Goal: Task Accomplishment & Management: Manage account settings

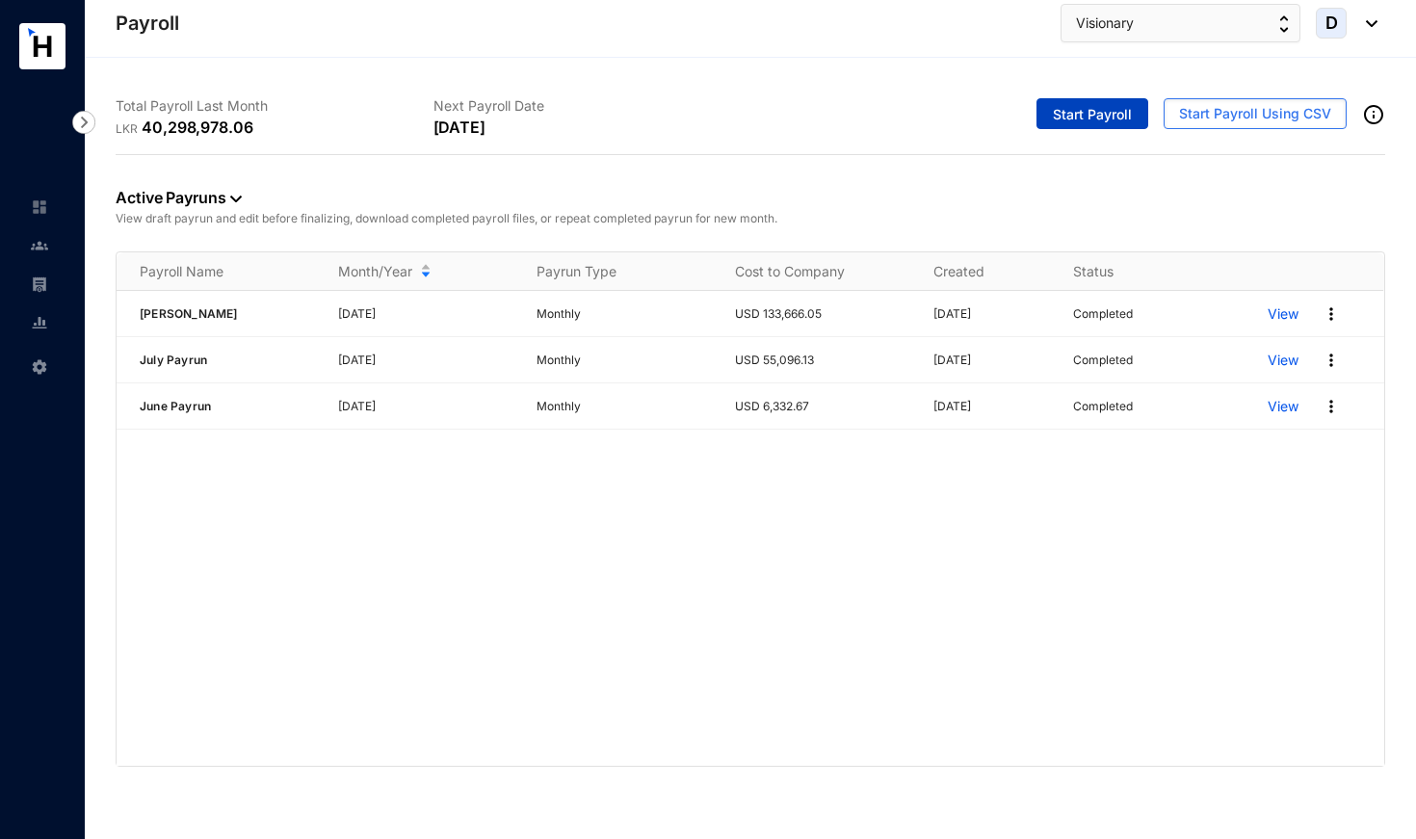
click at [1097, 107] on span "Start Payroll" at bounding box center [1092, 114] width 79 height 19
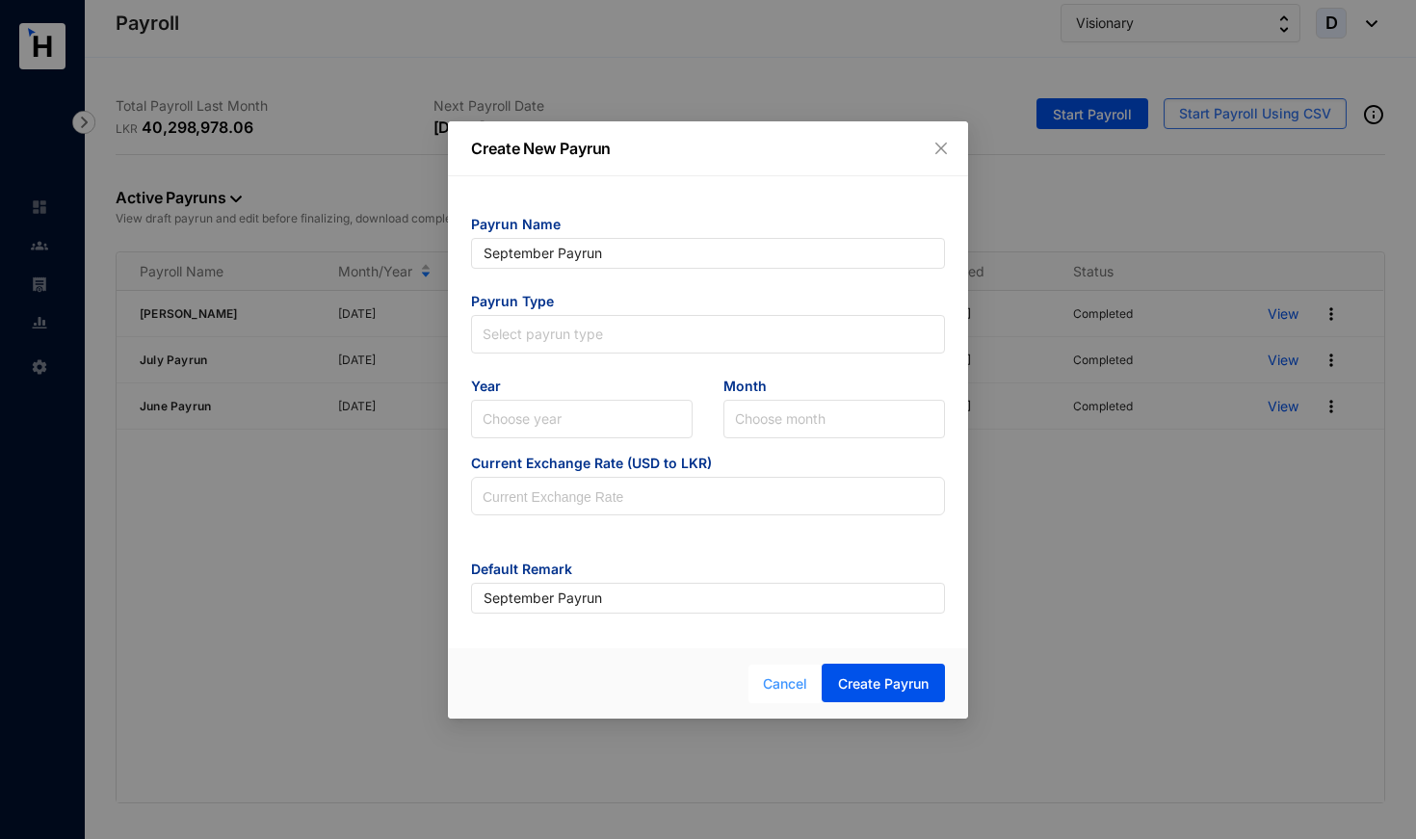
click at [768, 681] on span "Cancel" at bounding box center [785, 683] width 44 height 21
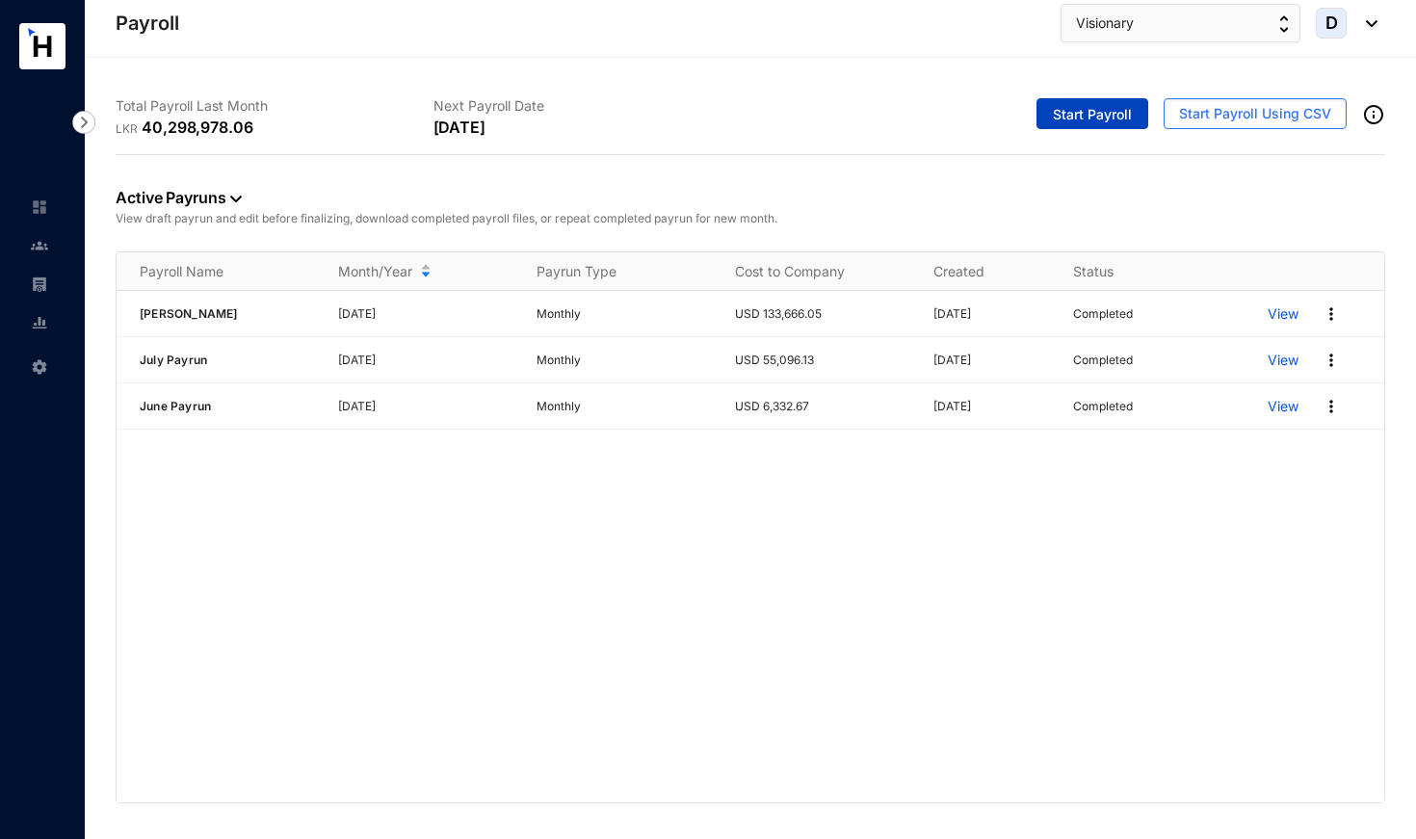
click at [1077, 117] on span "Start Payroll" at bounding box center [1092, 114] width 79 height 19
type input "September Payrun"
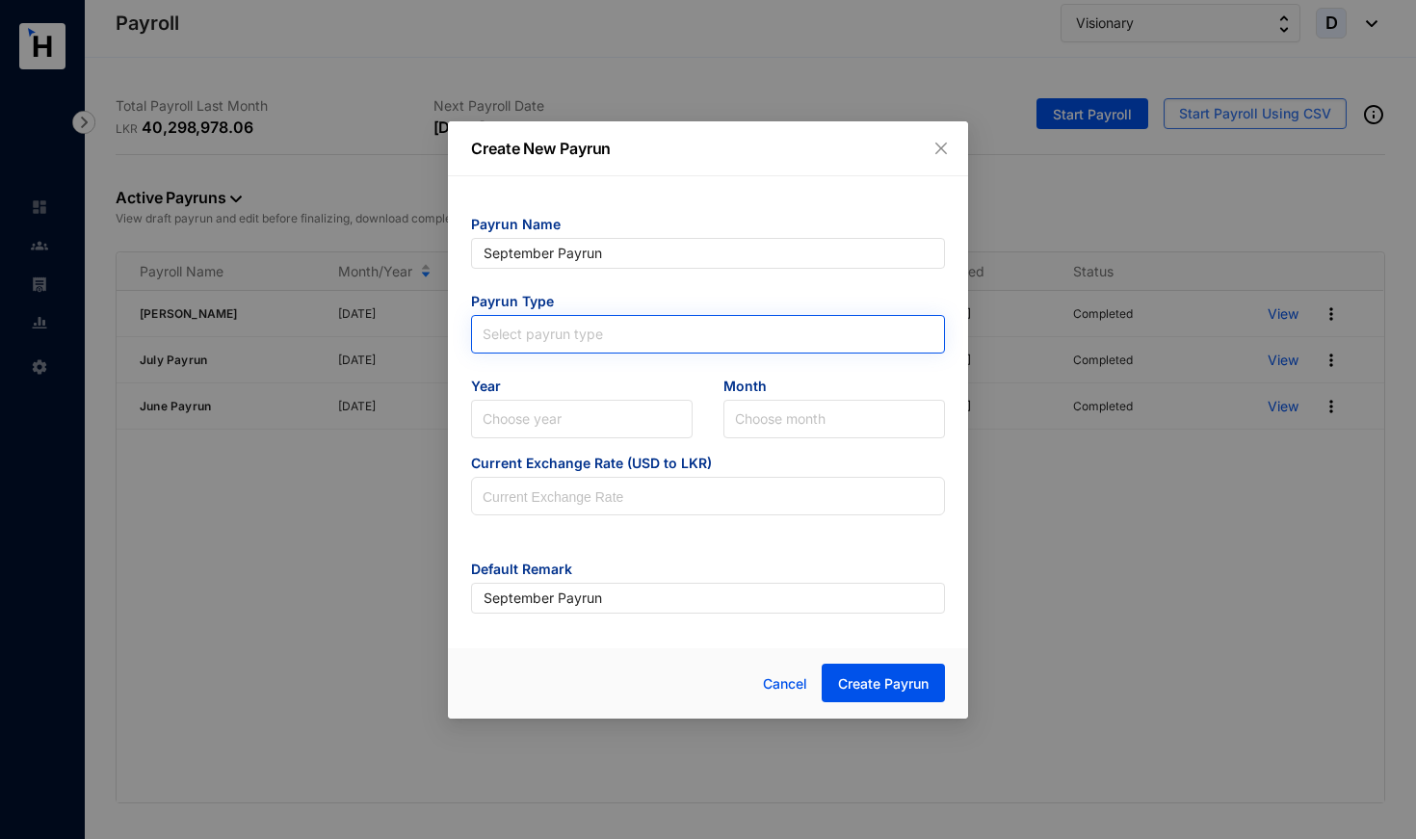
click at [617, 328] on input "search" at bounding box center [707, 330] width 451 height 29
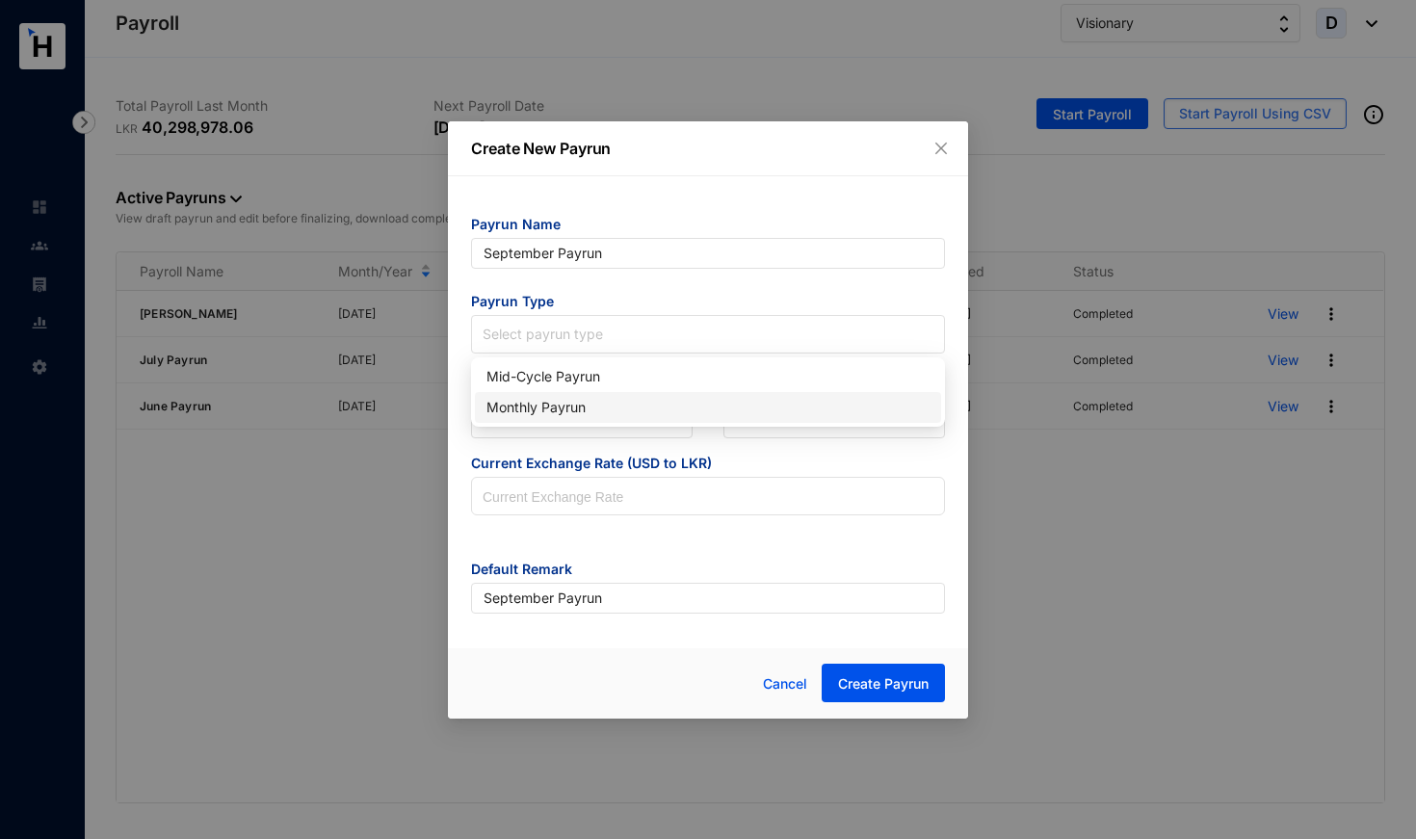
click at [586, 406] on div "Monthly Payrun" at bounding box center [707, 407] width 443 height 21
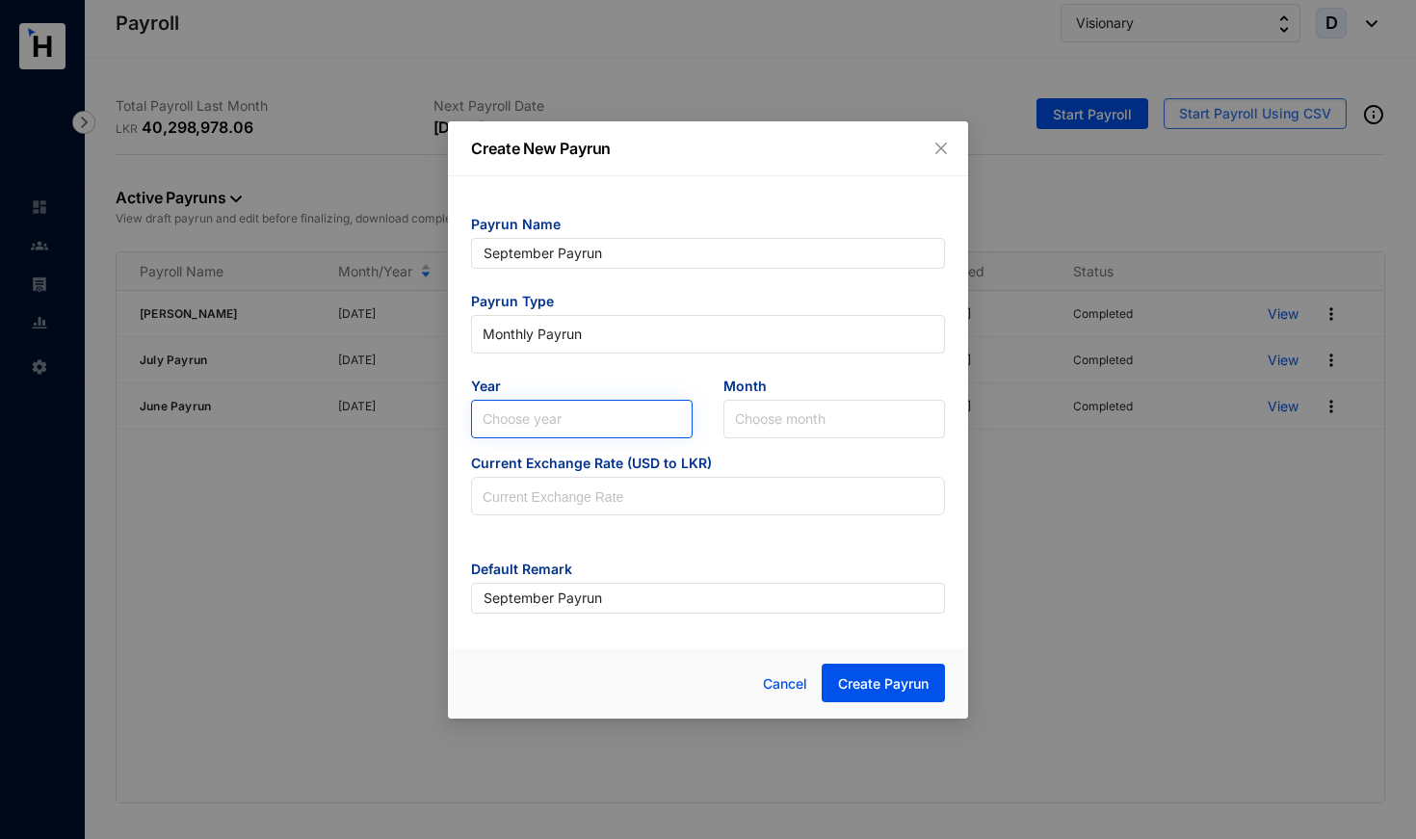
click at [586, 414] on input "search" at bounding box center [581, 419] width 198 height 37
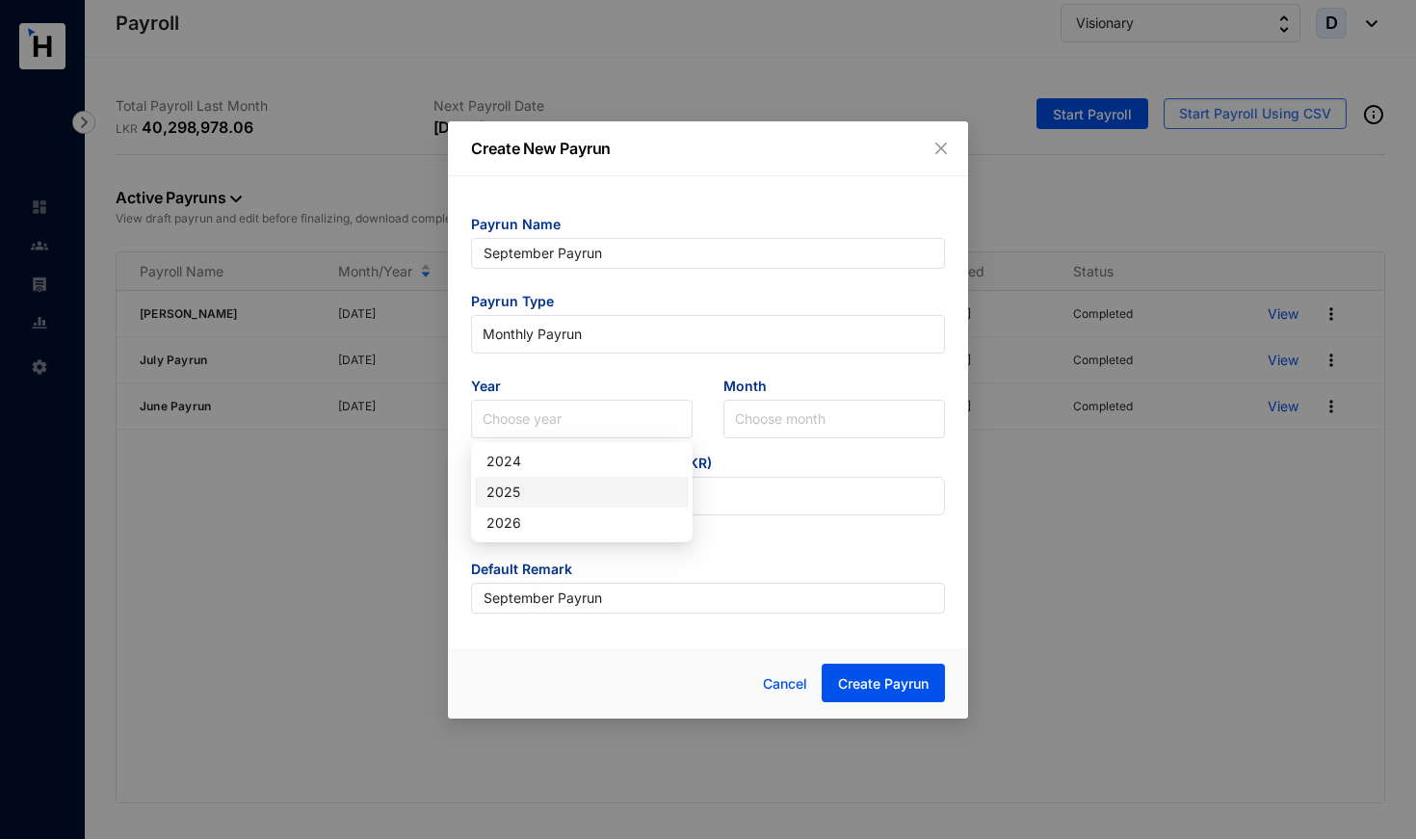
click at [565, 492] on div "2025" at bounding box center [581, 492] width 191 height 21
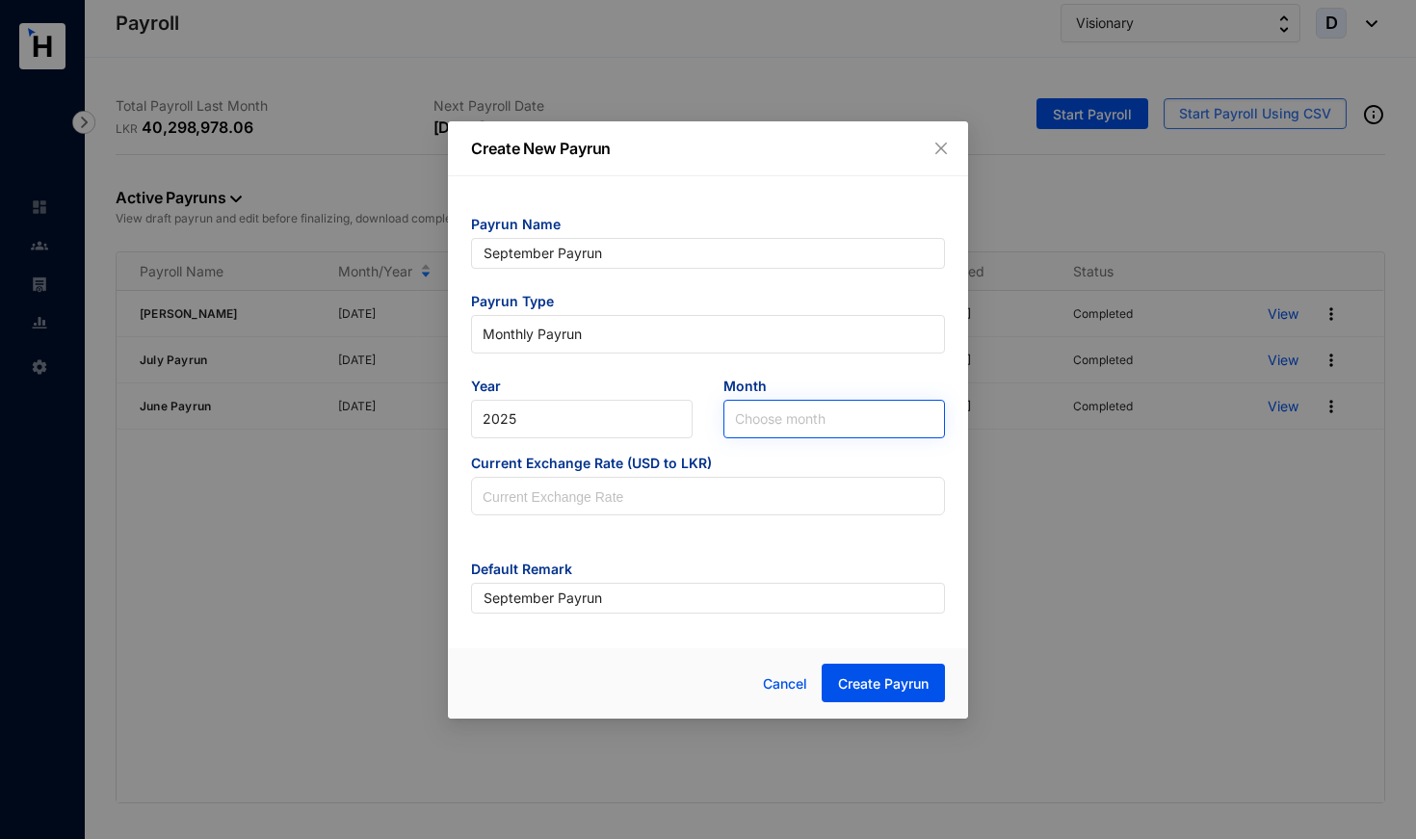
click at [764, 418] on input "search" at bounding box center [834, 419] width 198 height 37
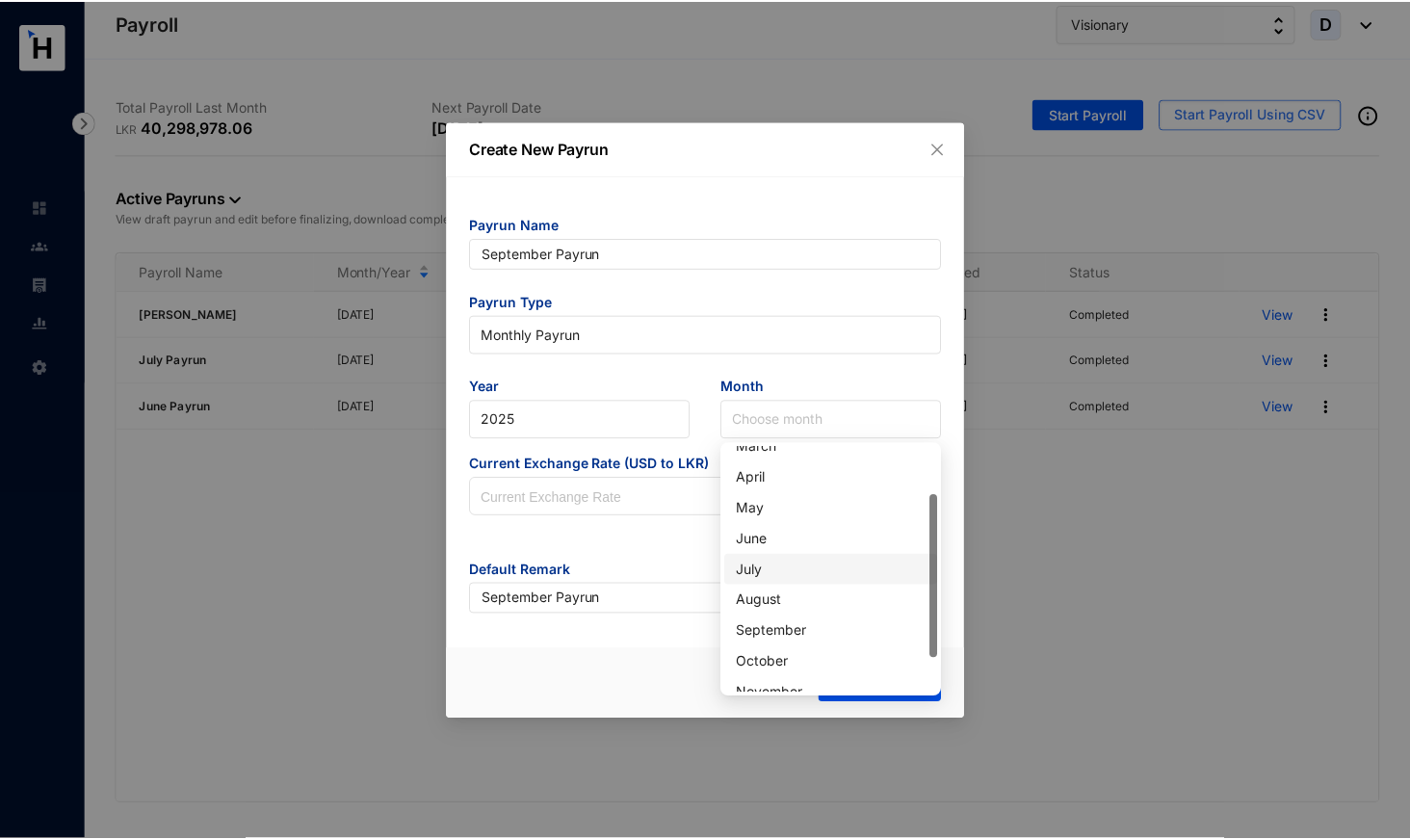
scroll to position [78, 0]
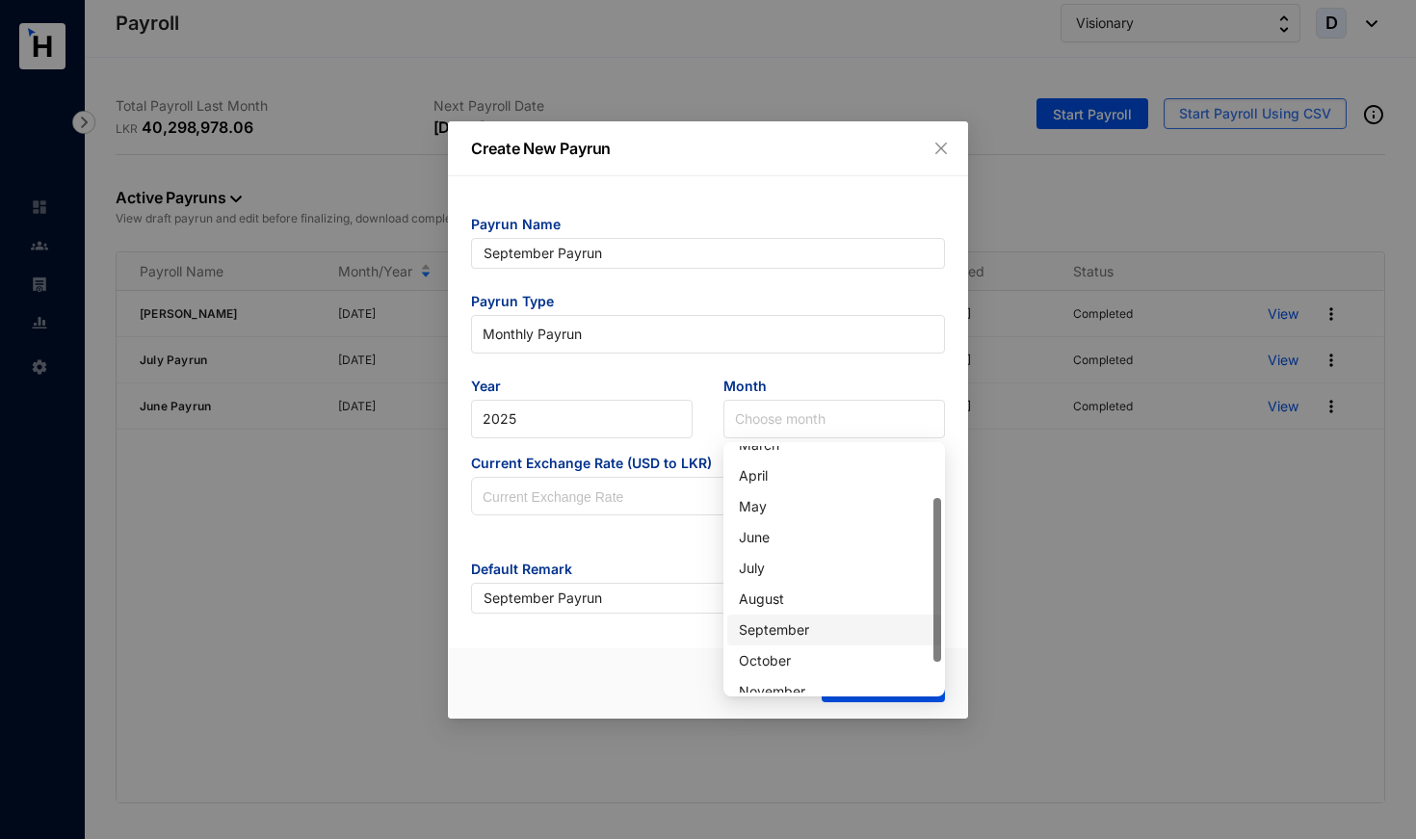
click at [777, 633] on div "September" at bounding box center [834, 629] width 191 height 21
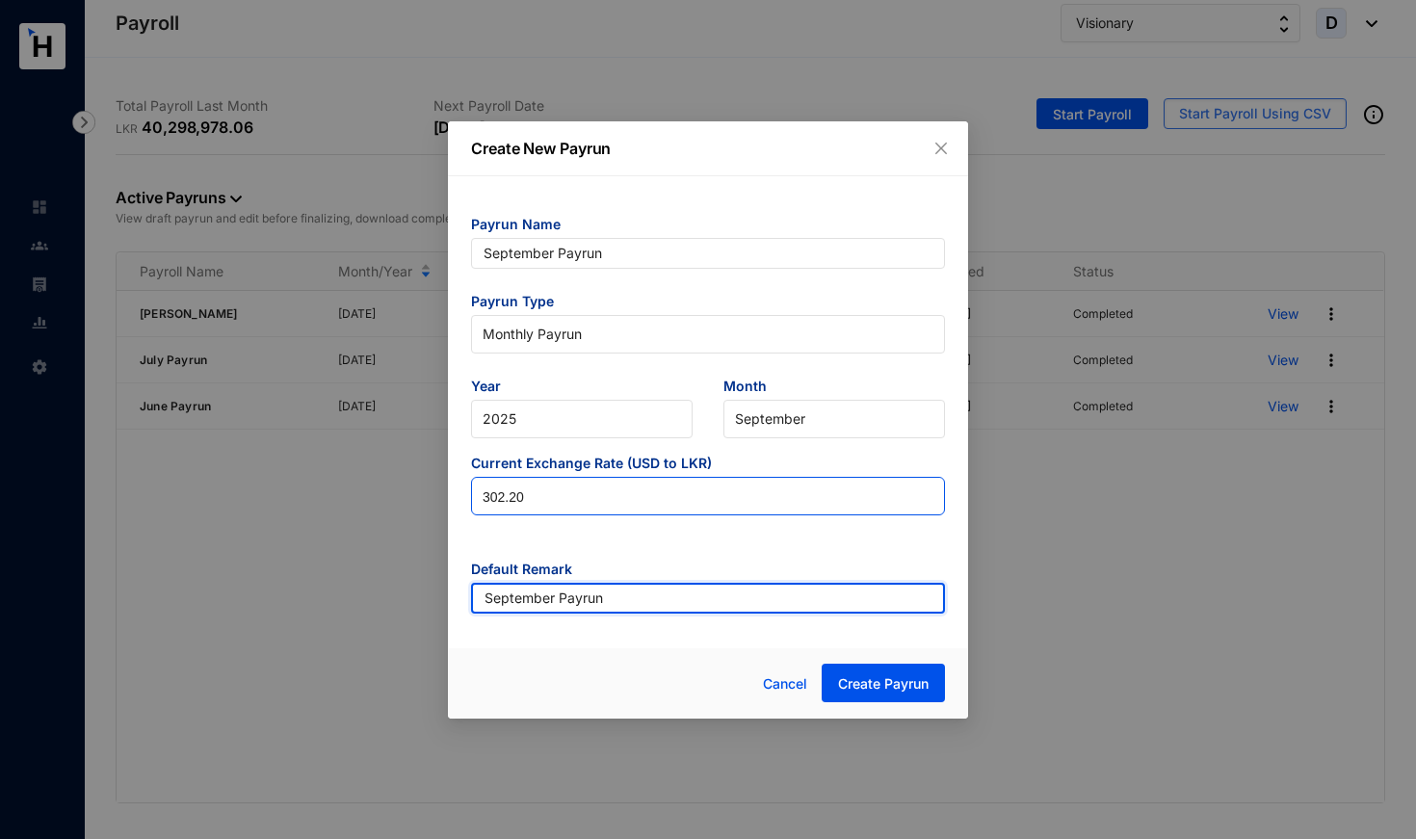
type input "302.2"
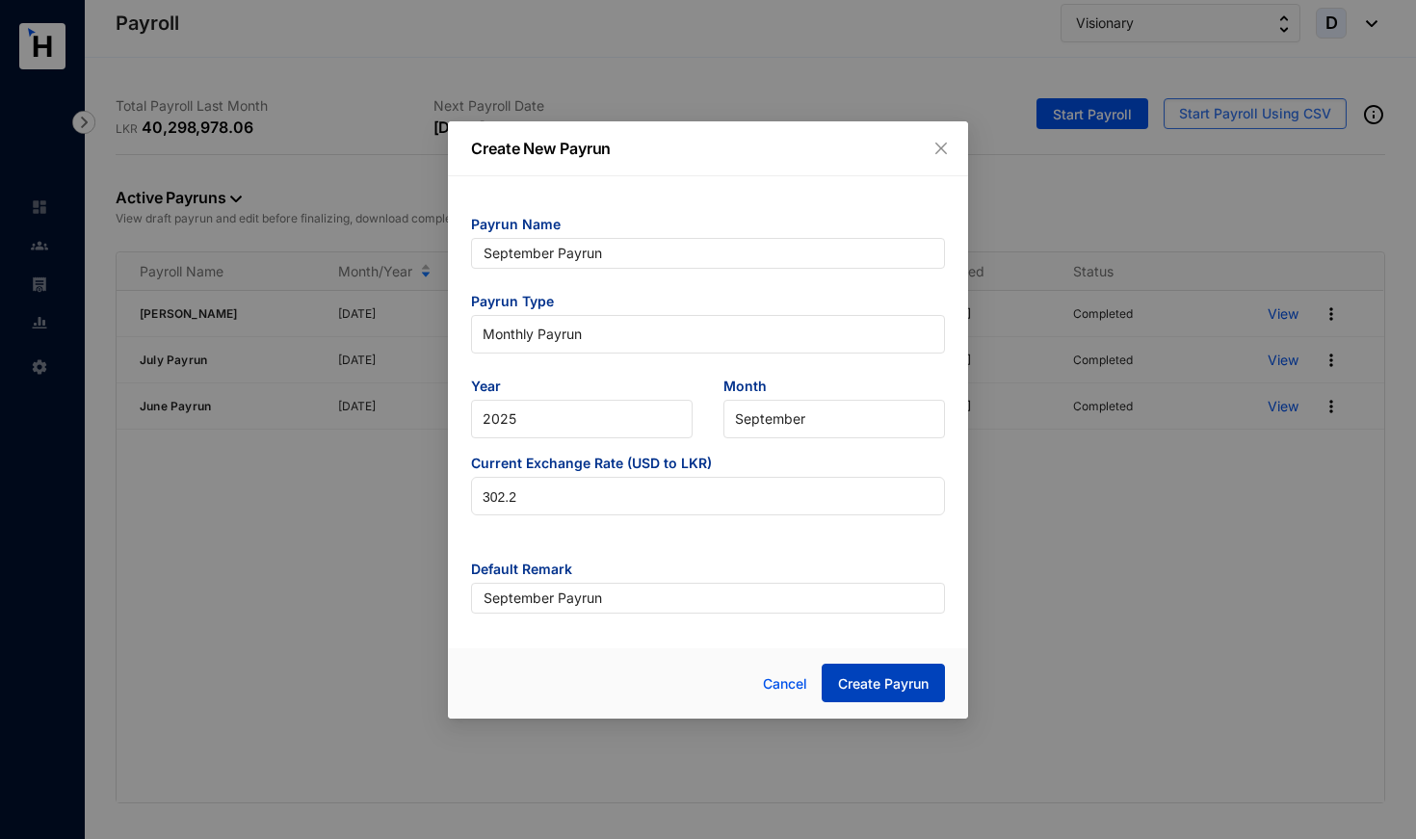
click at [917, 686] on span "Create Payrun" at bounding box center [883, 683] width 91 height 19
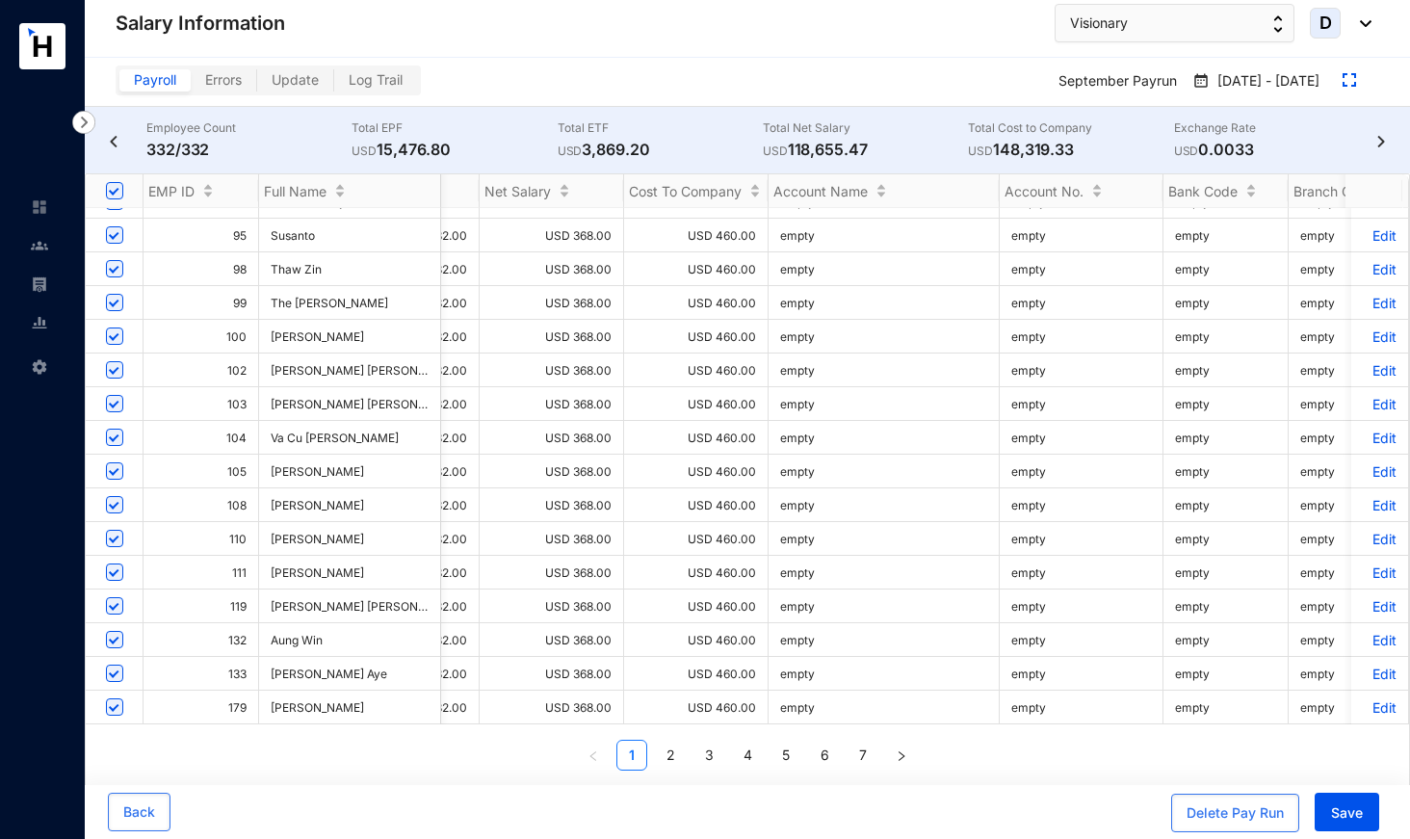
scroll to position [1177, 1249]
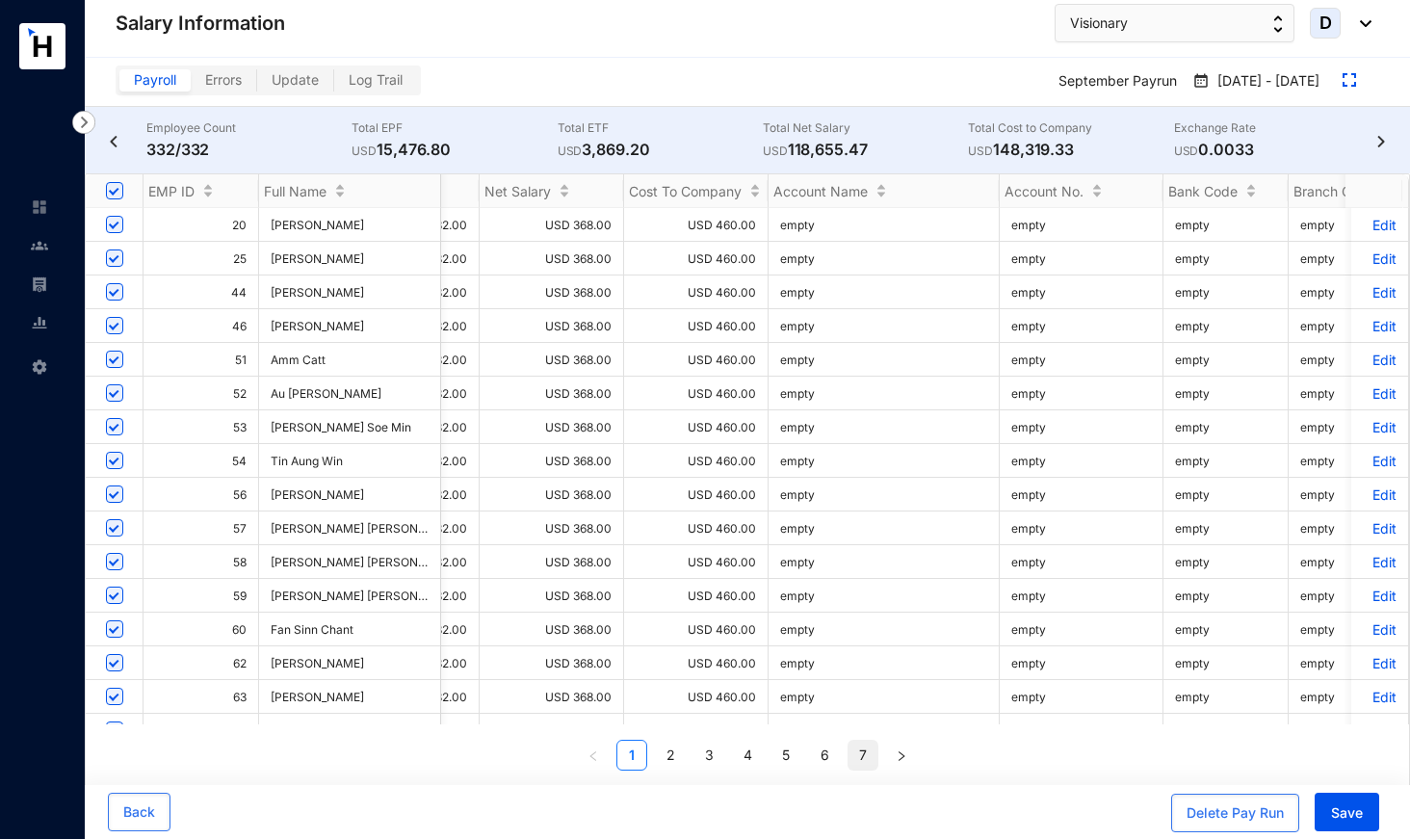
click at [869, 757] on link "7" at bounding box center [862, 755] width 29 height 29
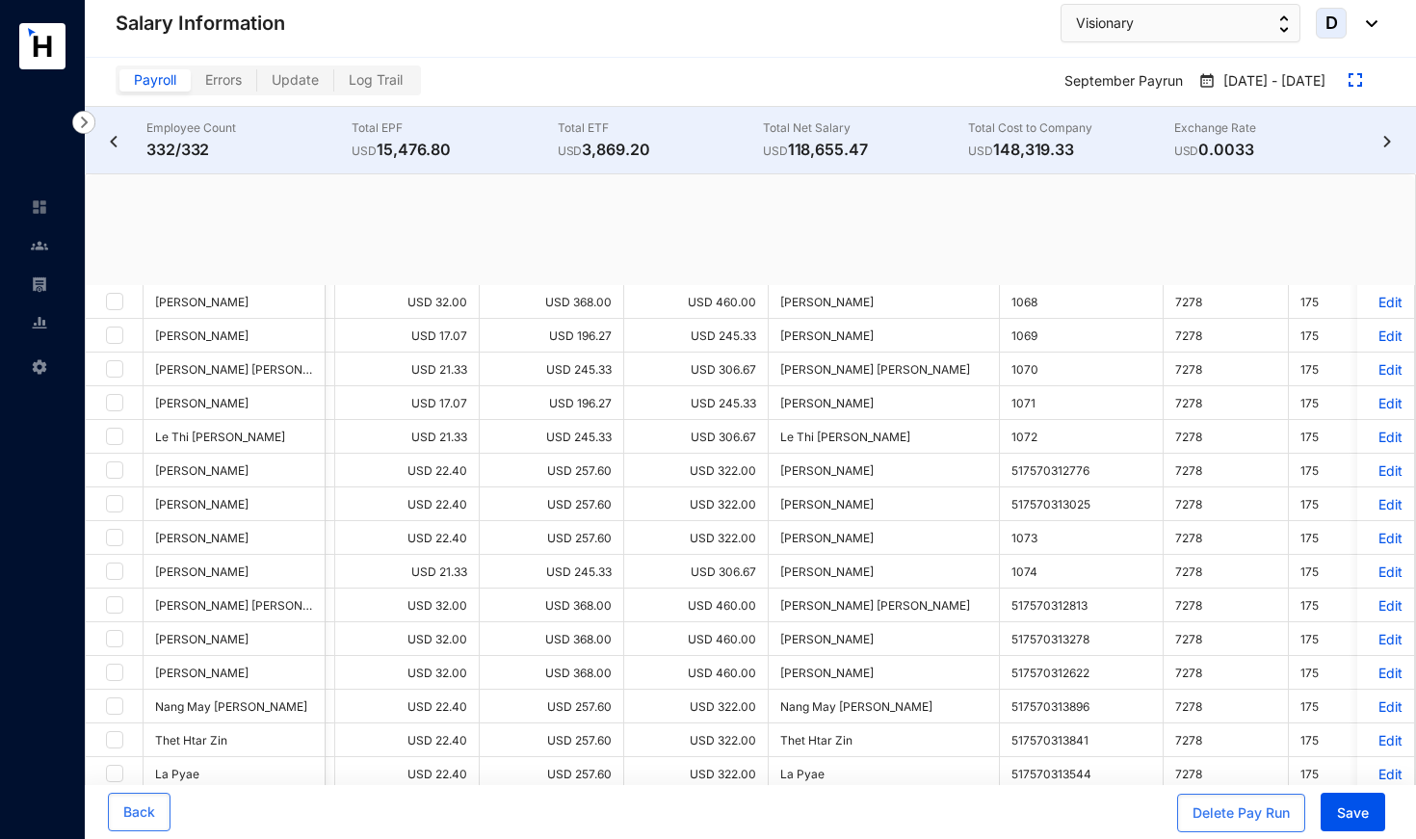
checkbox input "true"
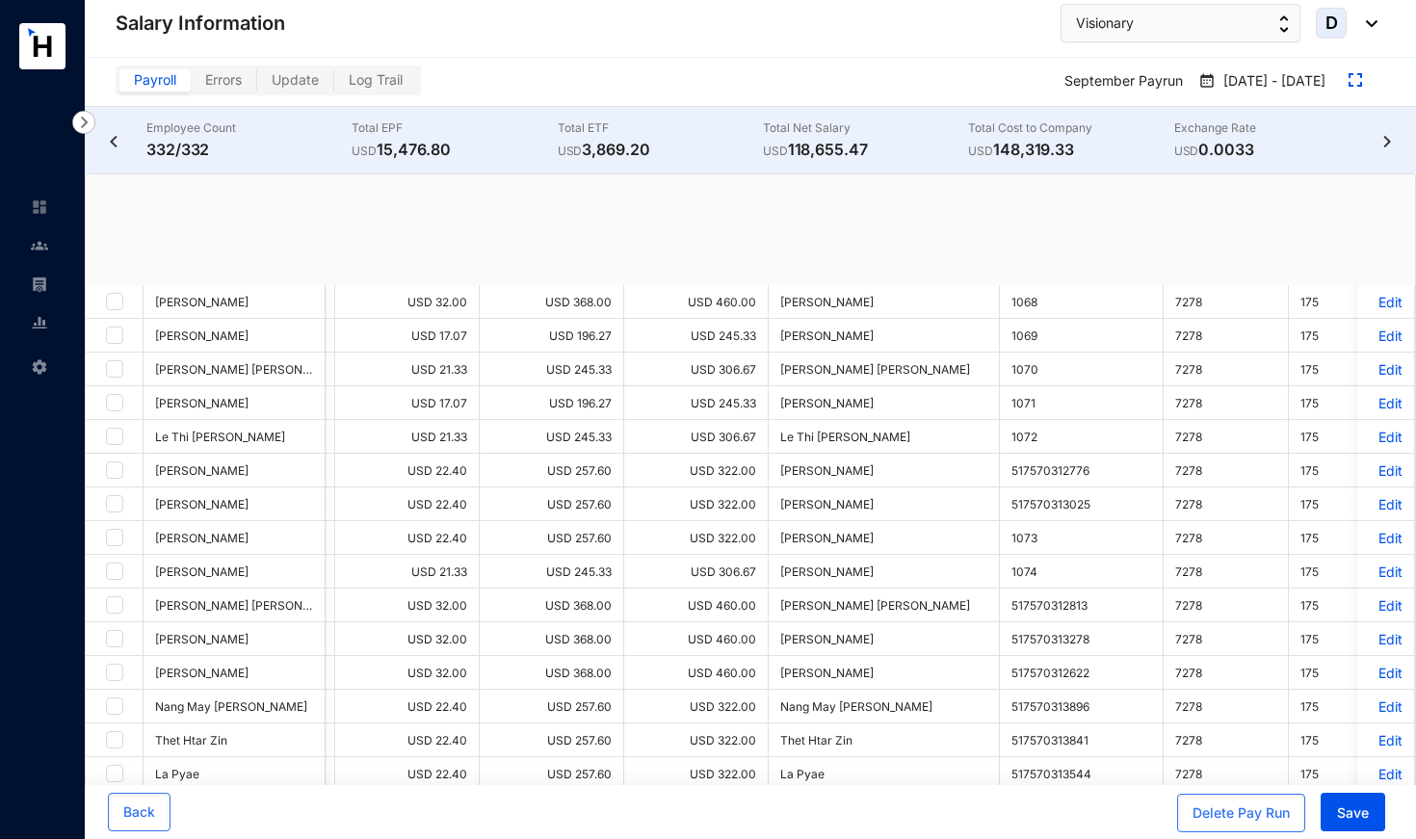
checkbox input "true"
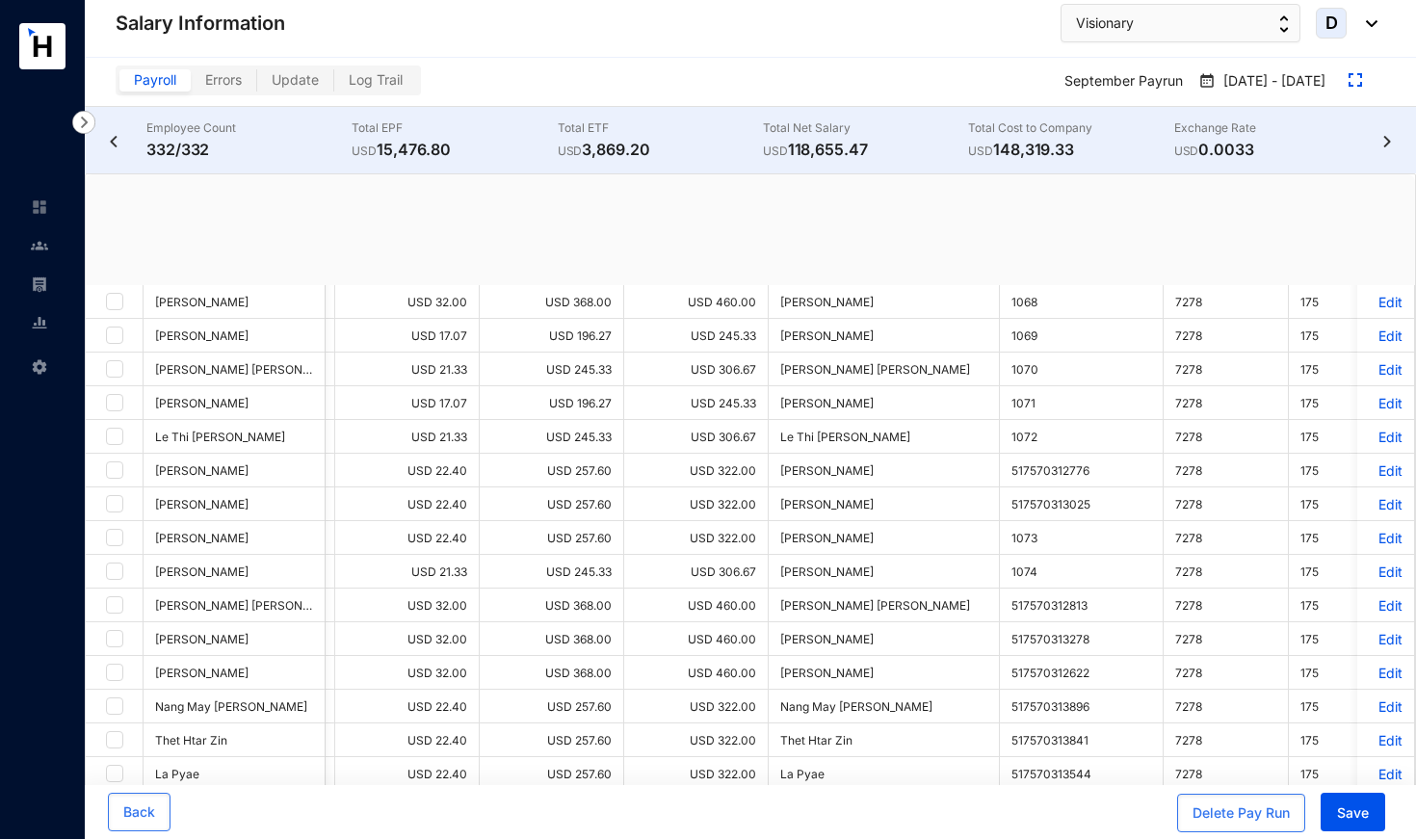
checkbox input "true"
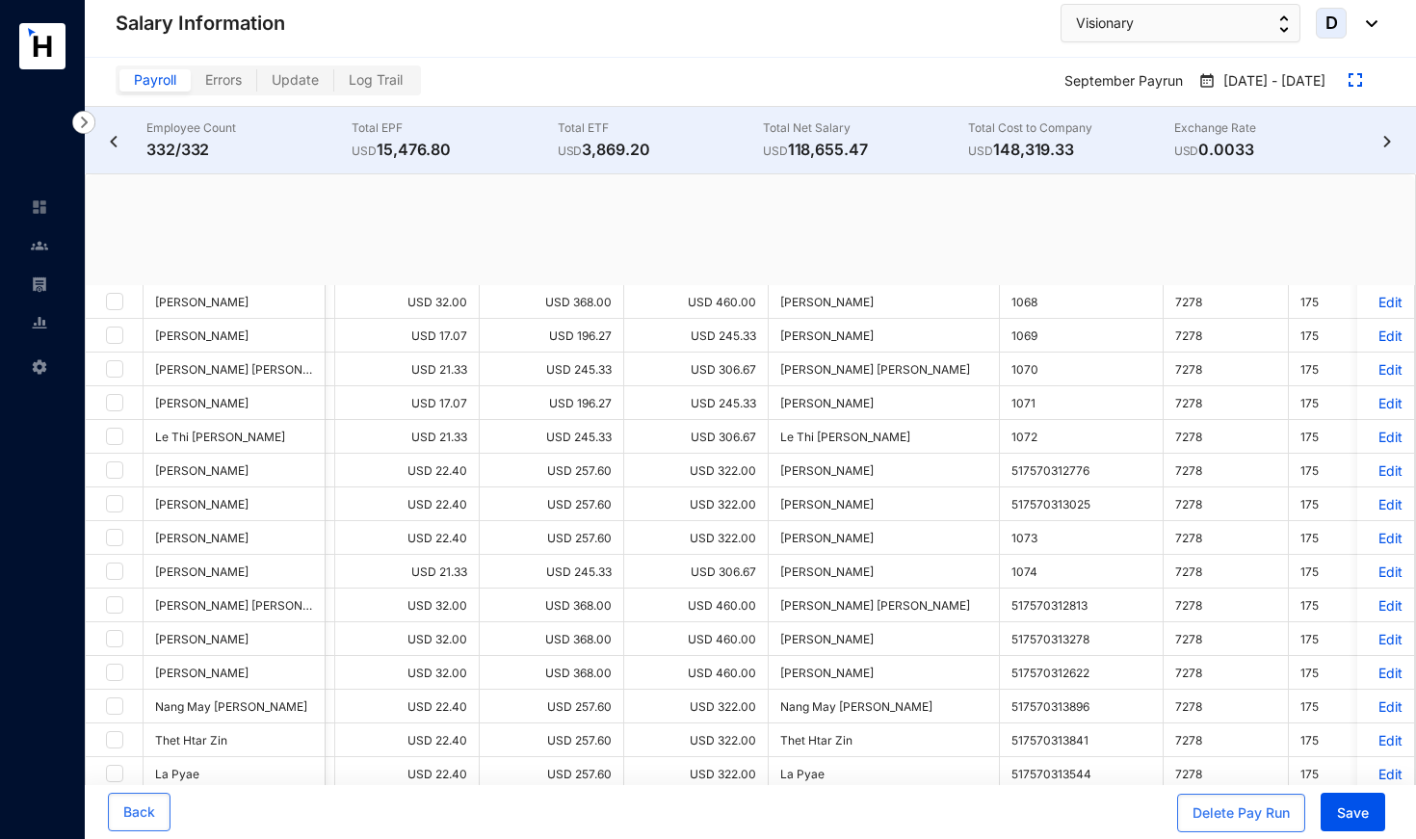
checkbox input "true"
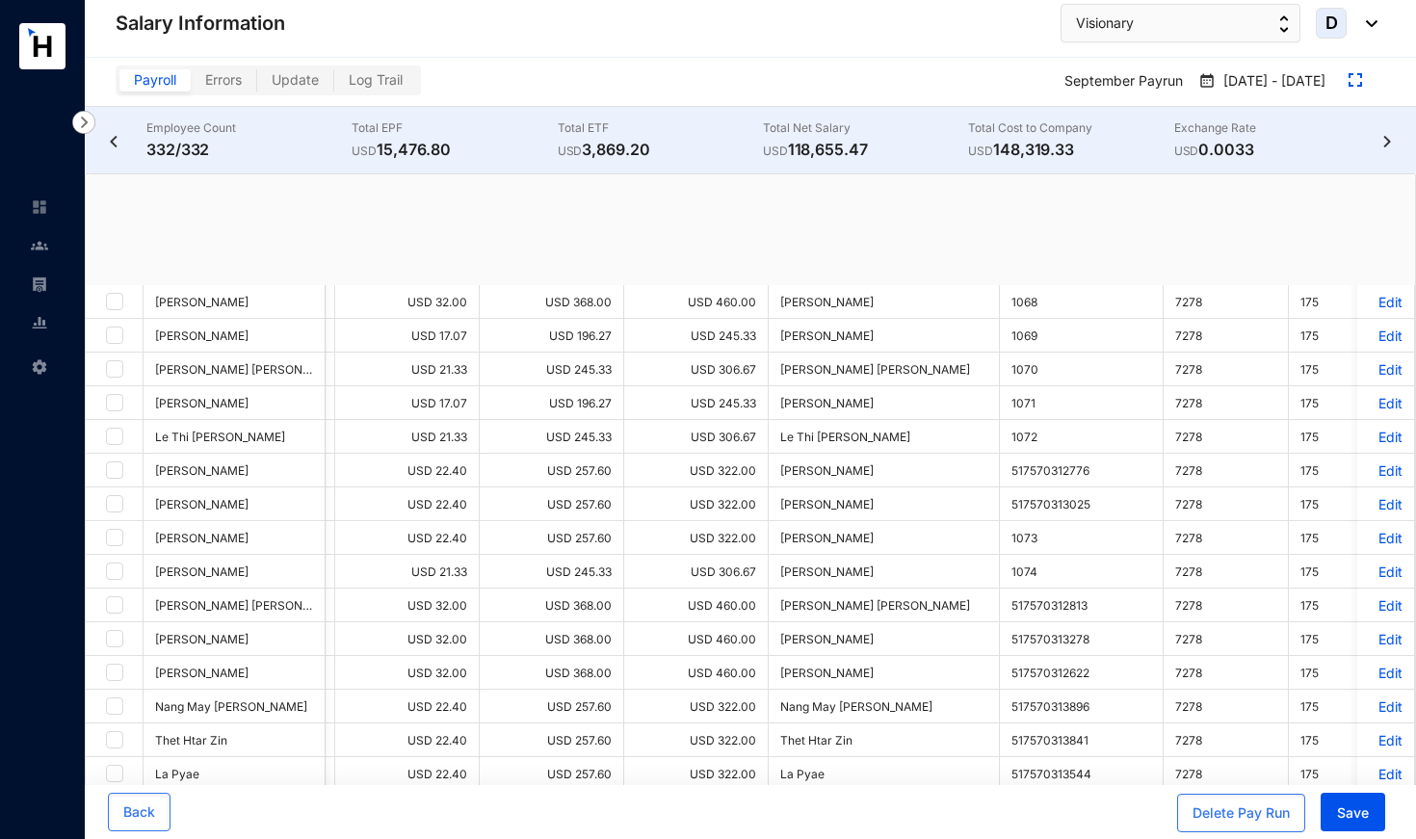
checkbox input "true"
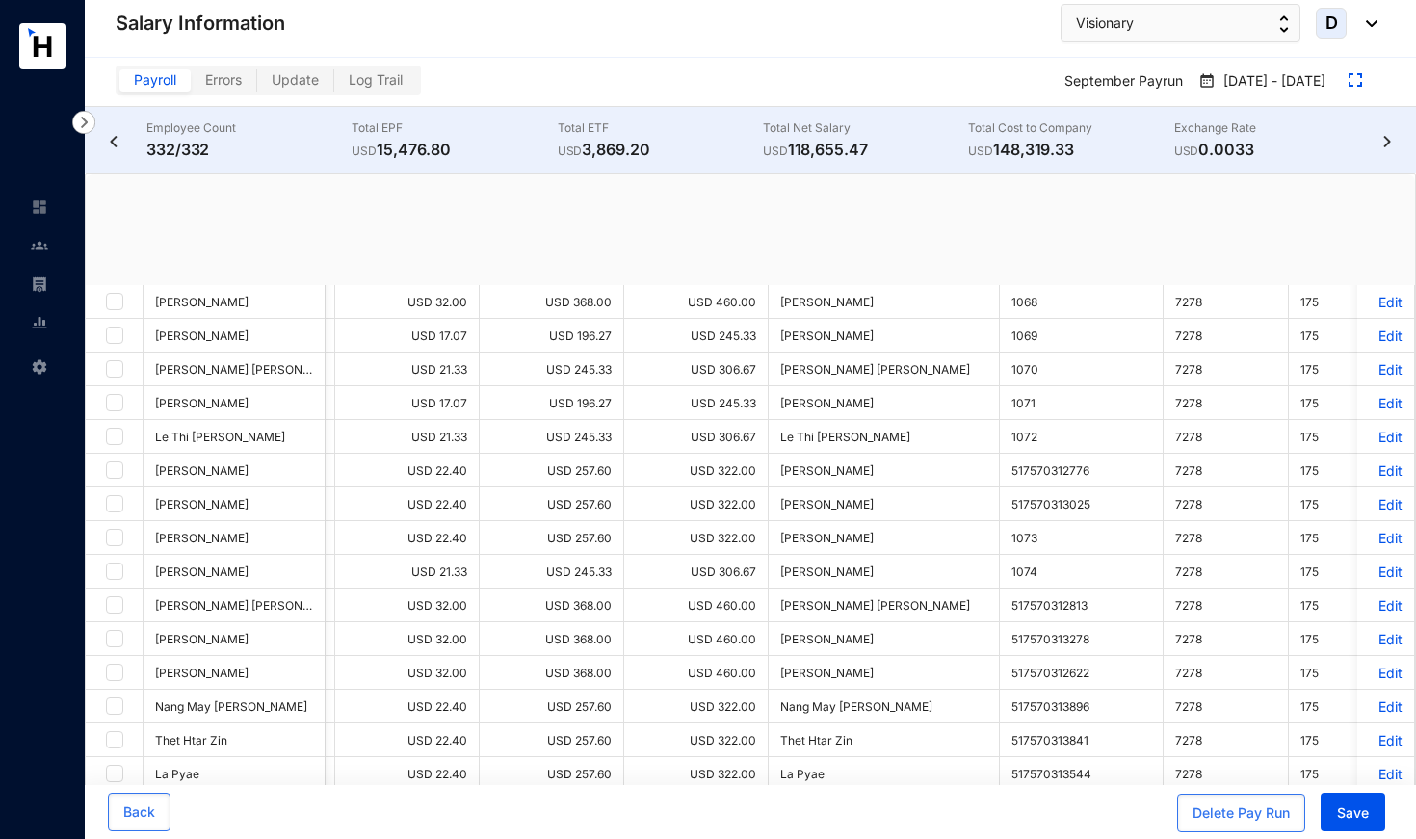
checkbox input "true"
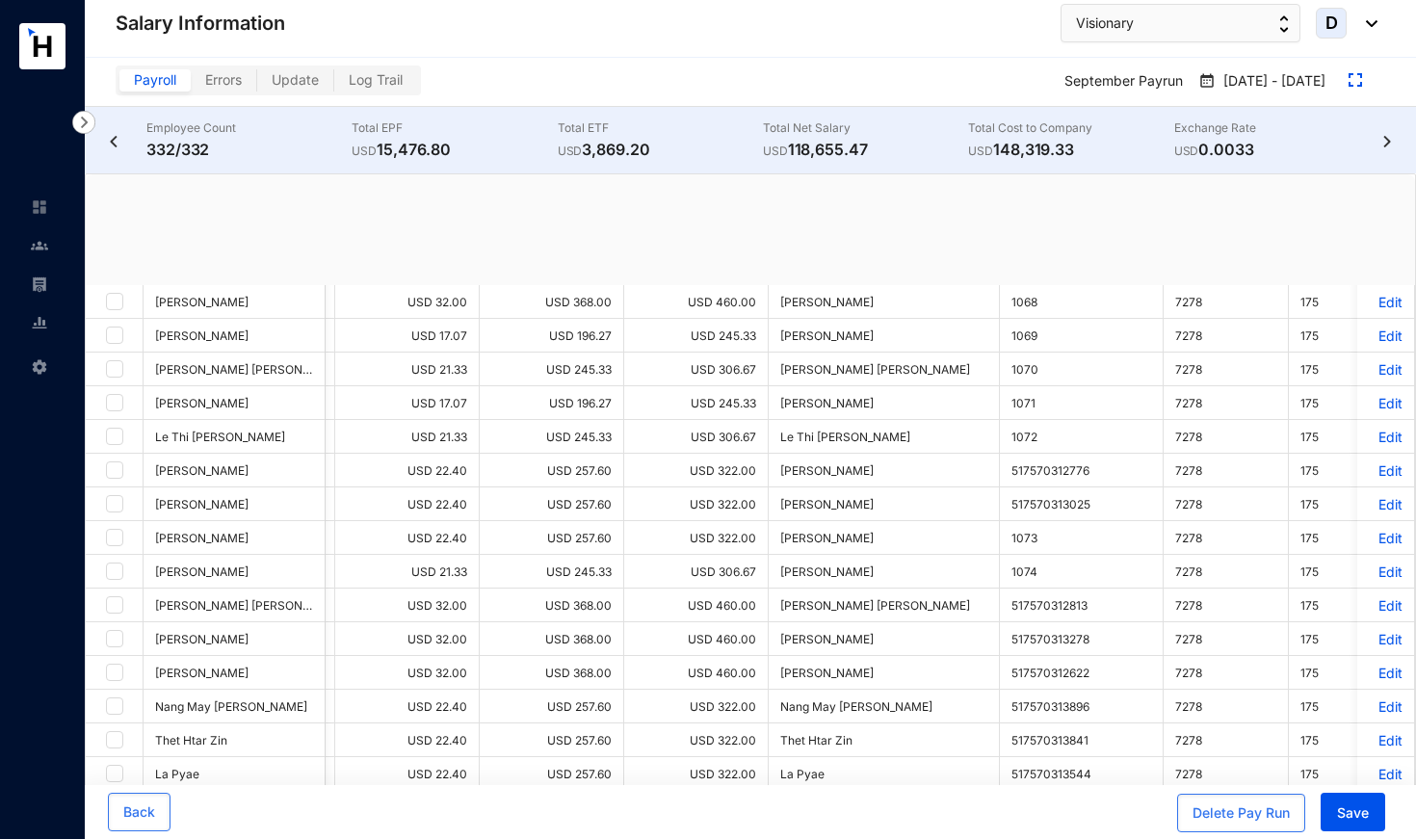
checkbox input "true"
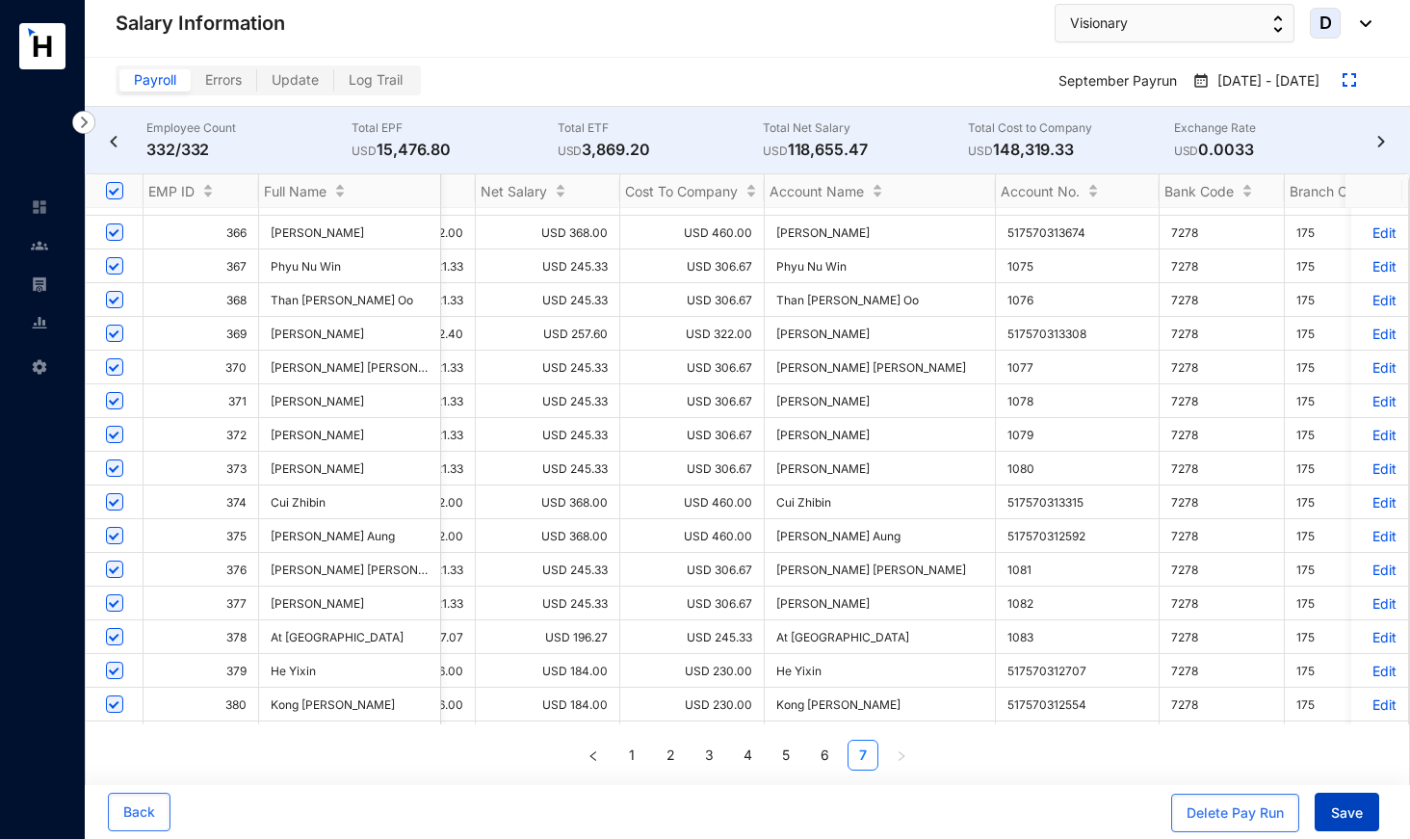
click at [1274, 757] on button "Save" at bounding box center [1346, 812] width 65 height 39
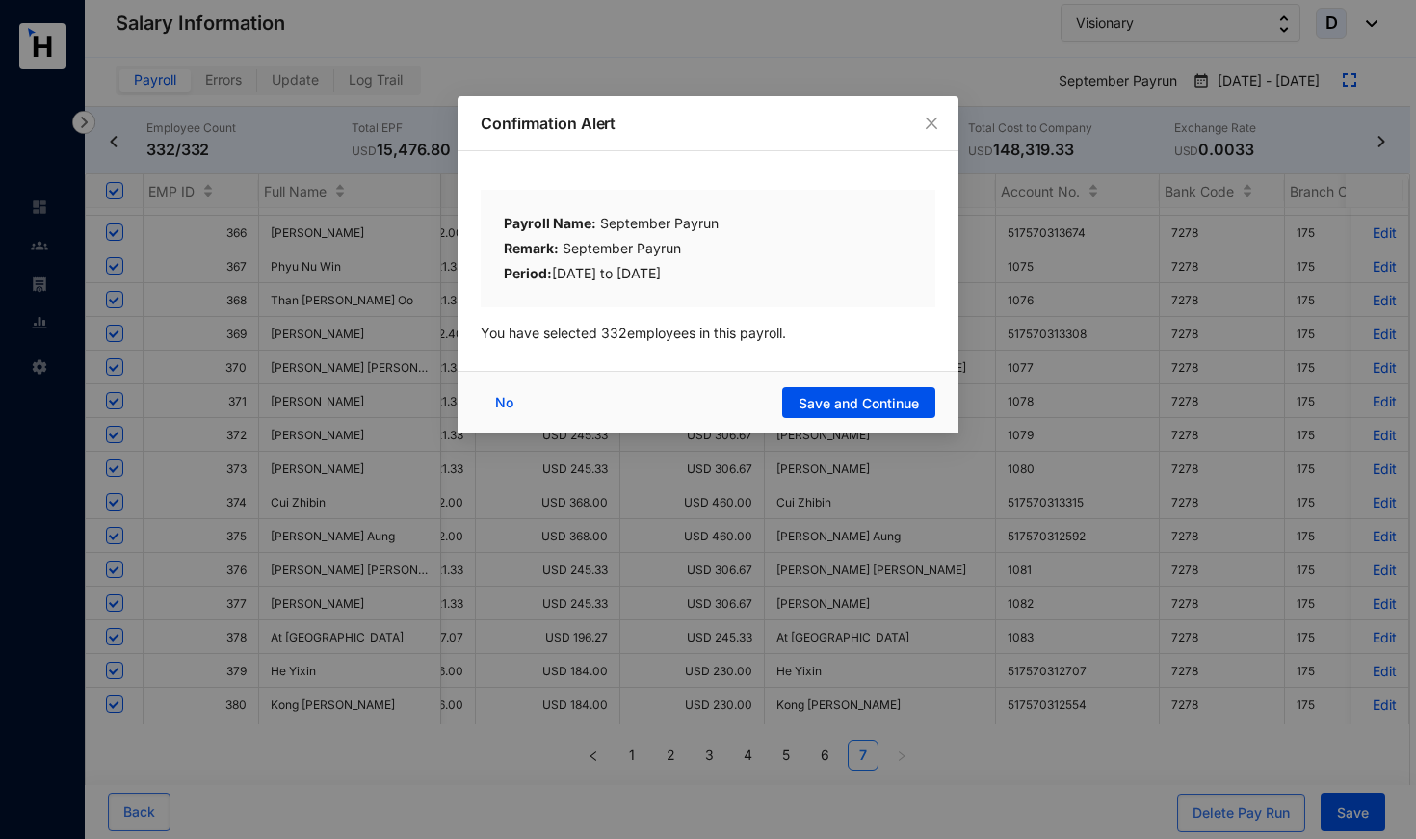
click at [827, 419] on div "No Save and Continue" at bounding box center [707, 402] width 501 height 63
click at [826, 421] on div "No Save and Continue" at bounding box center [707, 402] width 501 height 63
click at [845, 418] on div "No Save and Continue" at bounding box center [707, 402] width 501 height 63
click at [826, 417] on button "Save and Continue" at bounding box center [858, 402] width 153 height 31
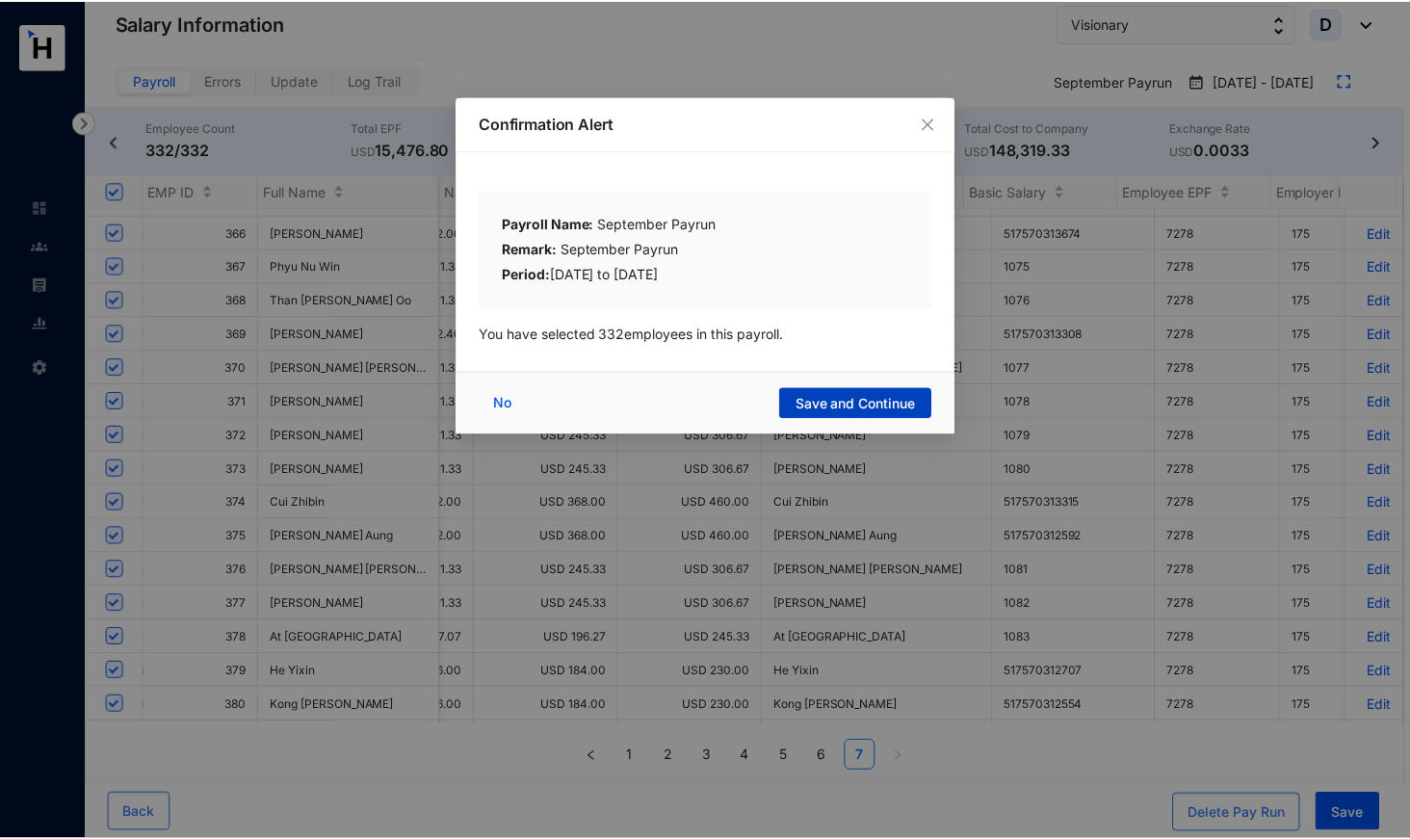
scroll to position [0, 1253]
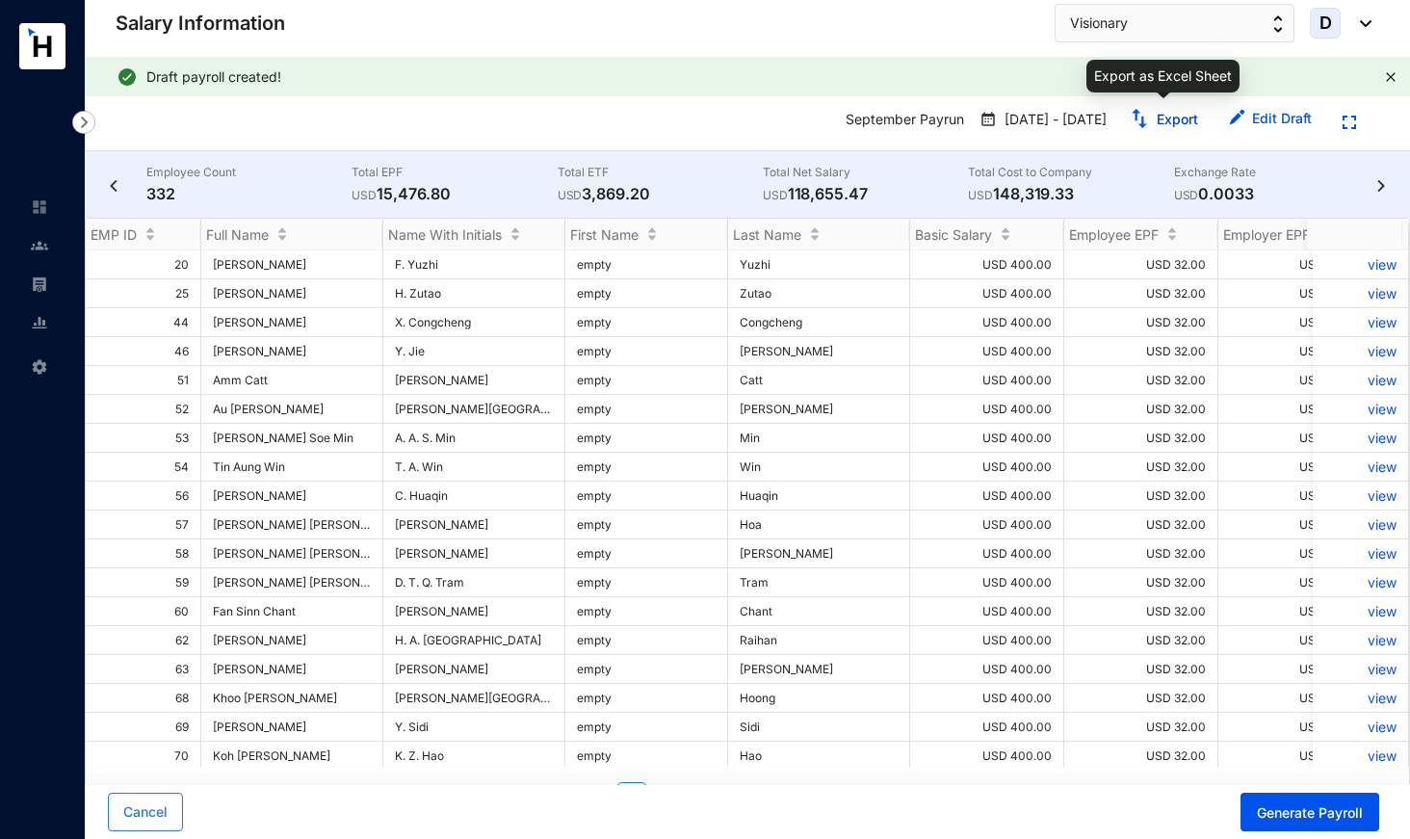
click at [1170, 127] on link "Export" at bounding box center [1177, 119] width 41 height 16
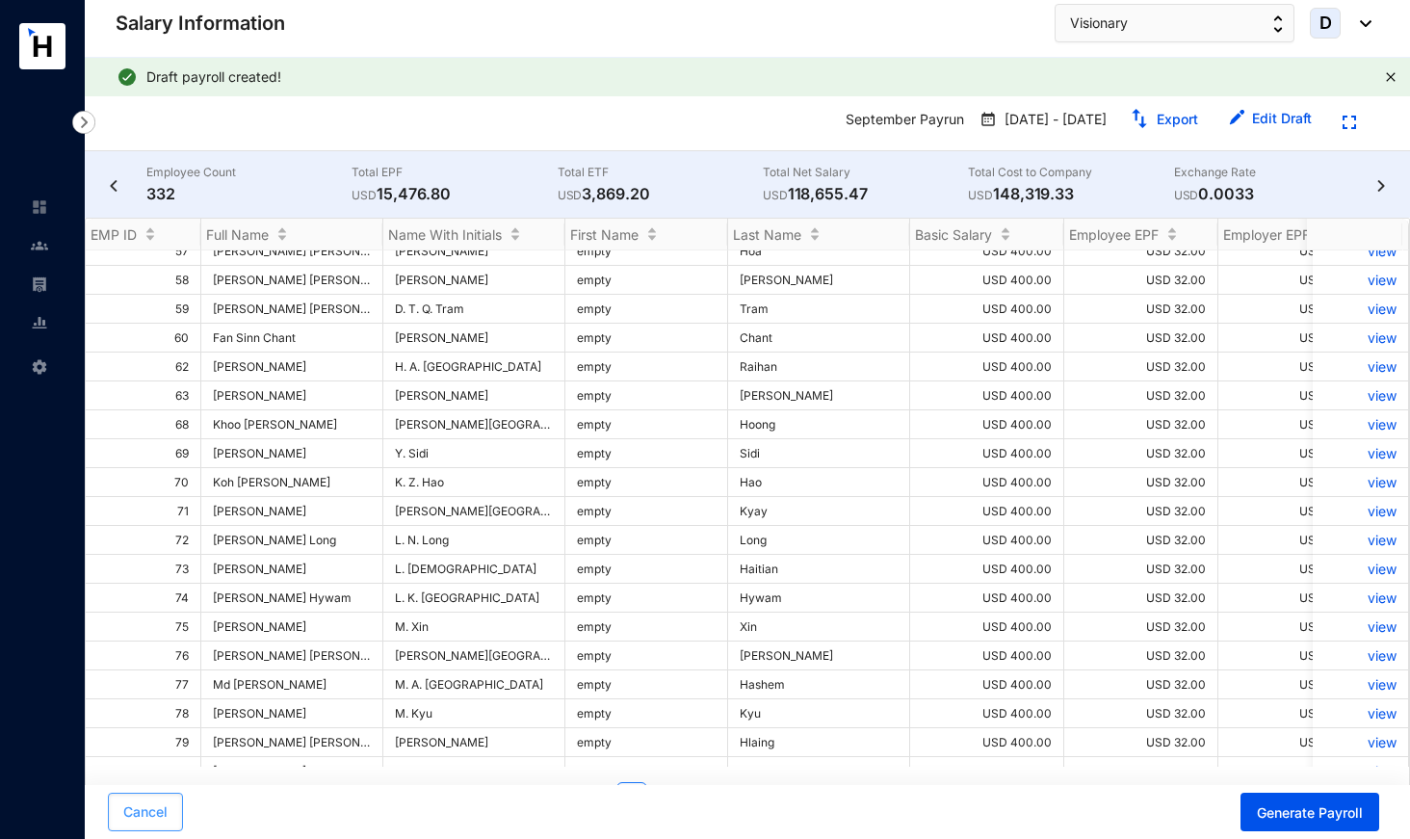
click at [152, 757] on span "Cancel" at bounding box center [145, 811] width 44 height 19
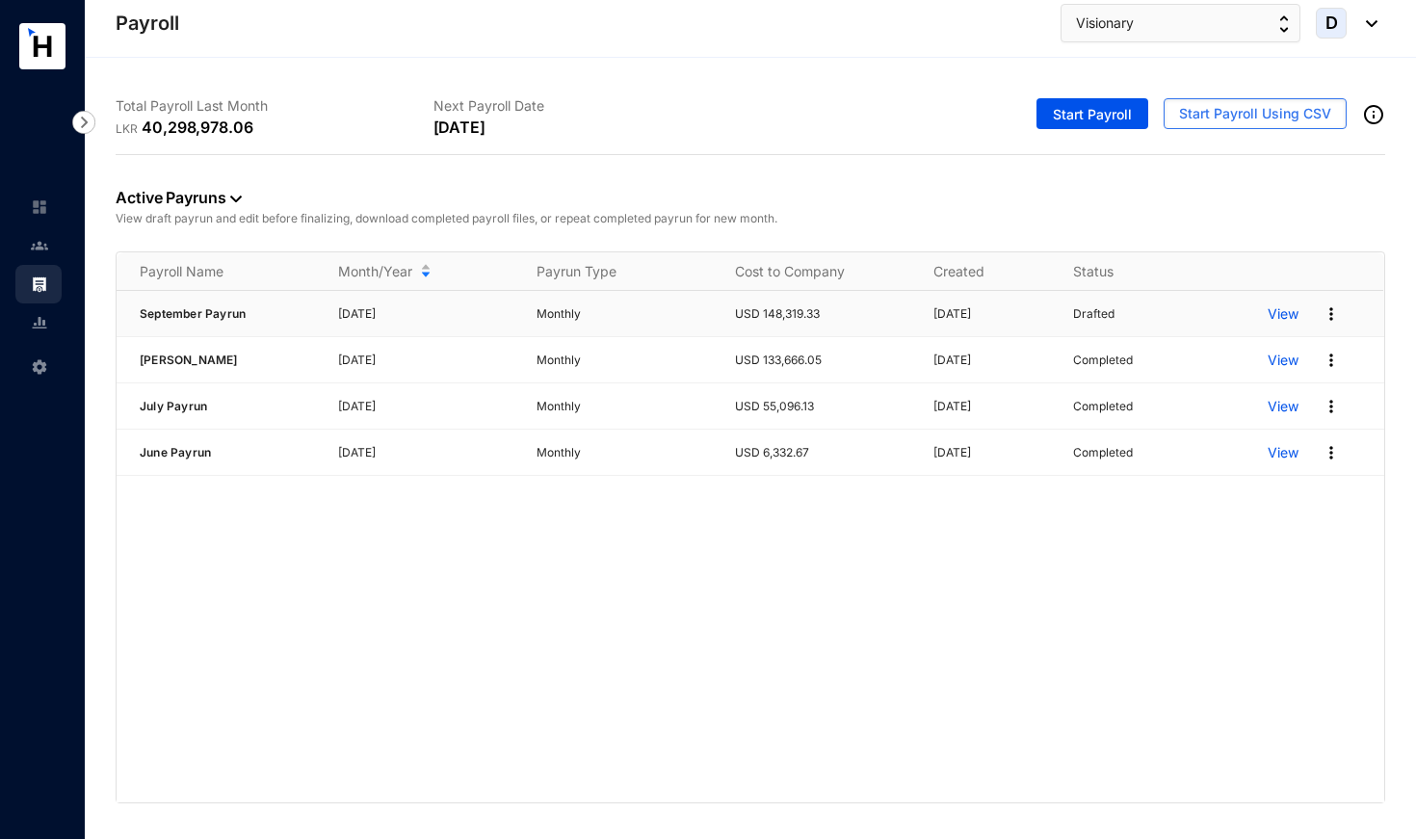
click at [1274, 324] on p "View" at bounding box center [1282, 313] width 31 height 19
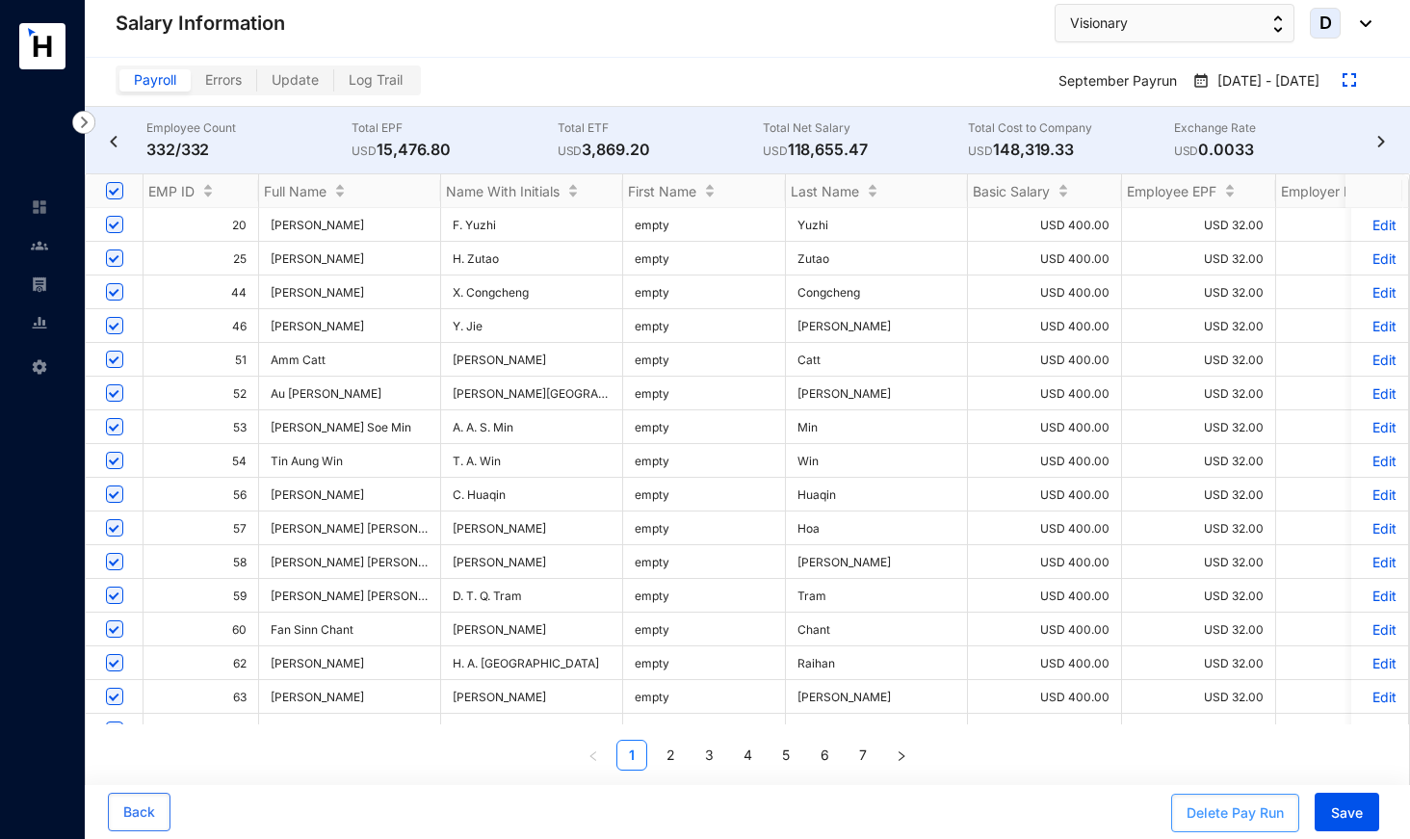
click at [1210, 757] on div "Delete Pay Run" at bounding box center [1234, 812] width 97 height 19
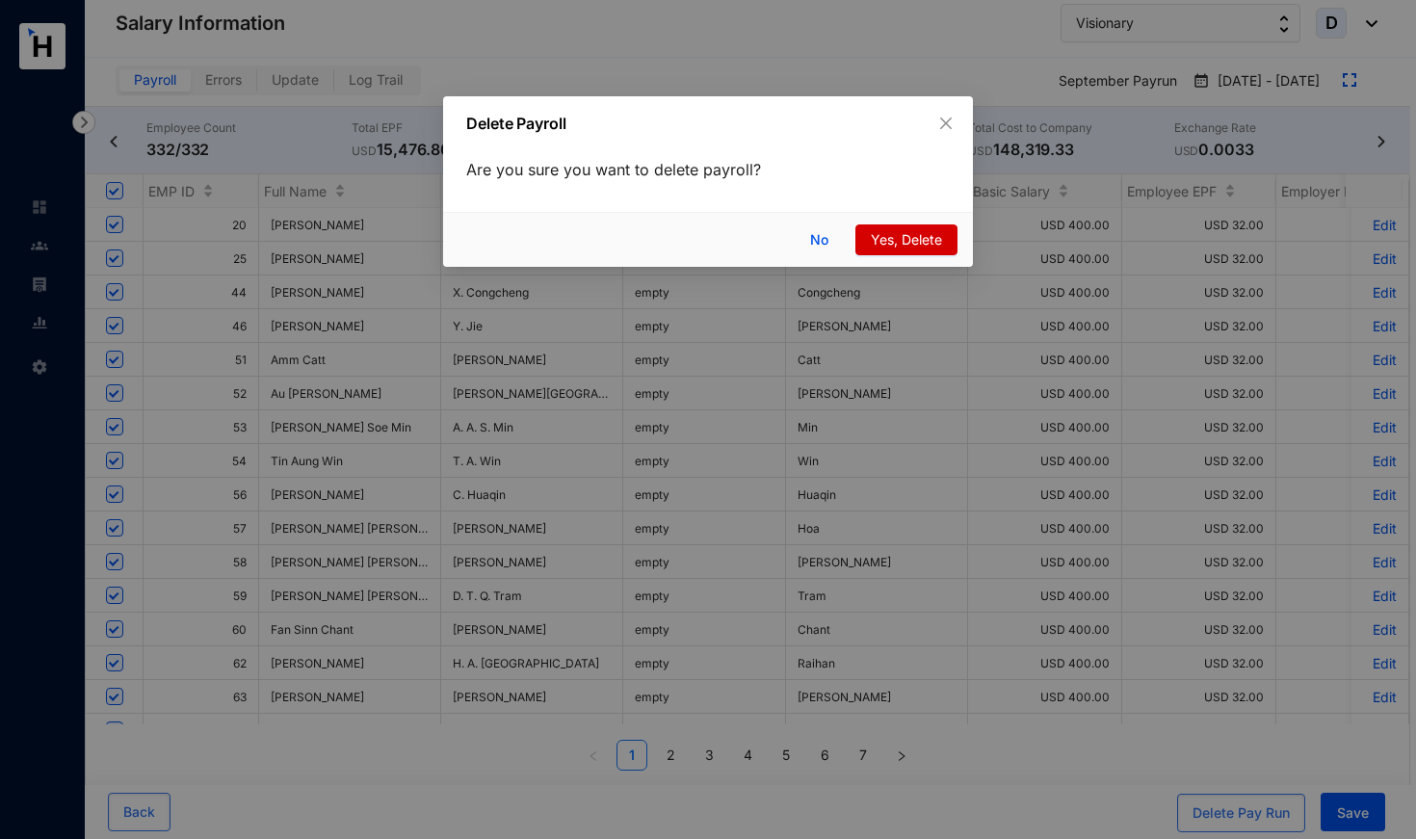
click at [882, 250] on button "Yes, Delete" at bounding box center [906, 239] width 102 height 31
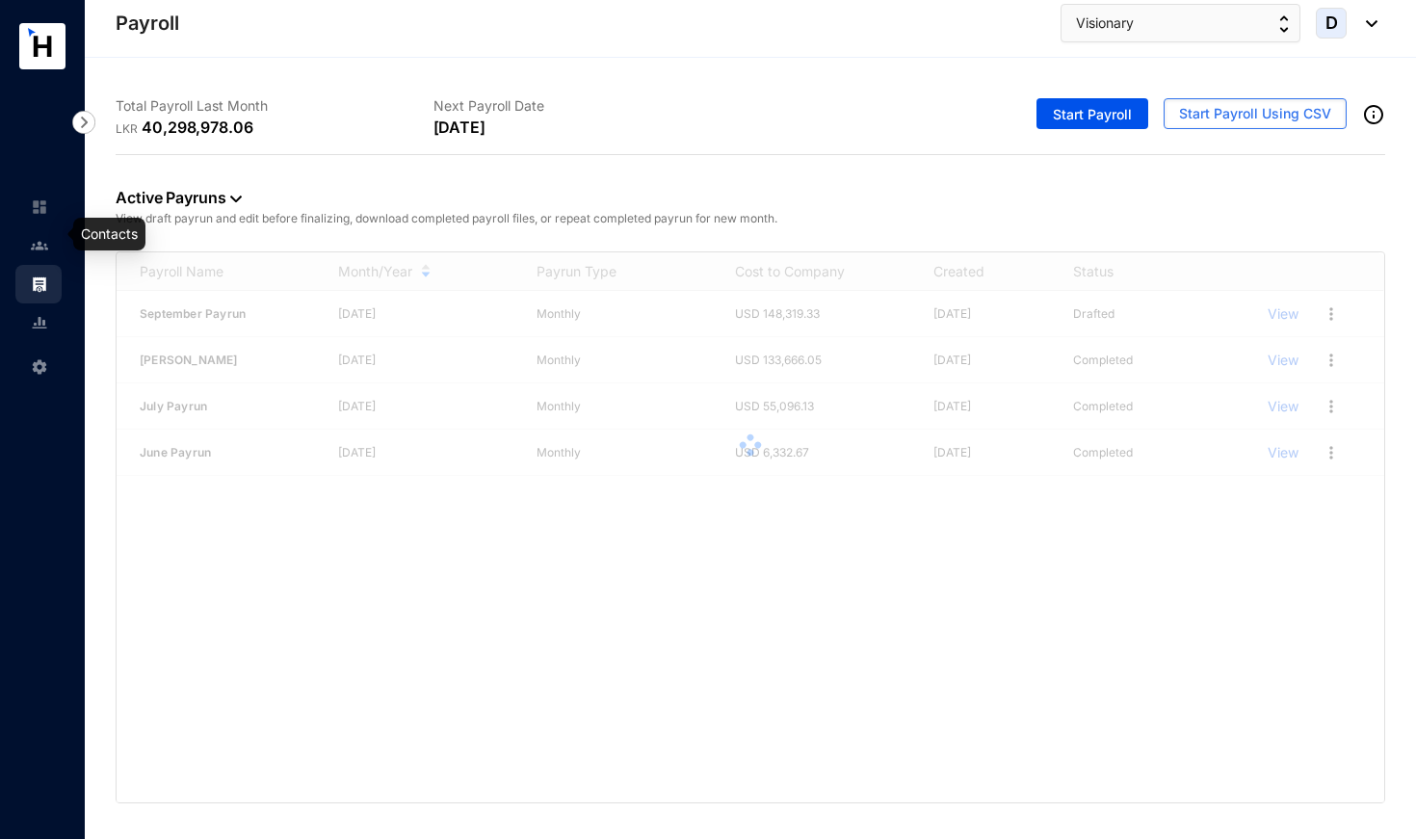
click at [39, 255] on link at bounding box center [55, 245] width 48 height 19
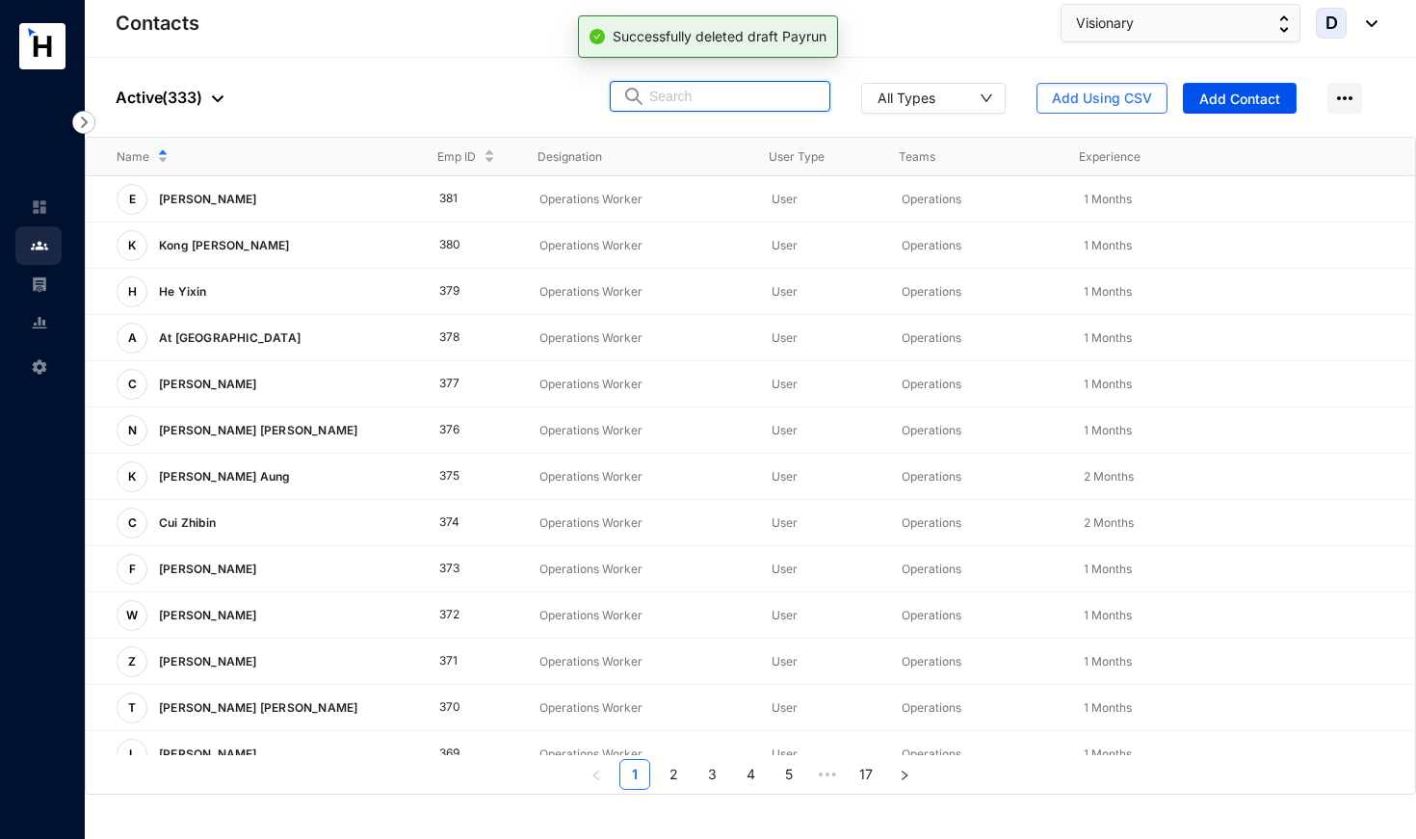
click at [703, 107] on input "text" at bounding box center [733, 96] width 169 height 29
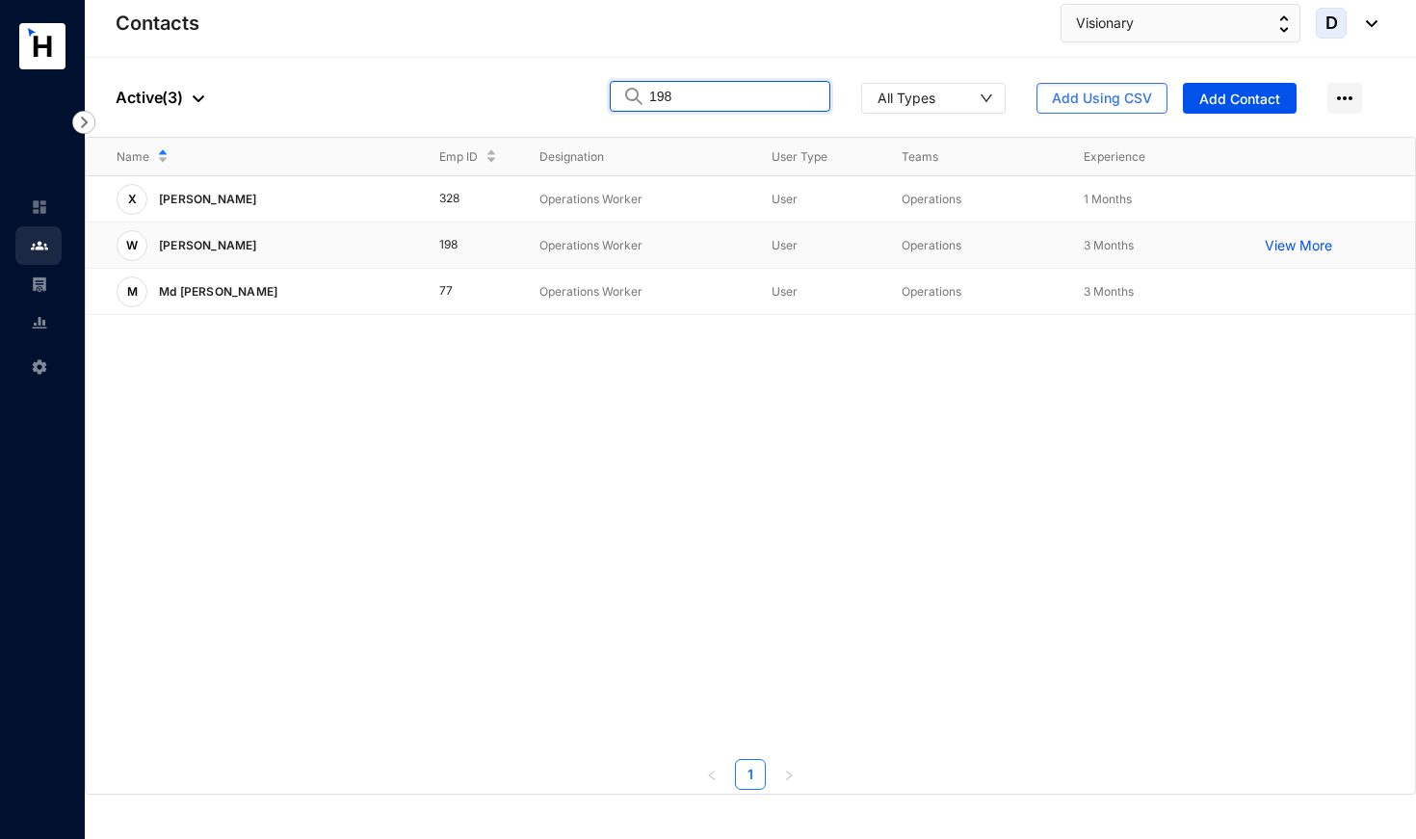
type input "198"
click at [1274, 254] on p "View More" at bounding box center [1302, 245] width 77 height 19
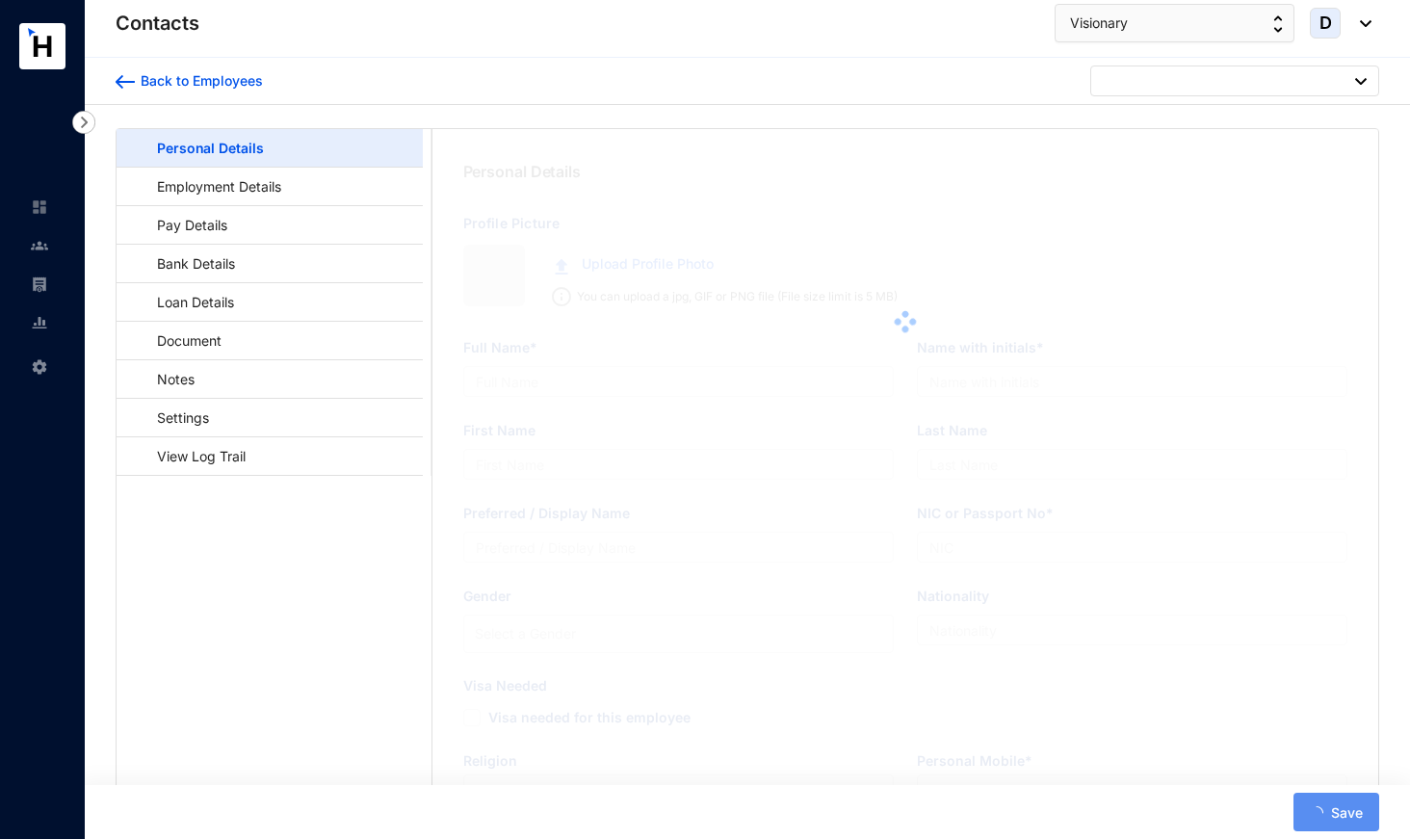
type input "[PERSON_NAME]"
type input "W. Xingyu"
type input "Xingyu"
type input "[PERSON_NAME]"
type input "EL1261862"
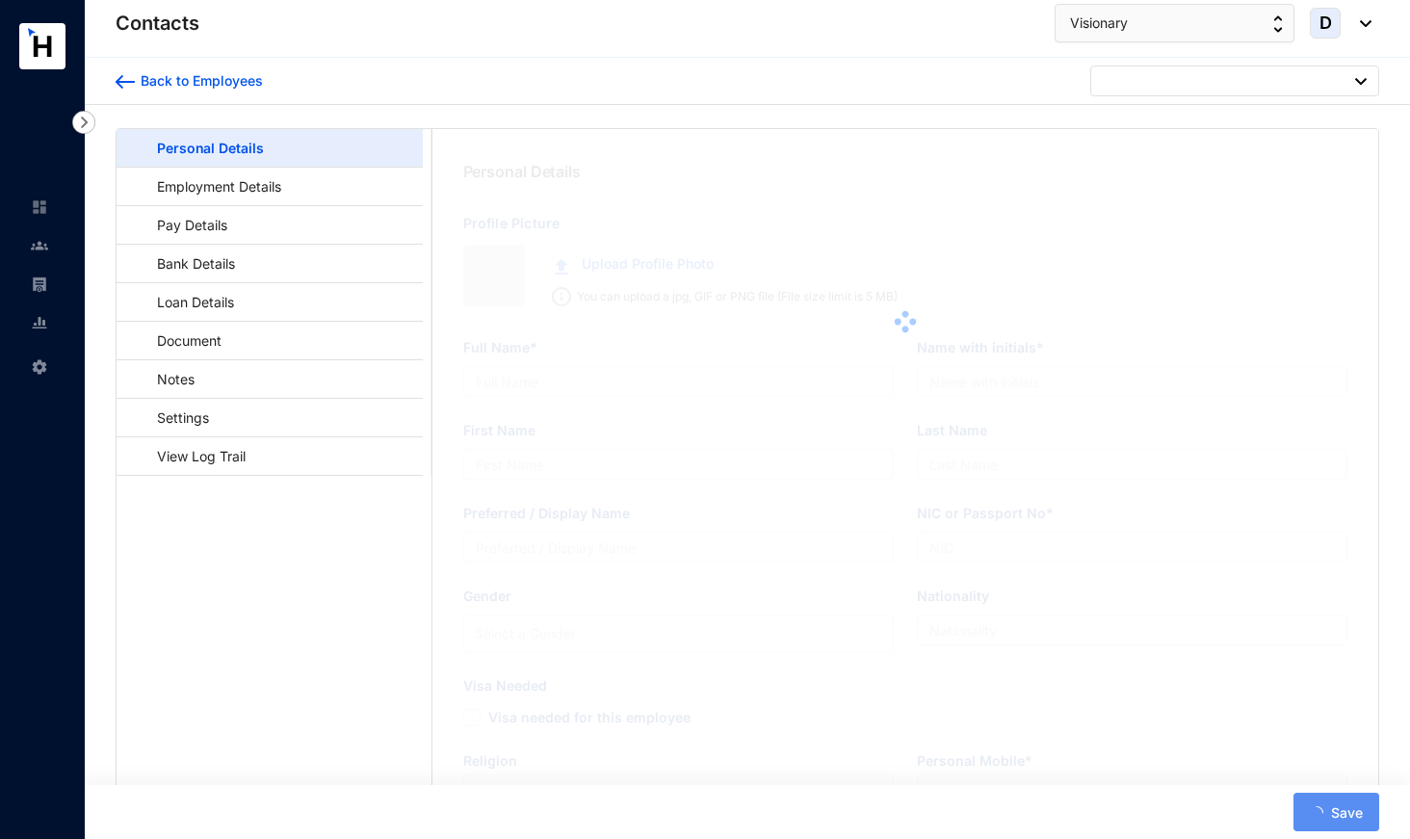
type input "Trend Marine Apartments, [STREET_ADDRESS]"
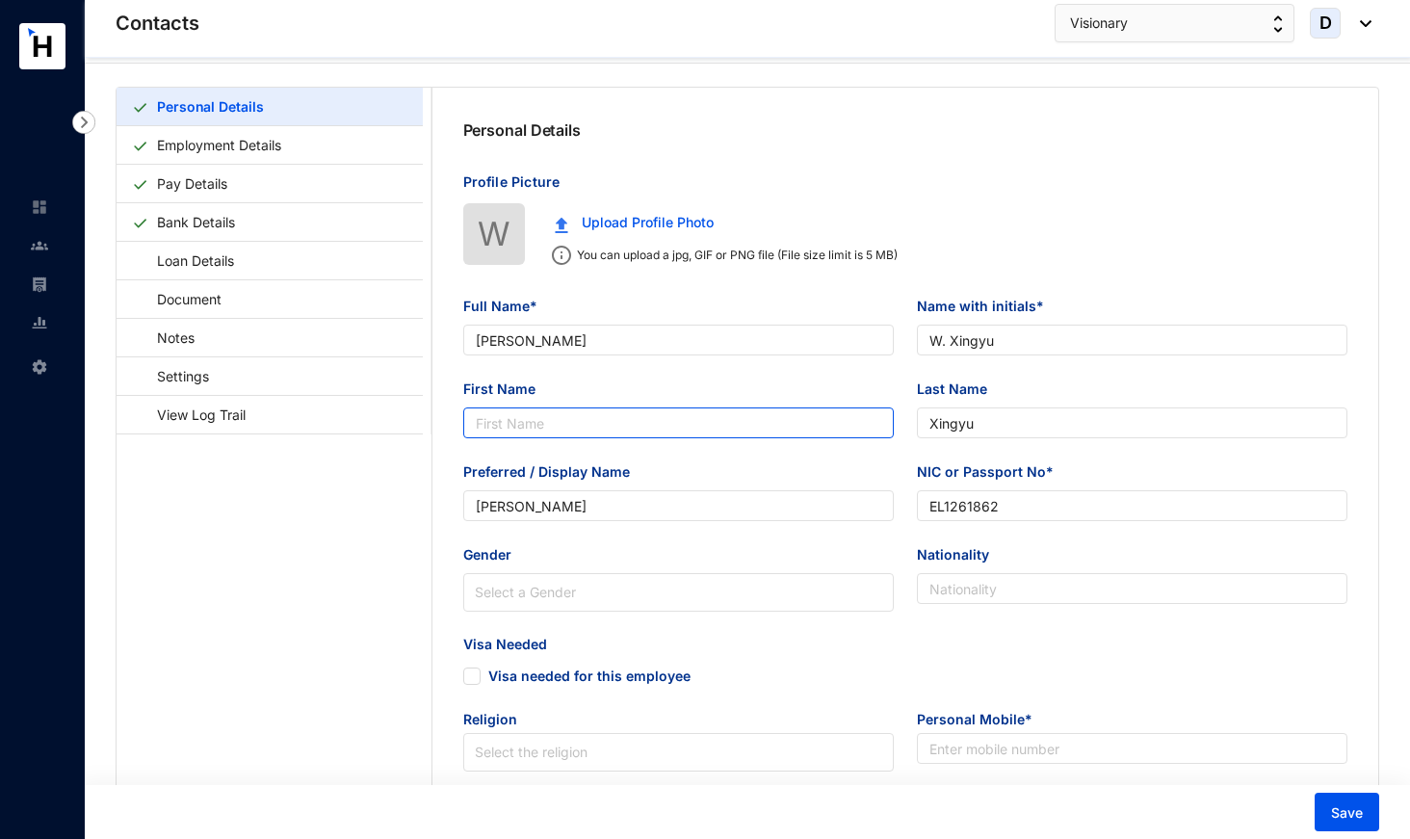
scroll to position [42, 0]
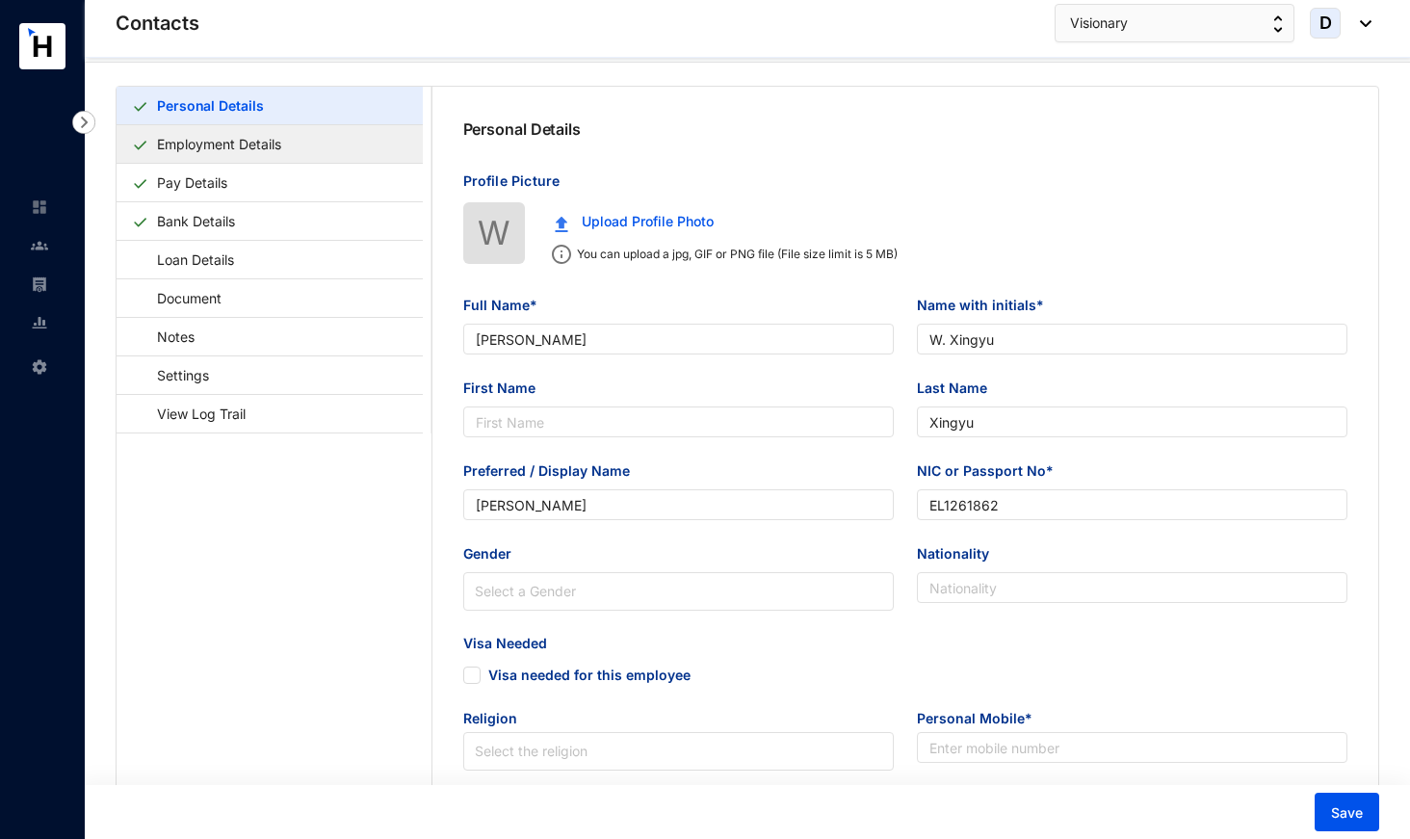
click at [289, 146] on link "Employment Details" at bounding box center [219, 143] width 140 height 39
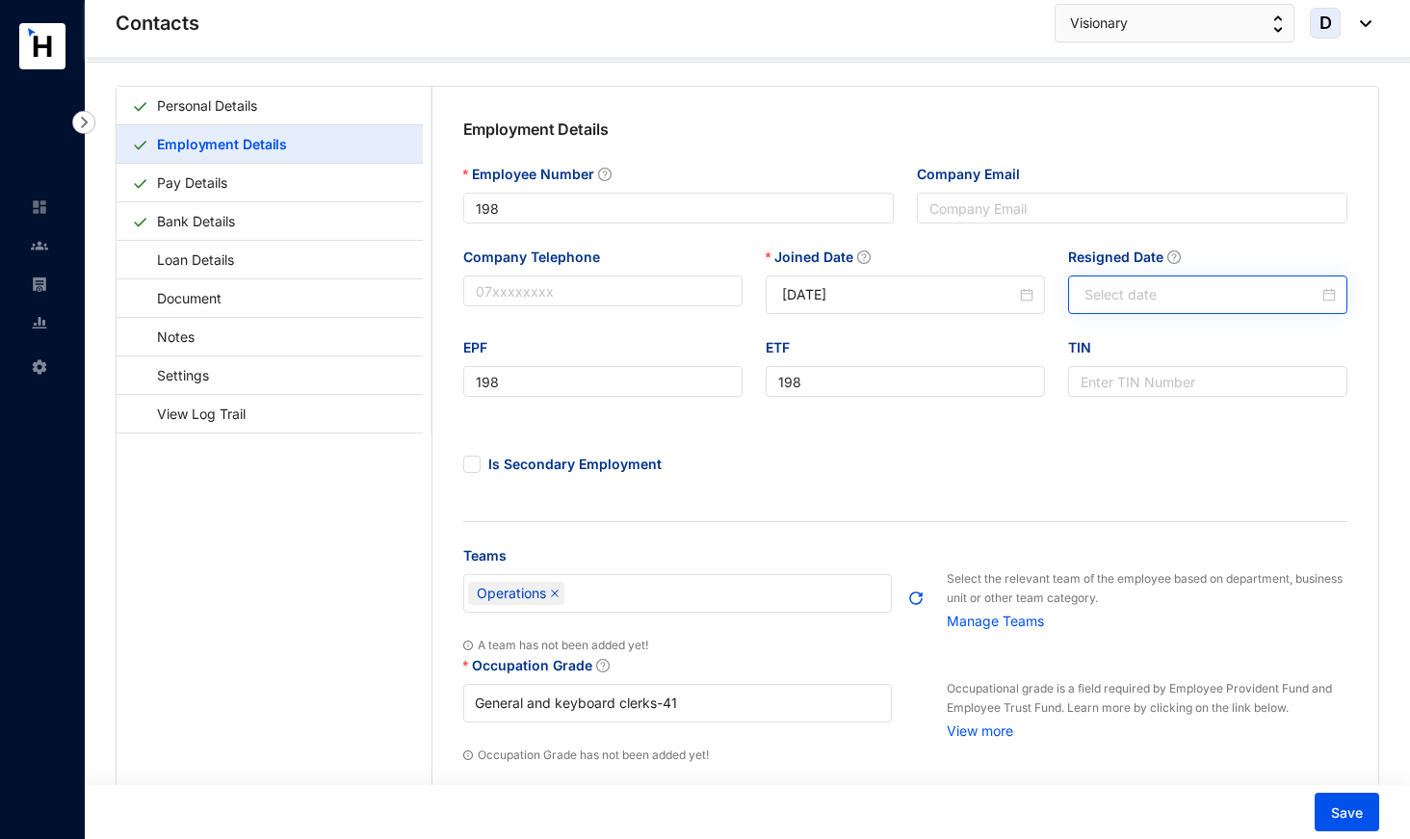
click at [1274, 294] on div at bounding box center [1209, 294] width 251 height 21
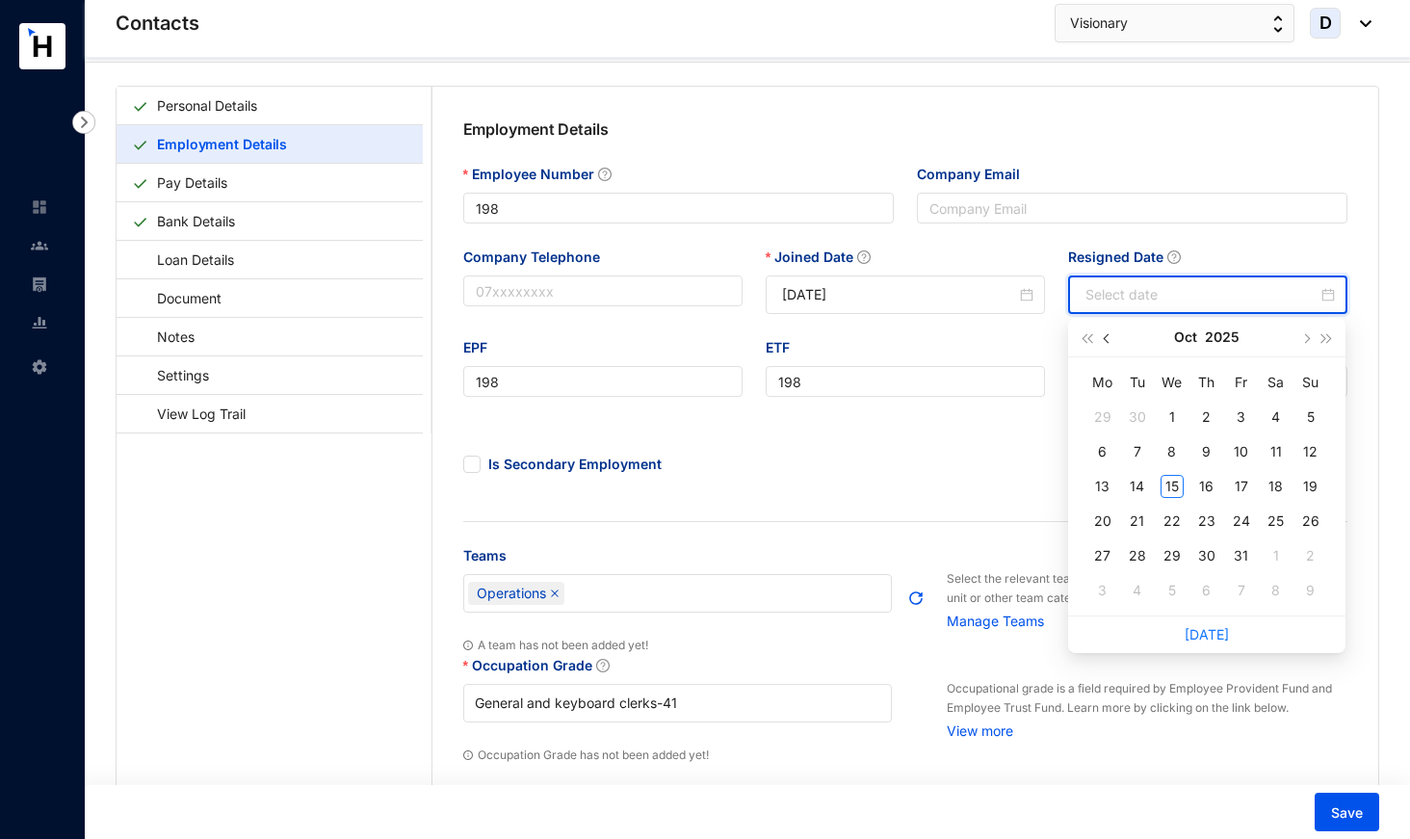
click at [1103, 344] on button "button" at bounding box center [1107, 337] width 21 height 39
type input "[DATE]"
click at [1244, 482] on div "15" at bounding box center [1241, 486] width 23 height 23
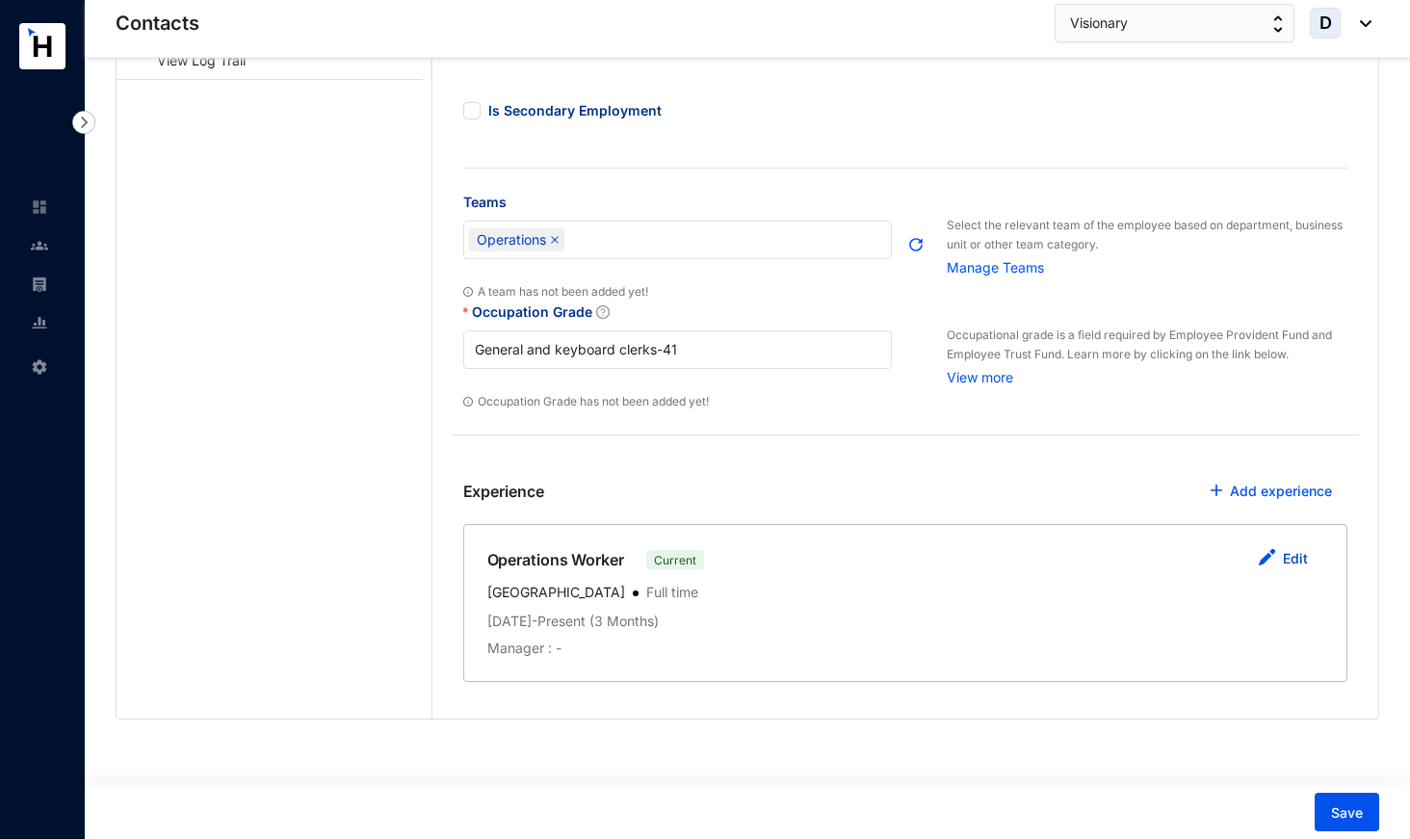
scroll to position [395, 0]
click at [1274, 559] on link "Edit" at bounding box center [1295, 559] width 25 height 16
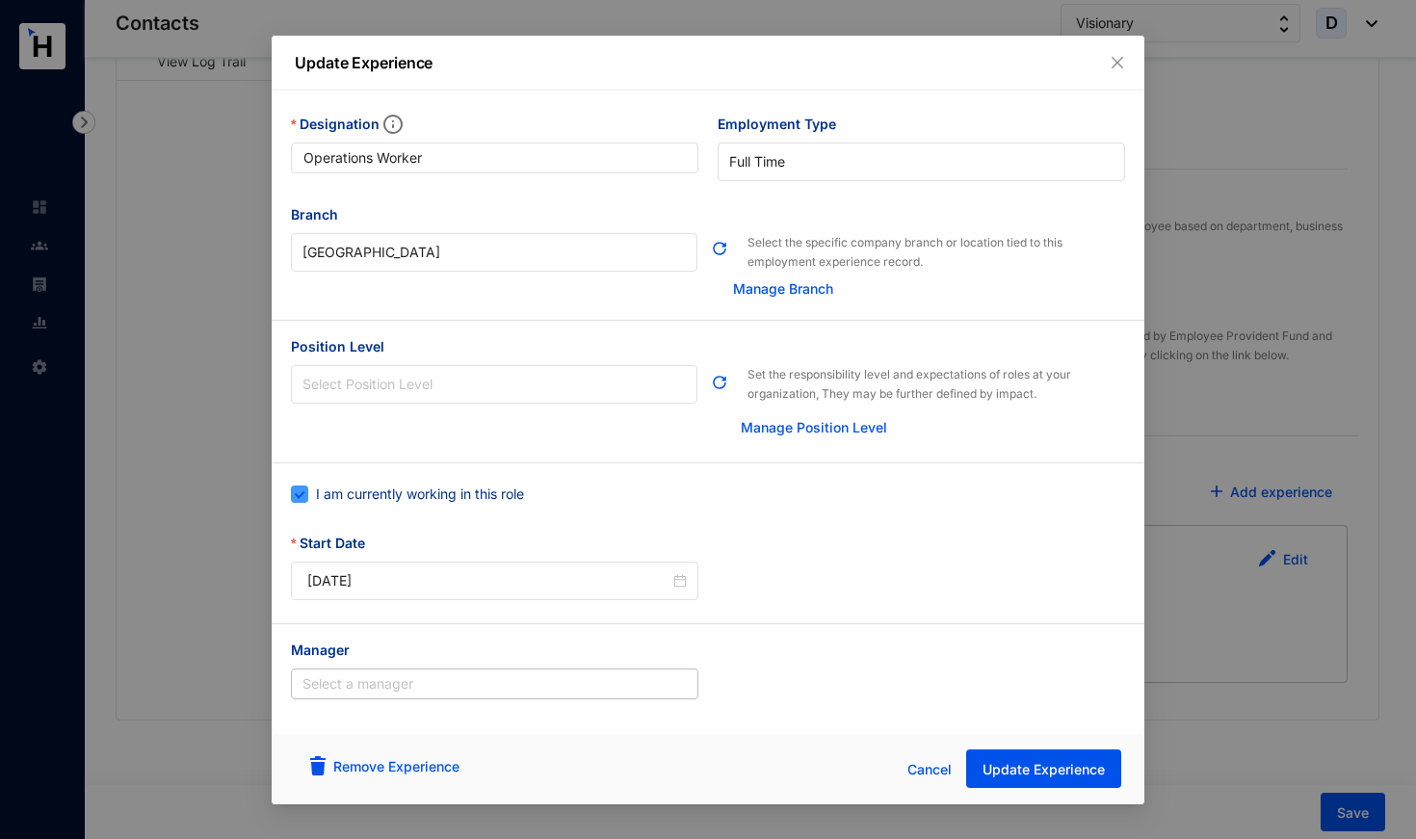
click at [302, 491] on input "I am currently working in this role" at bounding box center [297, 491] width 13 height 13
checkbox input "false"
click at [1105, 580] on icon "close-circle" at bounding box center [1106, 580] width 13 height 13
type input "Invalid Date"
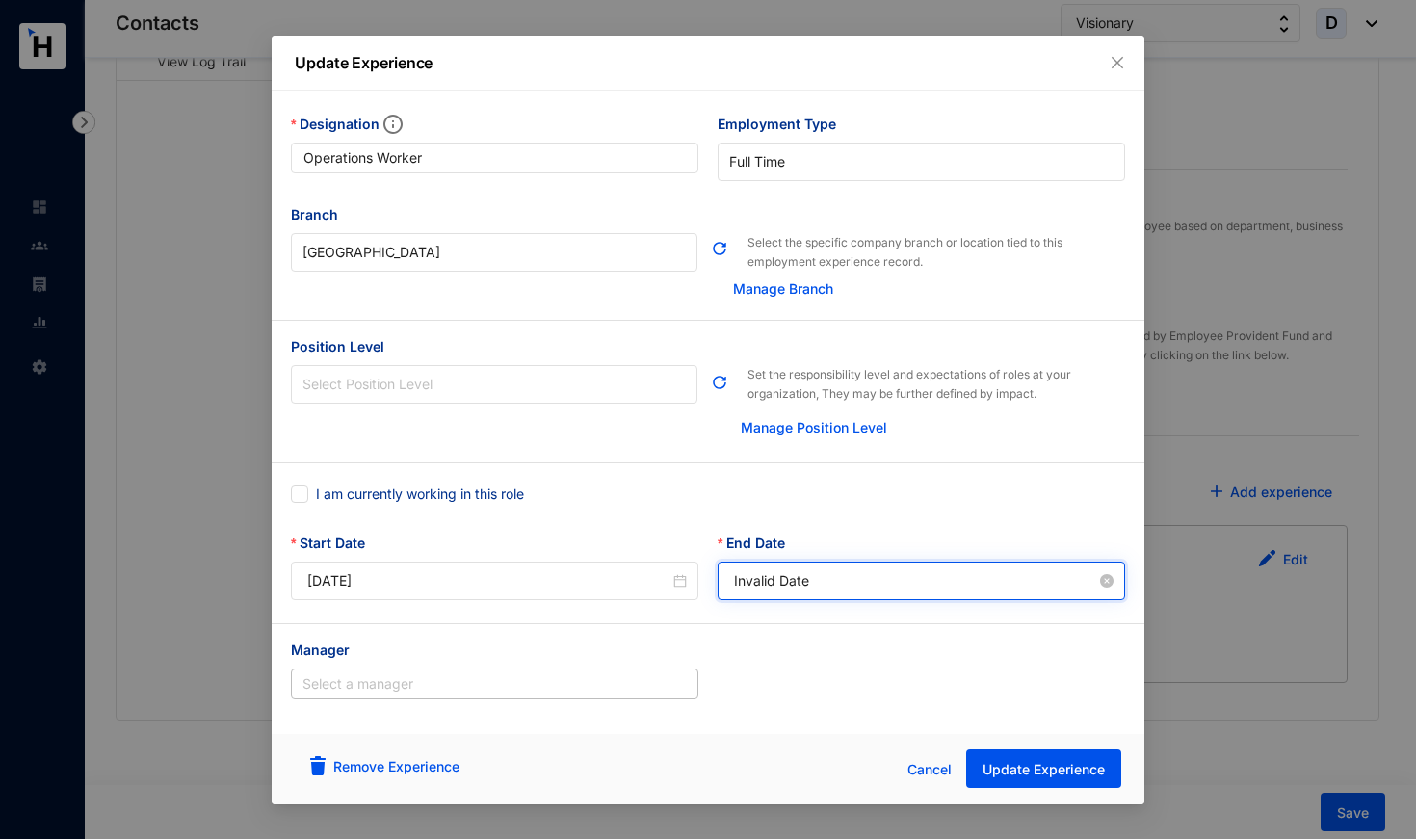
click at [1034, 581] on input "Invalid Date" at bounding box center [915, 580] width 362 height 21
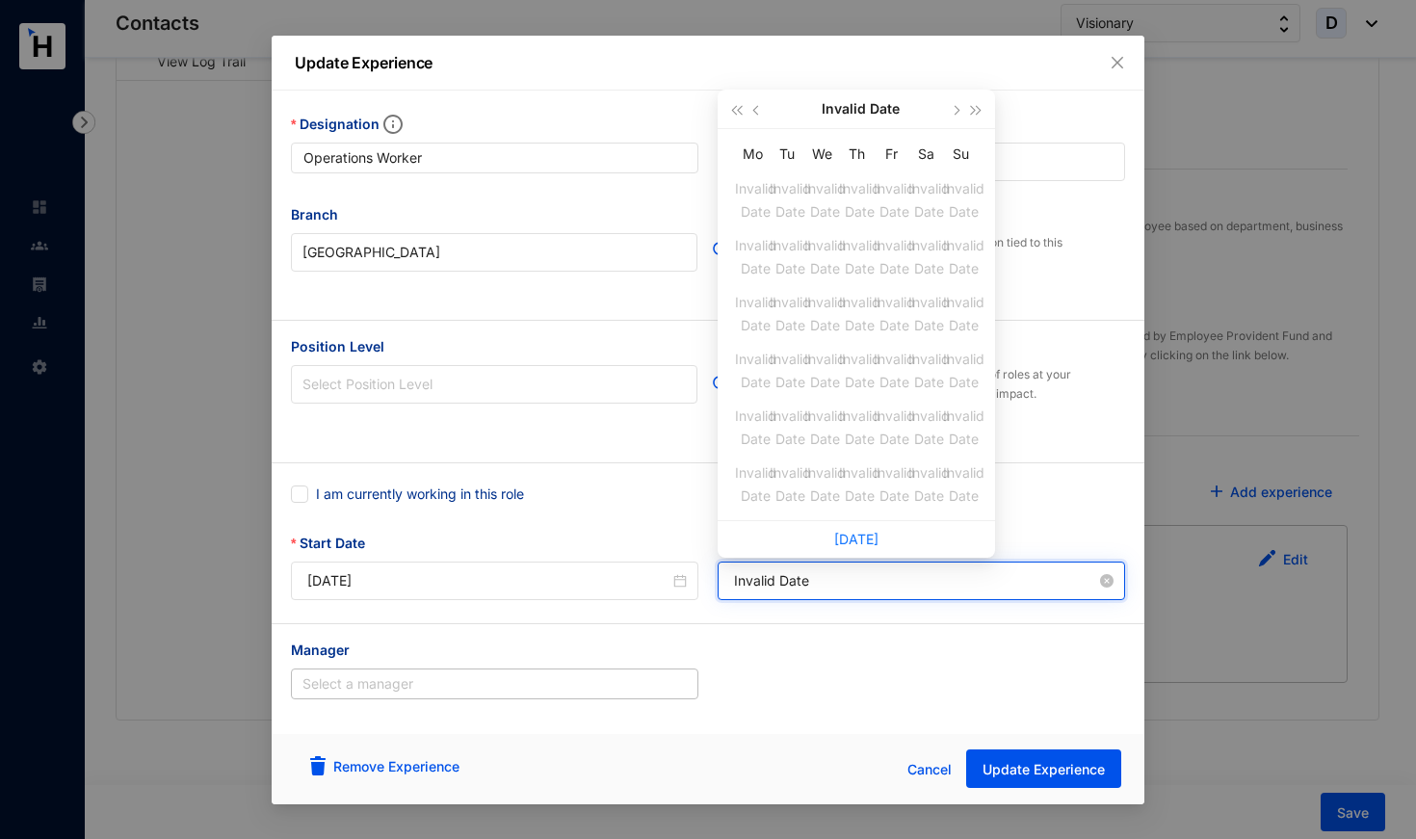
click at [762, 582] on input "Invalid Date" at bounding box center [915, 580] width 362 height 21
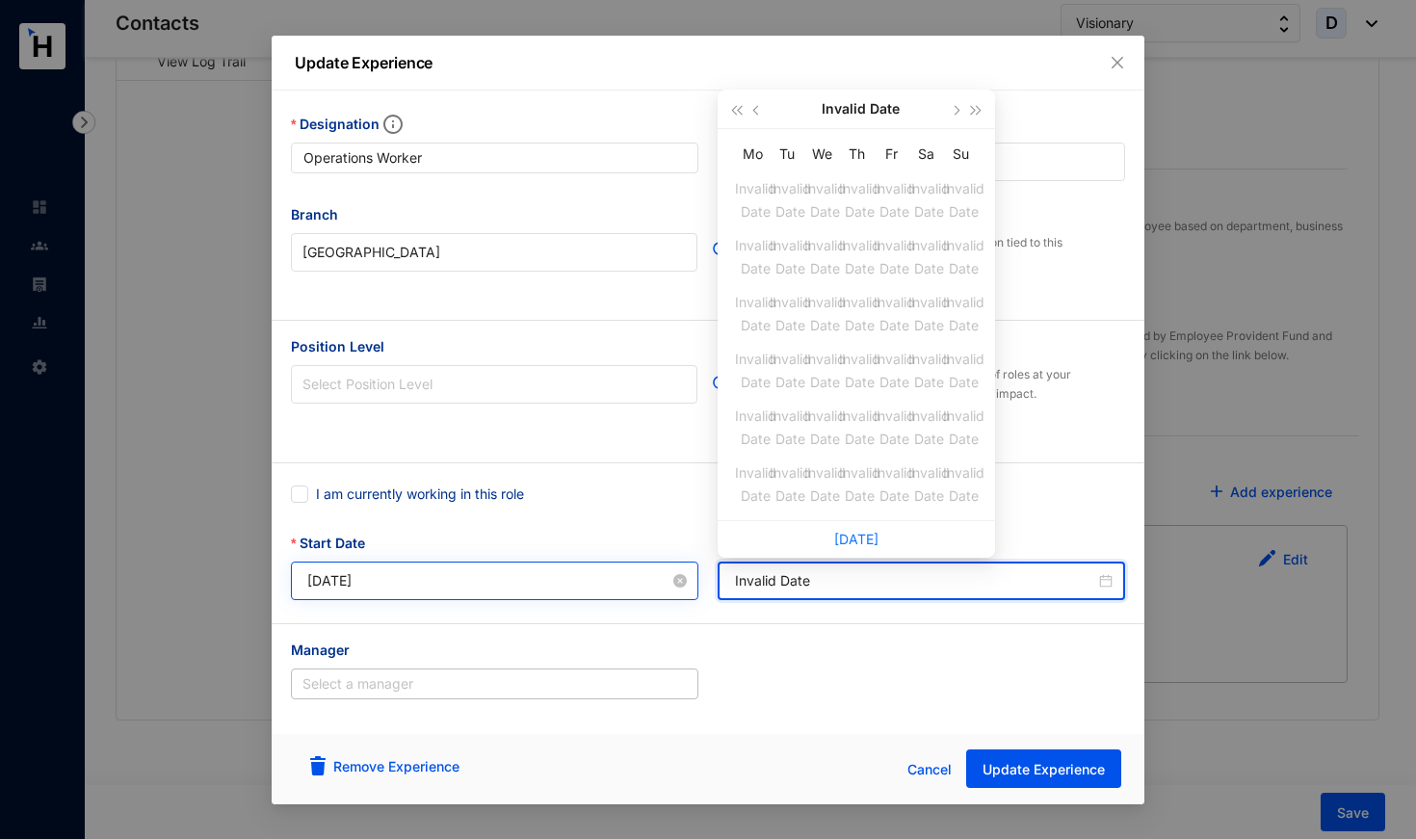
drag, startPoint x: 819, startPoint y: 581, endPoint x: 690, endPoint y: 581, distance: 128.1
click at [690, 581] on div "Start Date [DATE] End Date Invalid Date" at bounding box center [707, 578] width 853 height 91
click at [759, 102] on button "button" at bounding box center [756, 109] width 21 height 39
click at [760, 113] on button "button" at bounding box center [756, 109] width 21 height 39
type input "Invalid Date"
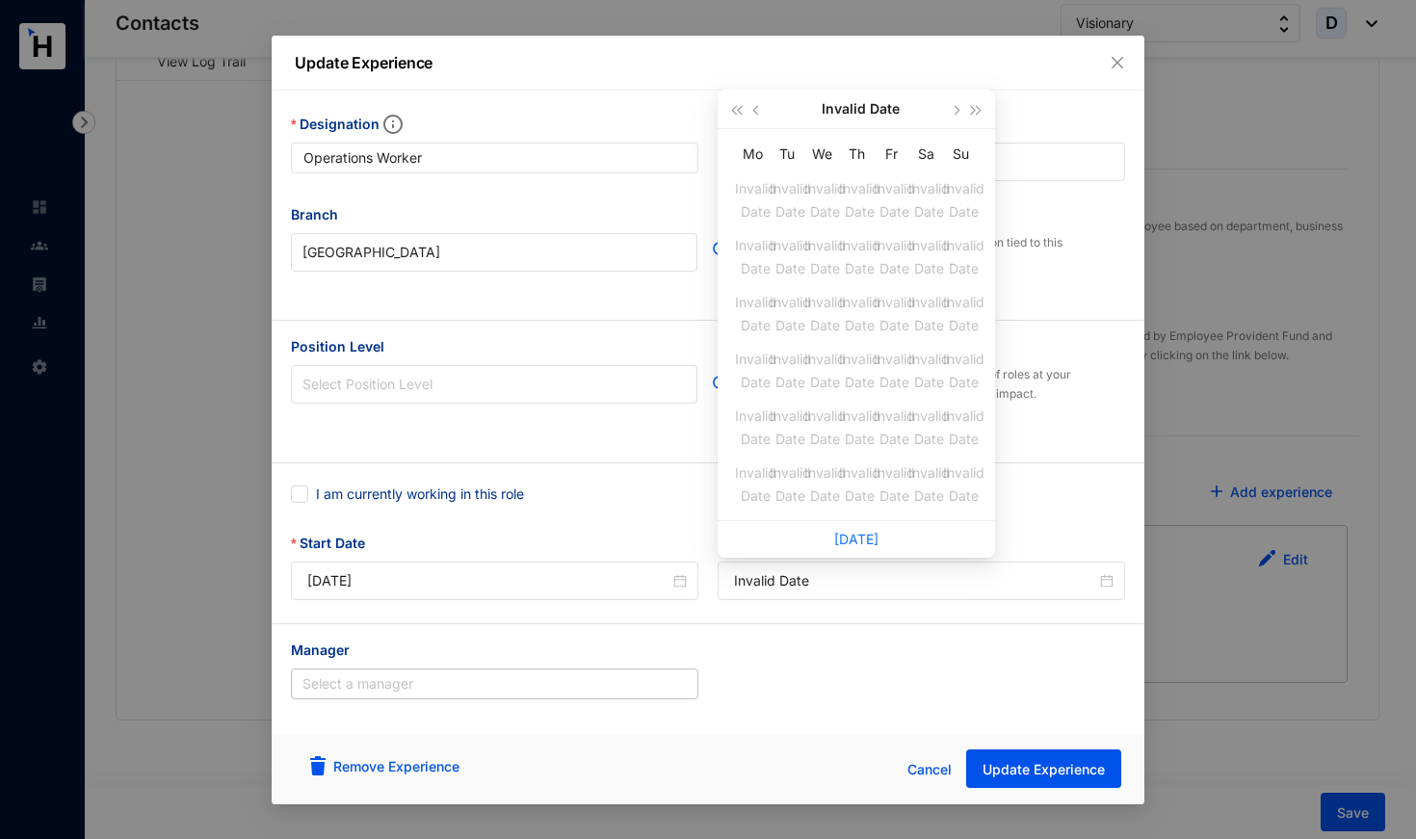
click at [674, 507] on div "I am currently working in this role" at bounding box center [708, 506] width 834 height 54
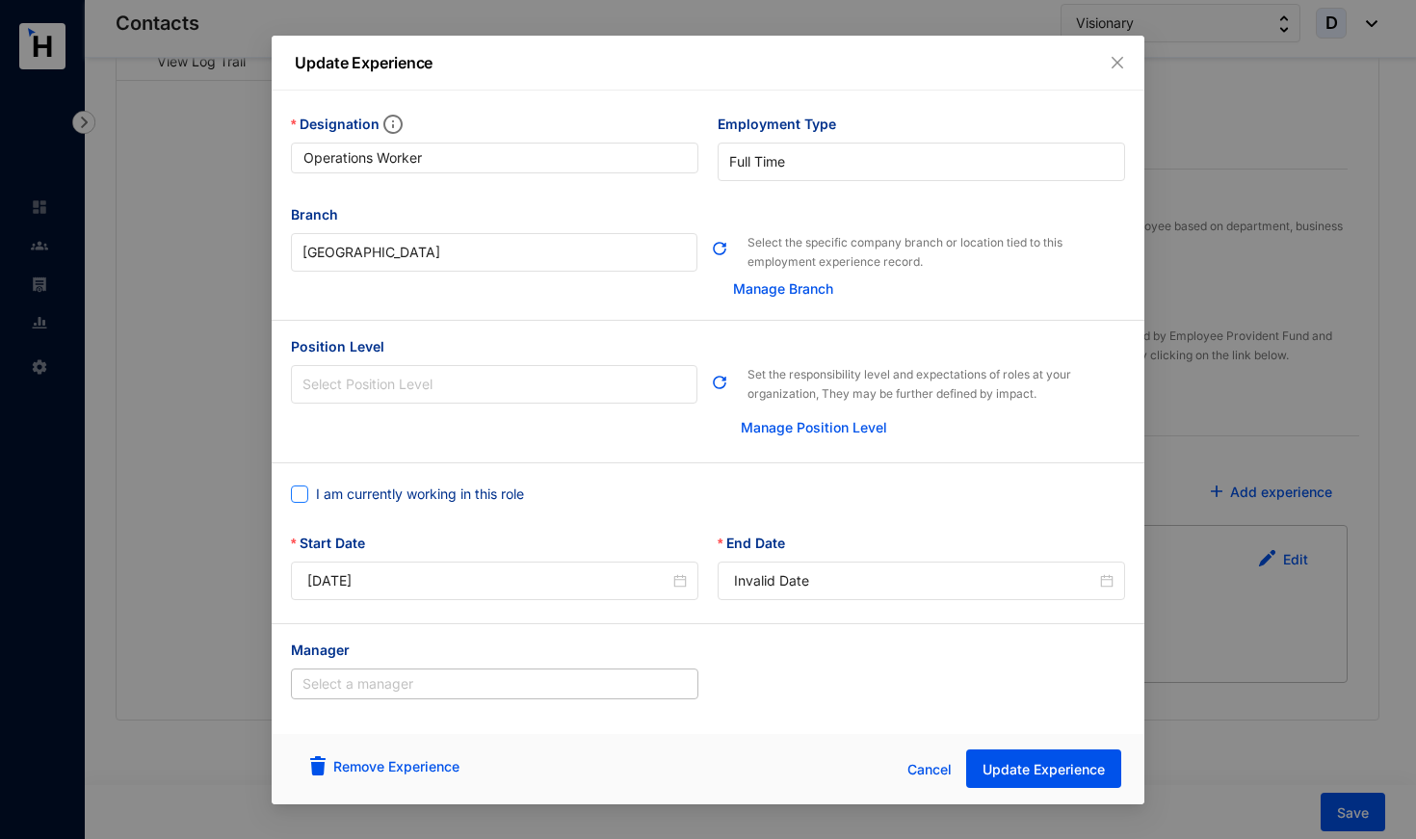
click at [311, 494] on span "I am currently working in this role" at bounding box center [419, 493] width 223 height 21
click at [304, 494] on input "I am currently working in this role" at bounding box center [297, 491] width 13 height 13
click at [311, 494] on span "I am currently working in this role" at bounding box center [419, 493] width 223 height 21
click at [304, 494] on input "I am currently working in this role" at bounding box center [297, 491] width 13 height 13
checkbox input "false"
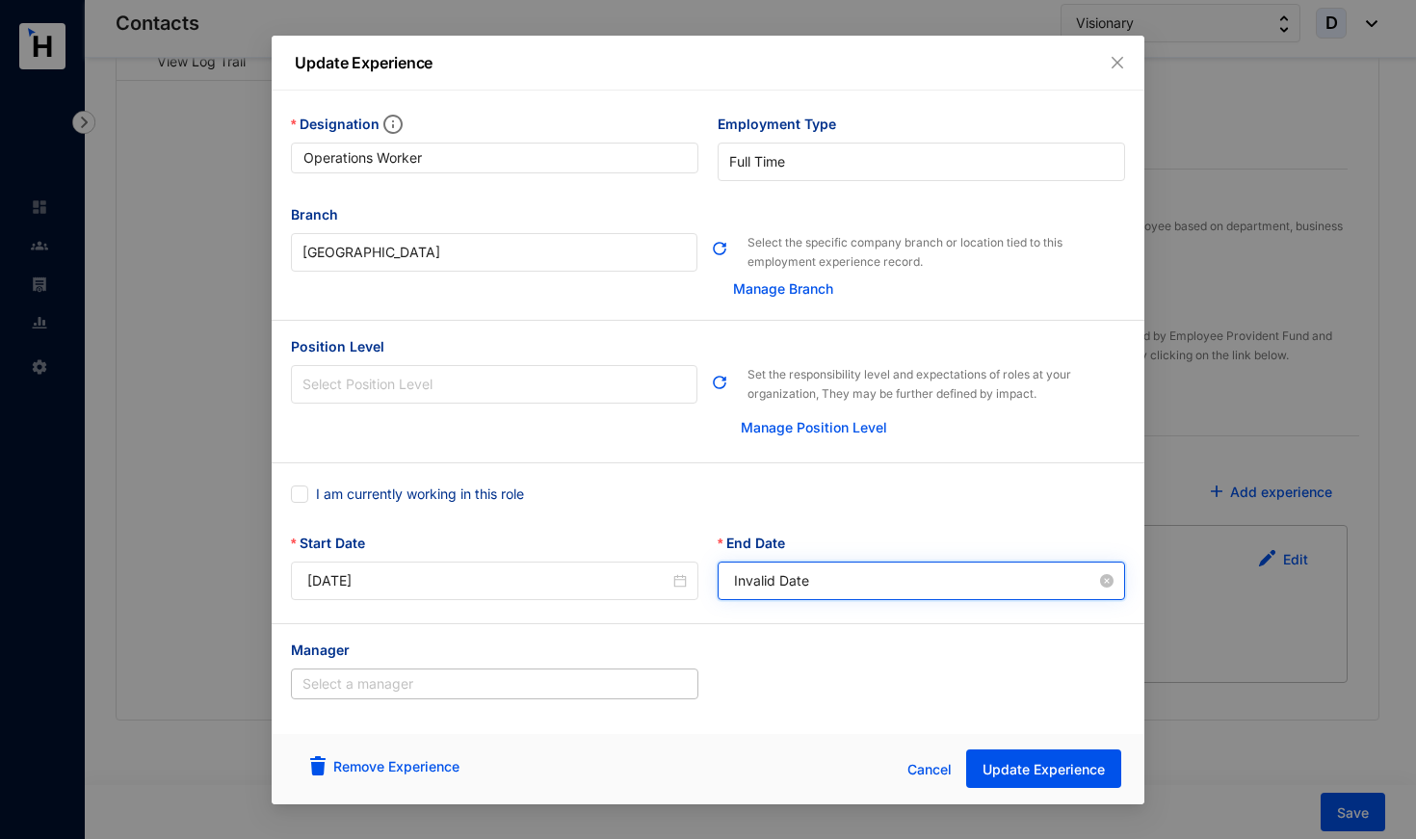
click at [741, 581] on input "Invalid Date" at bounding box center [915, 580] width 362 height 21
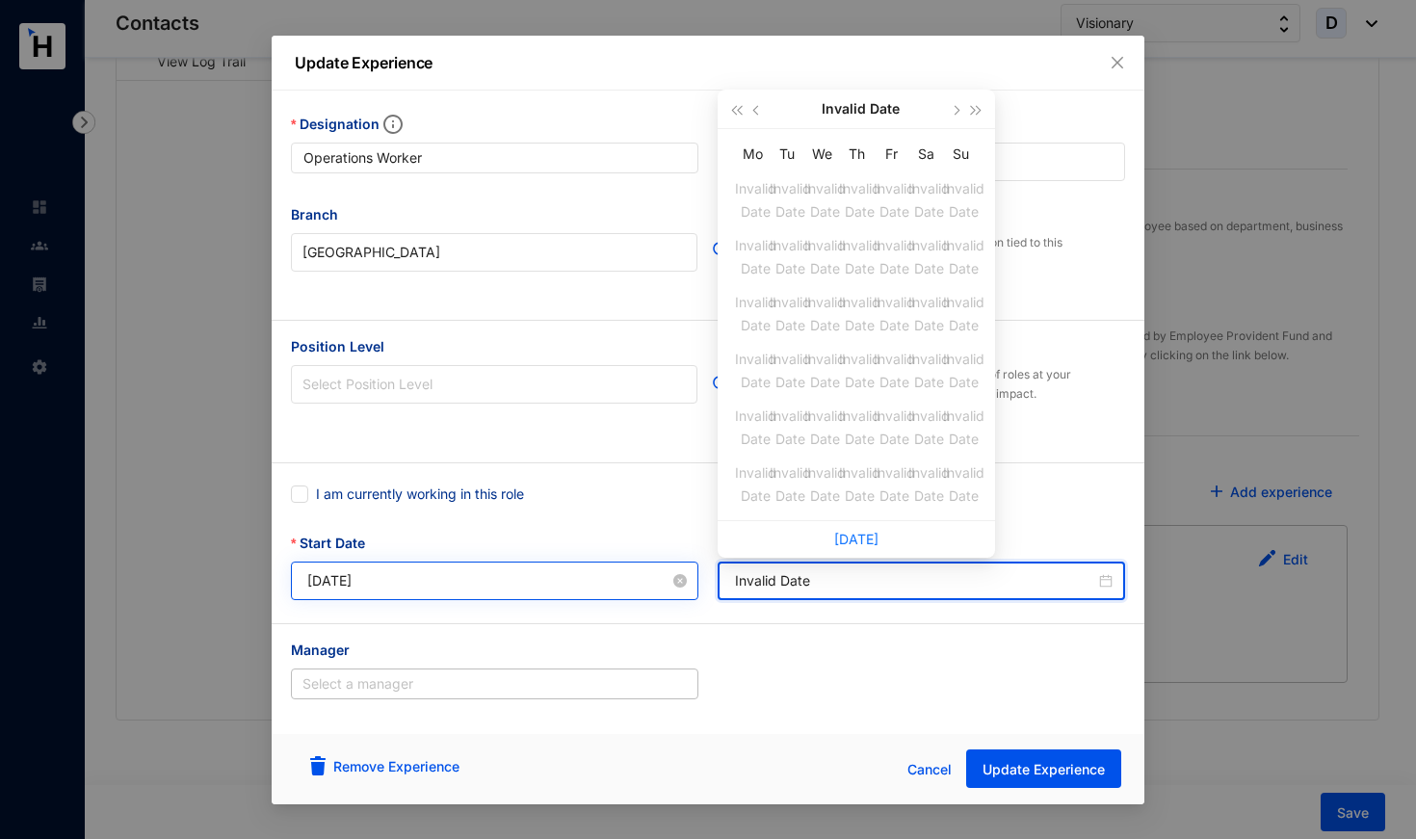
drag, startPoint x: 889, startPoint y: 583, endPoint x: 626, endPoint y: 583, distance: 262.9
click at [626, 583] on div "Start Date [DATE] End Date Invalid Date" at bounding box center [707, 578] width 853 height 91
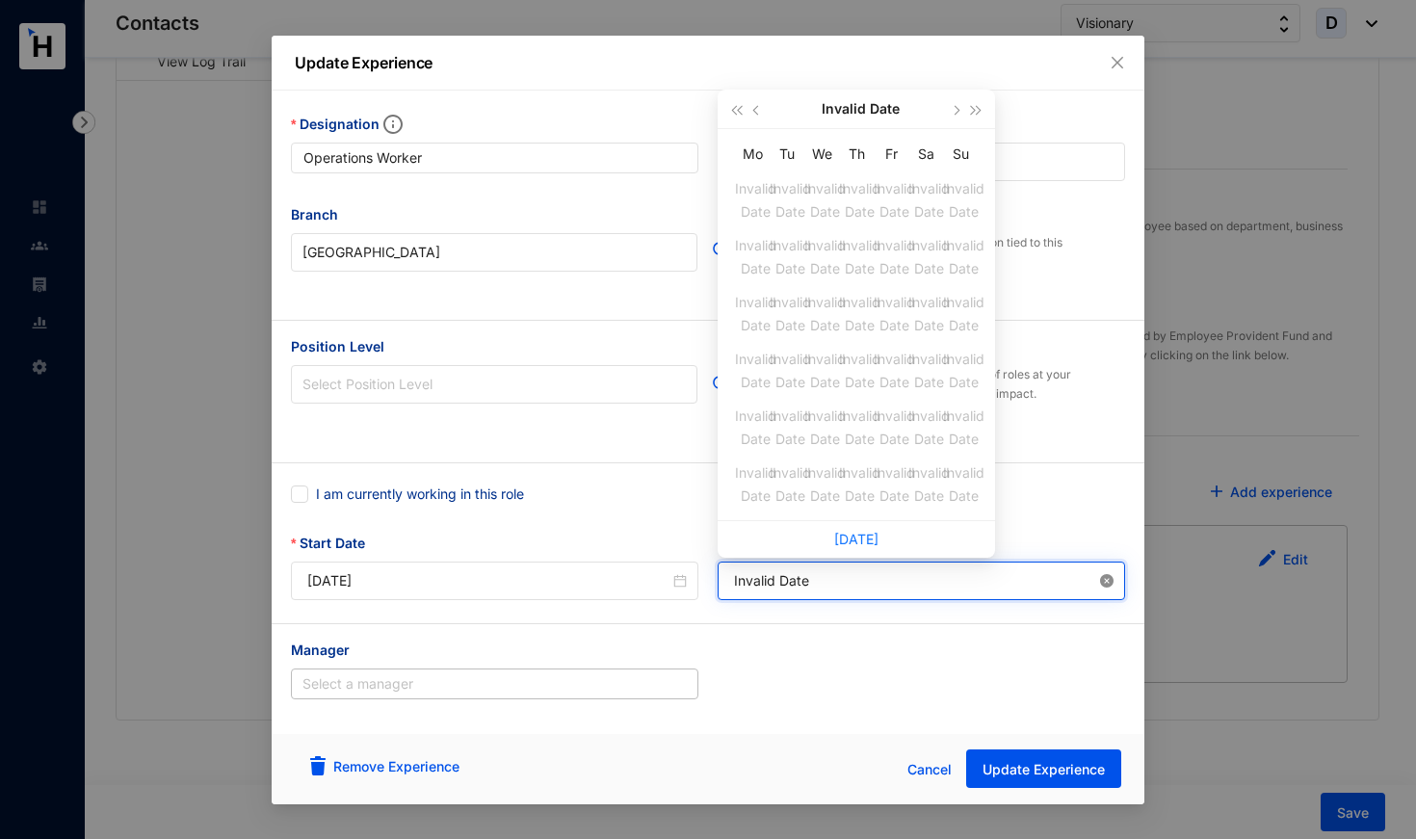
click at [1104, 577] on icon "close-circle" at bounding box center [1106, 580] width 13 height 13
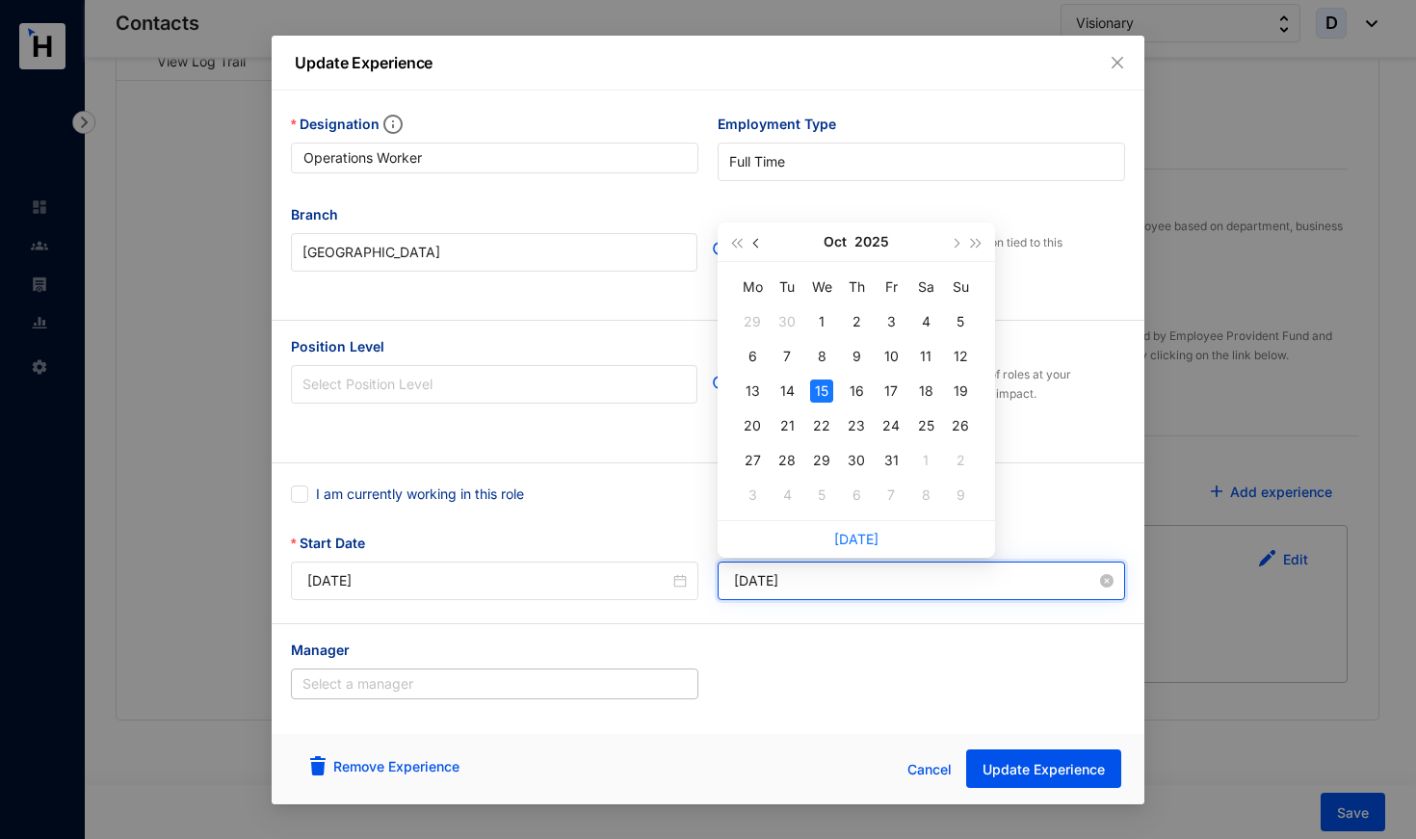
click at [757, 242] on span "button" at bounding box center [758, 243] width 10 height 10
type input "[DATE]"
click at [892, 391] on div "15" at bounding box center [890, 390] width 23 height 23
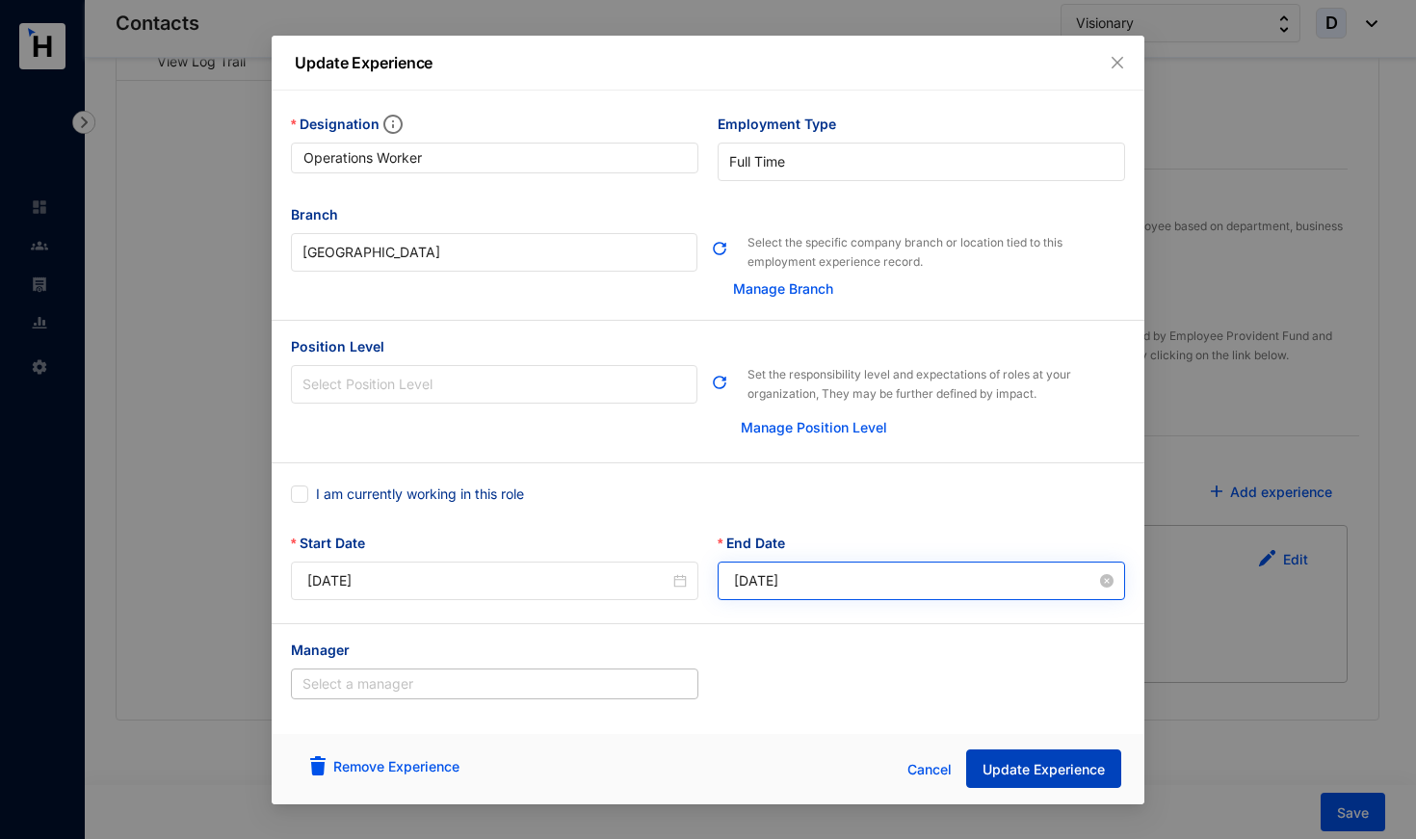
click at [1007, 757] on span "Update Experience" at bounding box center [1043, 769] width 122 height 19
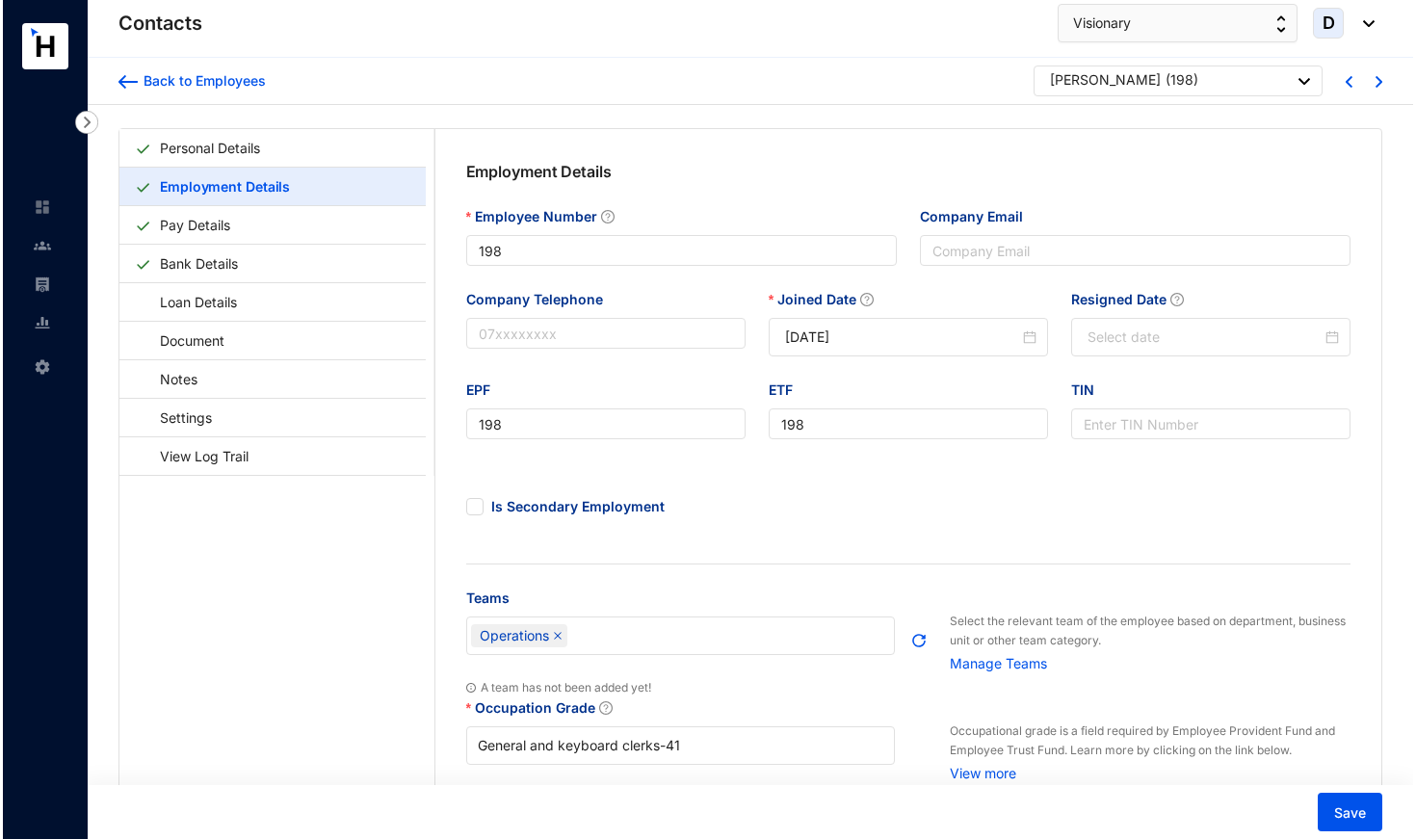
scroll to position [0, 0]
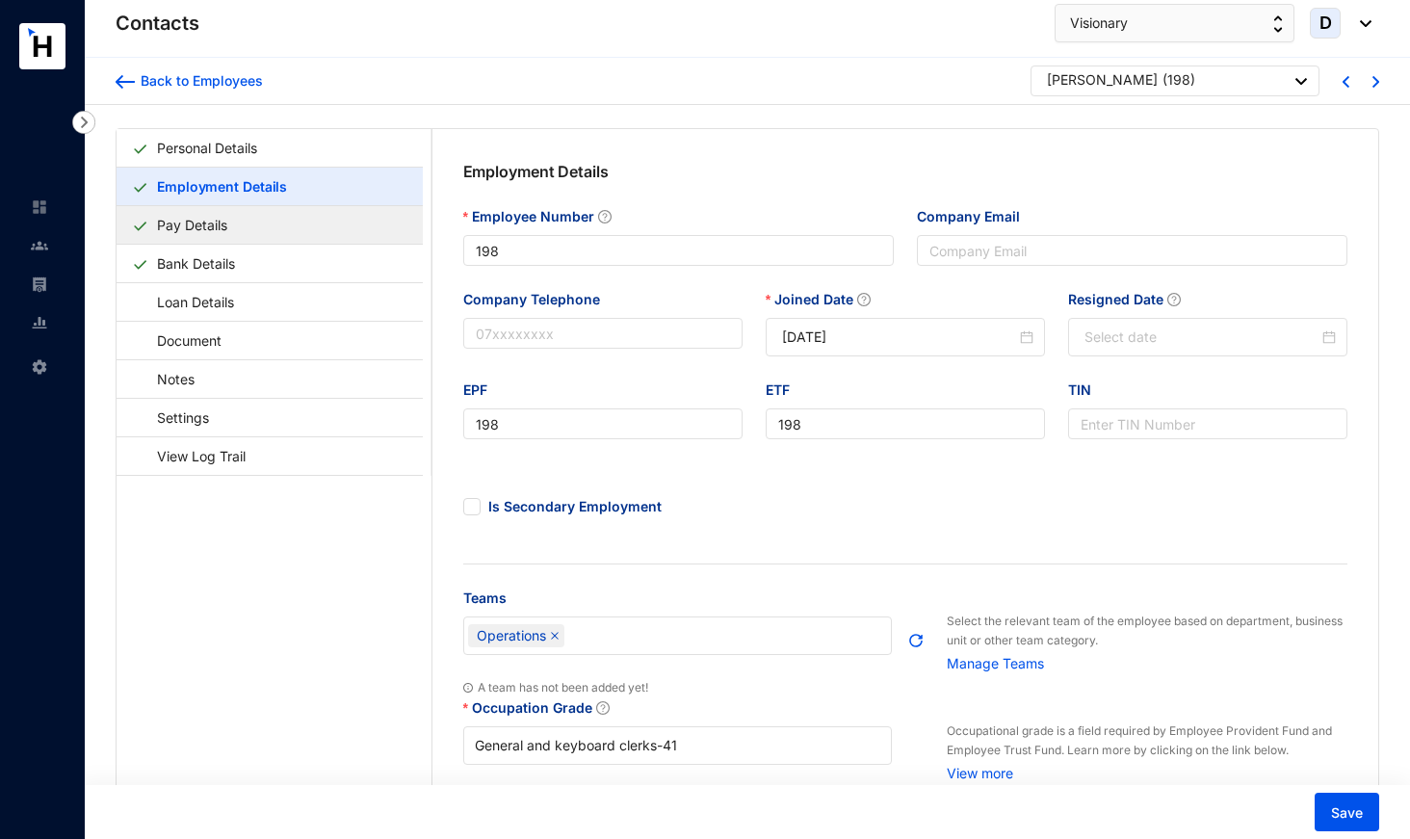
click at [235, 237] on link "Pay Details" at bounding box center [192, 224] width 86 height 39
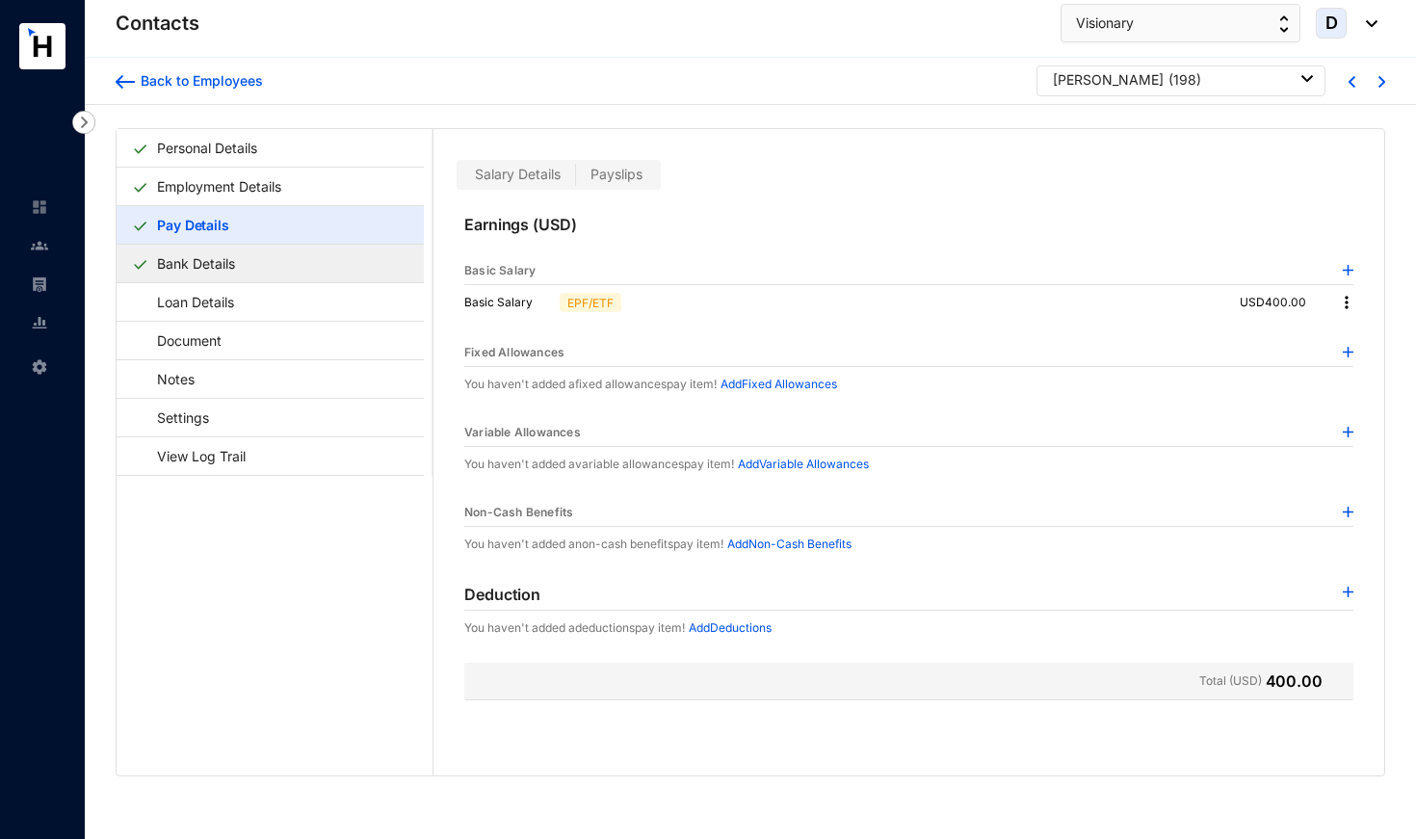
click at [243, 268] on link "Bank Details" at bounding box center [195, 263] width 93 height 39
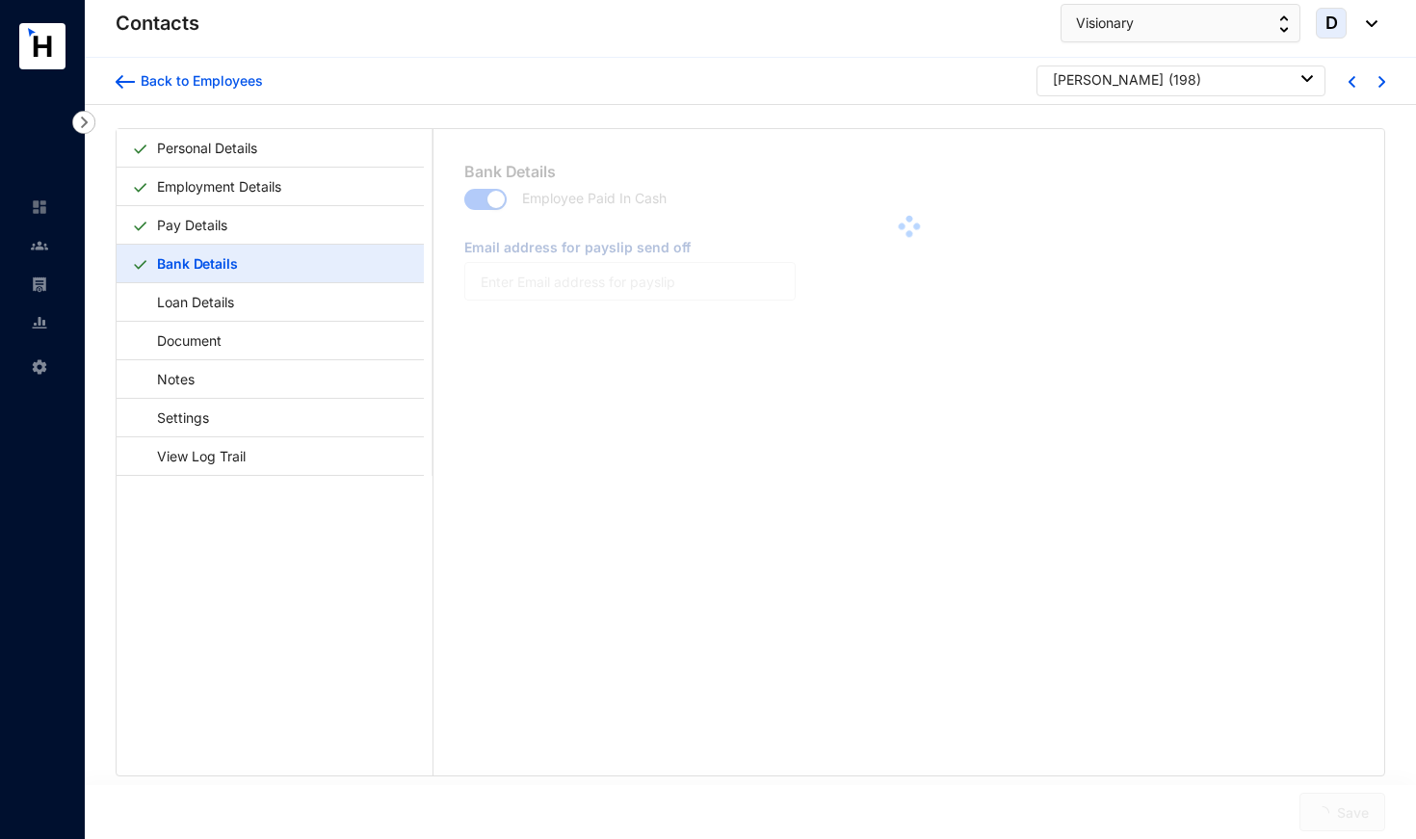
type input "[EMAIL_ADDRESS][DOMAIN_NAME]"
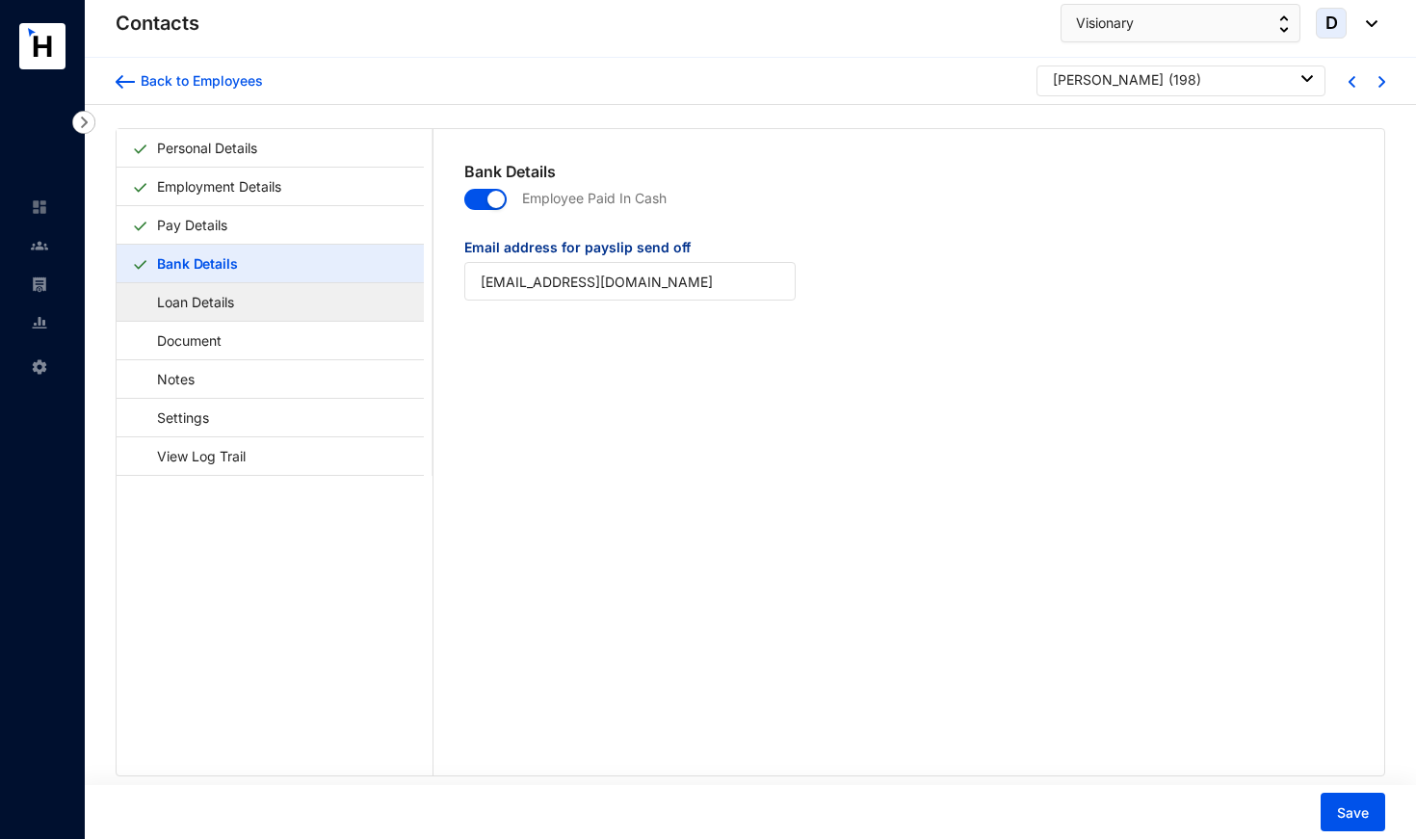
click at [241, 304] on link "Loan Details" at bounding box center [186, 301] width 109 height 39
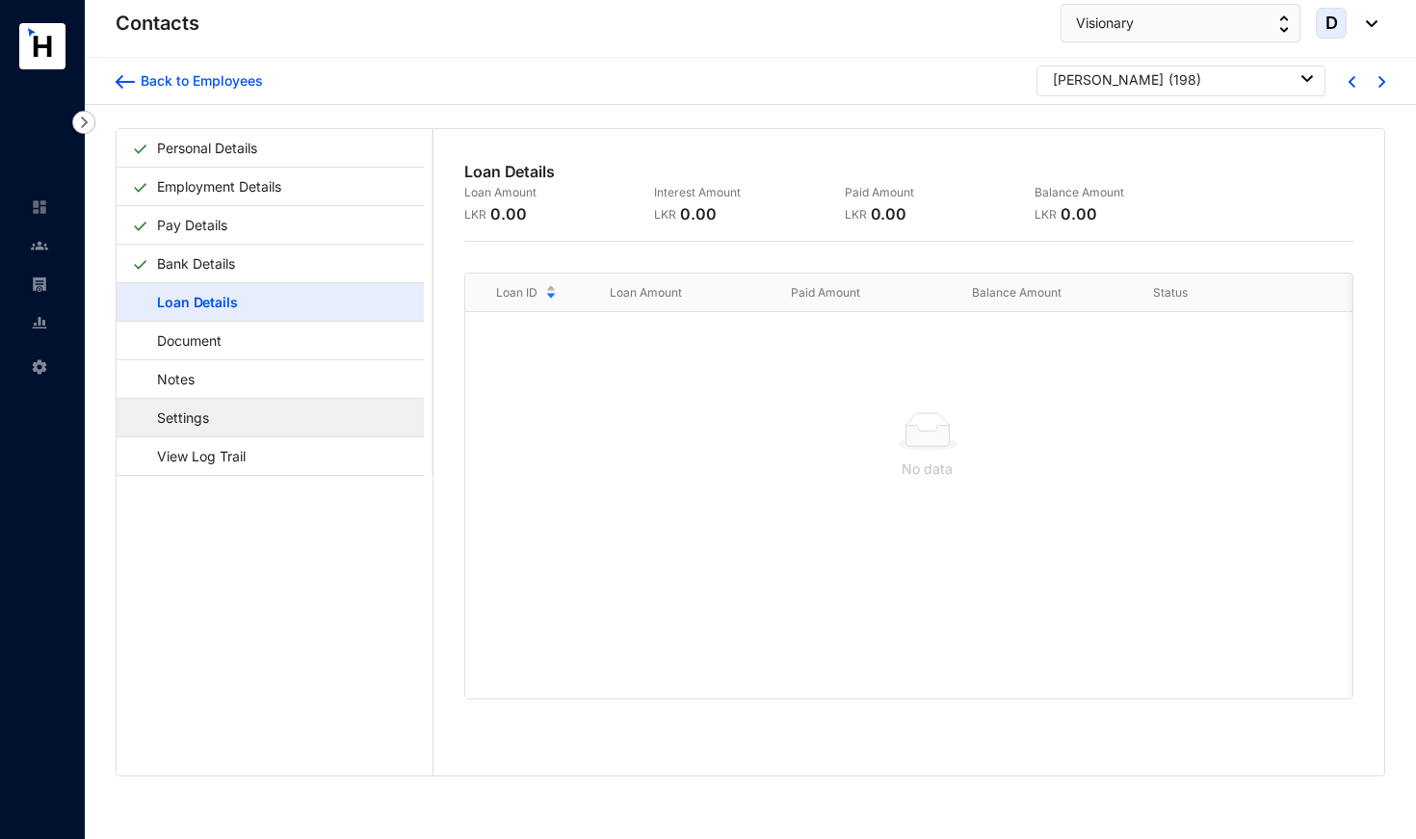
click at [216, 427] on link "Settings" at bounding box center [174, 417] width 84 height 39
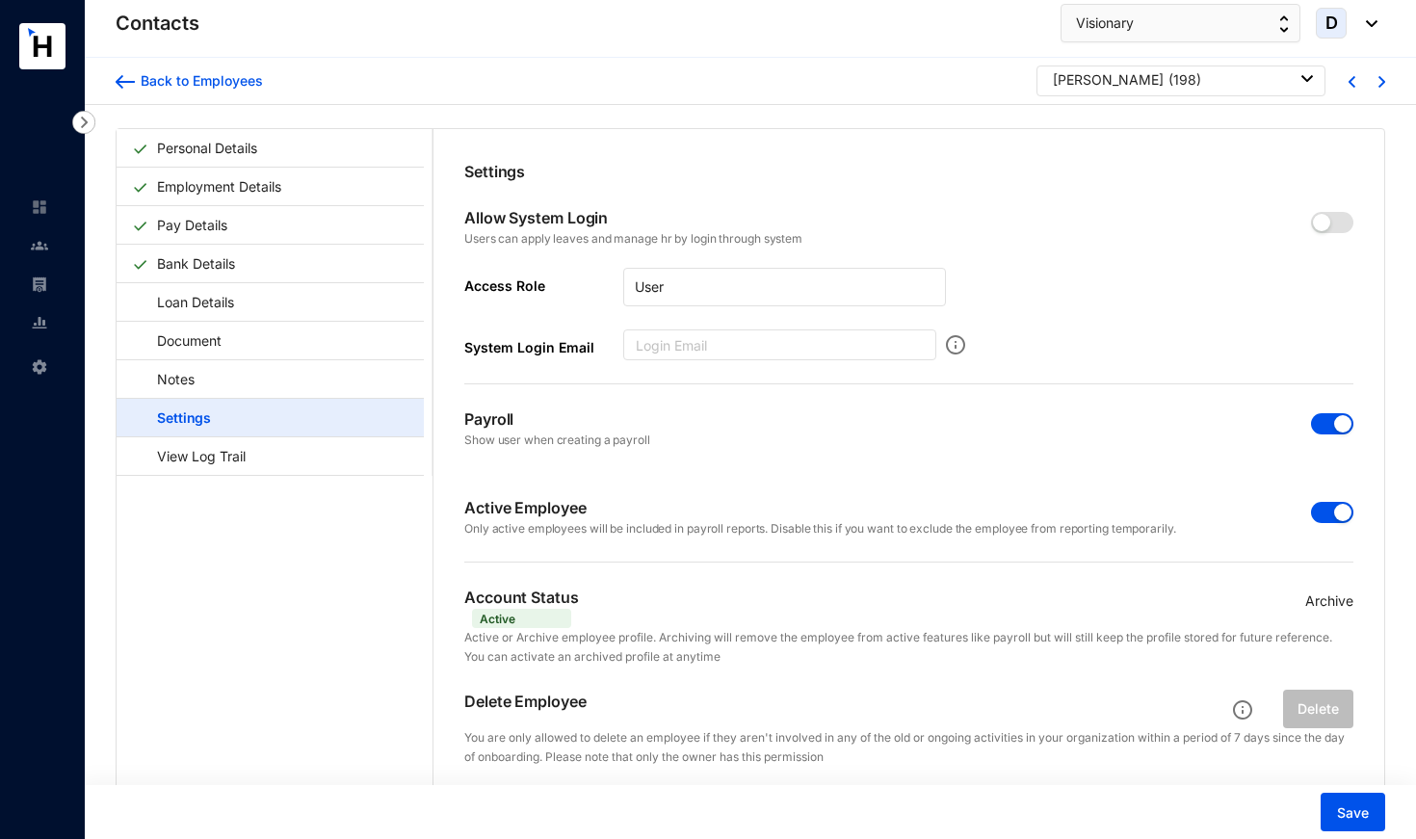
click at [1274, 512] on span "button" at bounding box center [1332, 512] width 42 height 21
click at [1274, 423] on span "button" at bounding box center [1332, 423] width 42 height 21
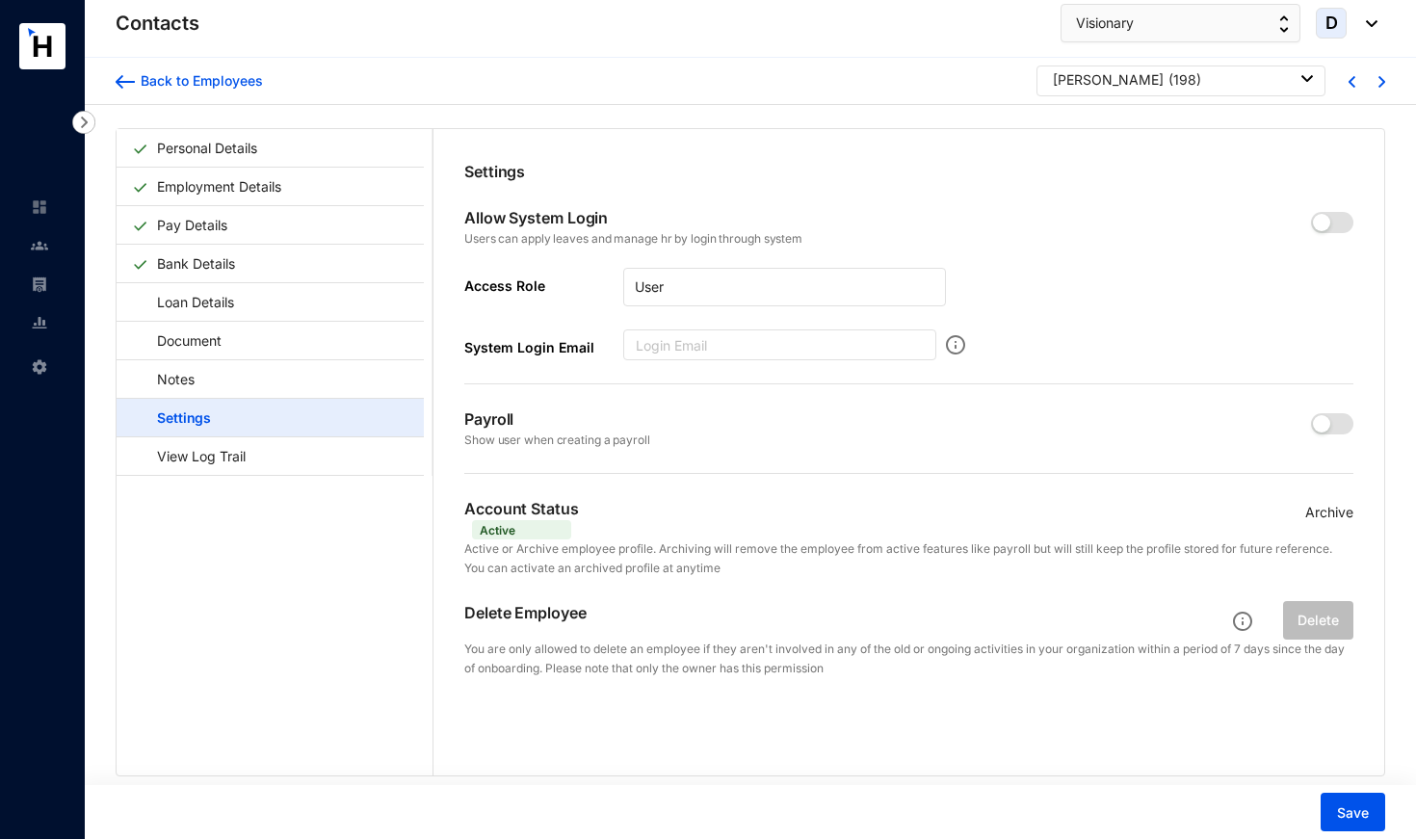
click at [1274, 508] on p "Archive" at bounding box center [1329, 512] width 48 height 21
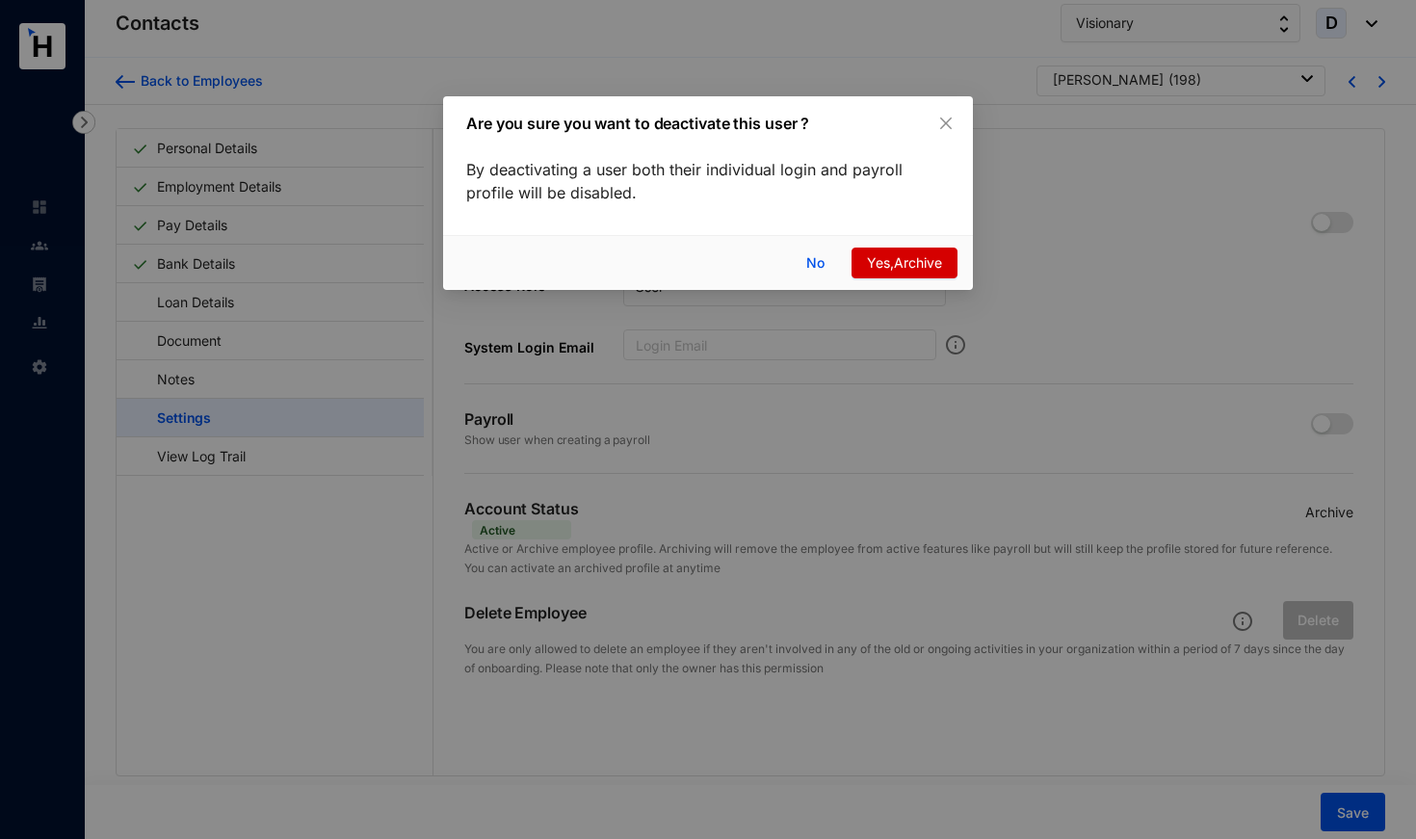
click at [903, 255] on span "Yes,Archive" at bounding box center [904, 262] width 75 height 21
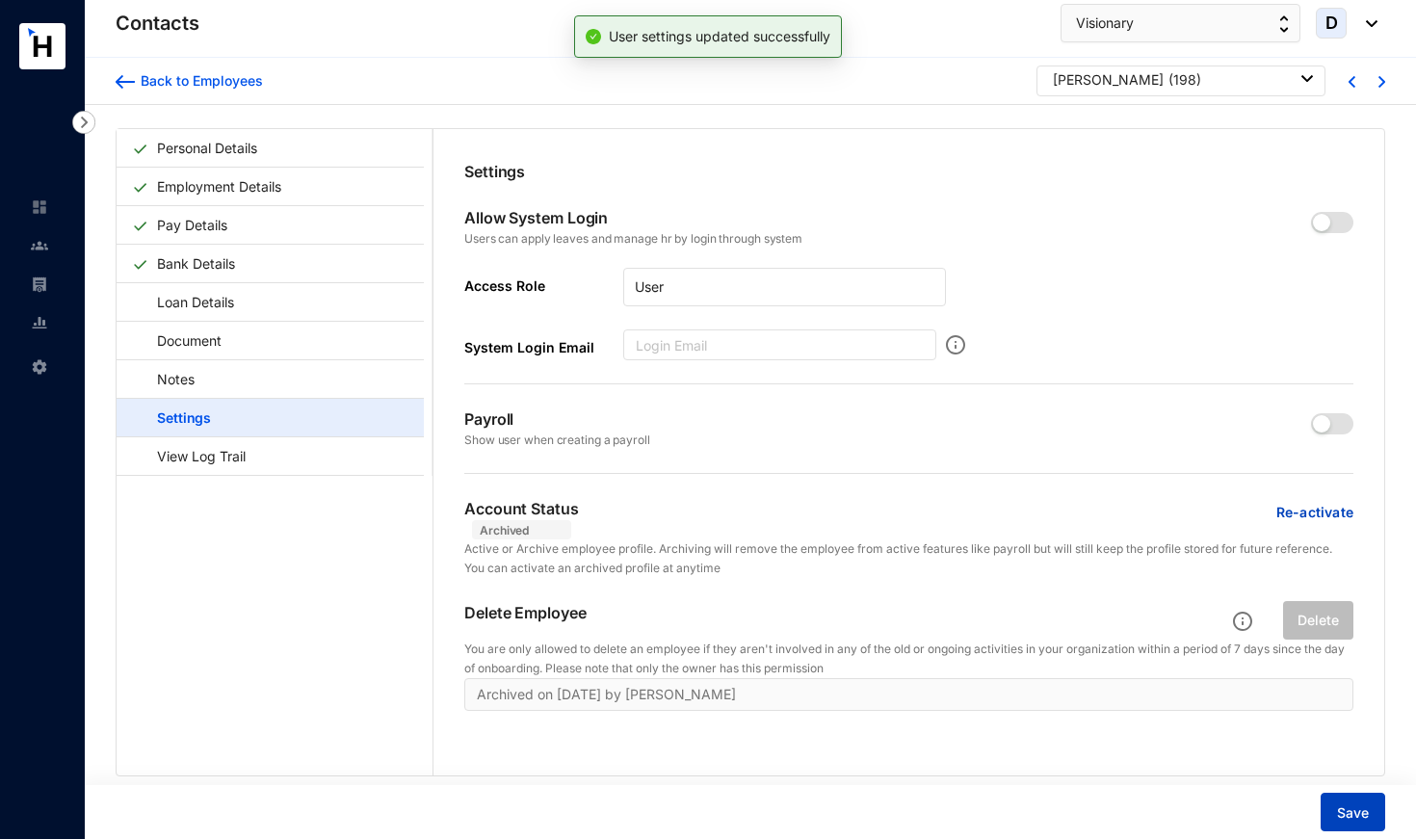
click at [1274, 757] on span "Save" at bounding box center [1353, 812] width 32 height 19
click at [46, 251] on img at bounding box center [39, 245] width 17 height 17
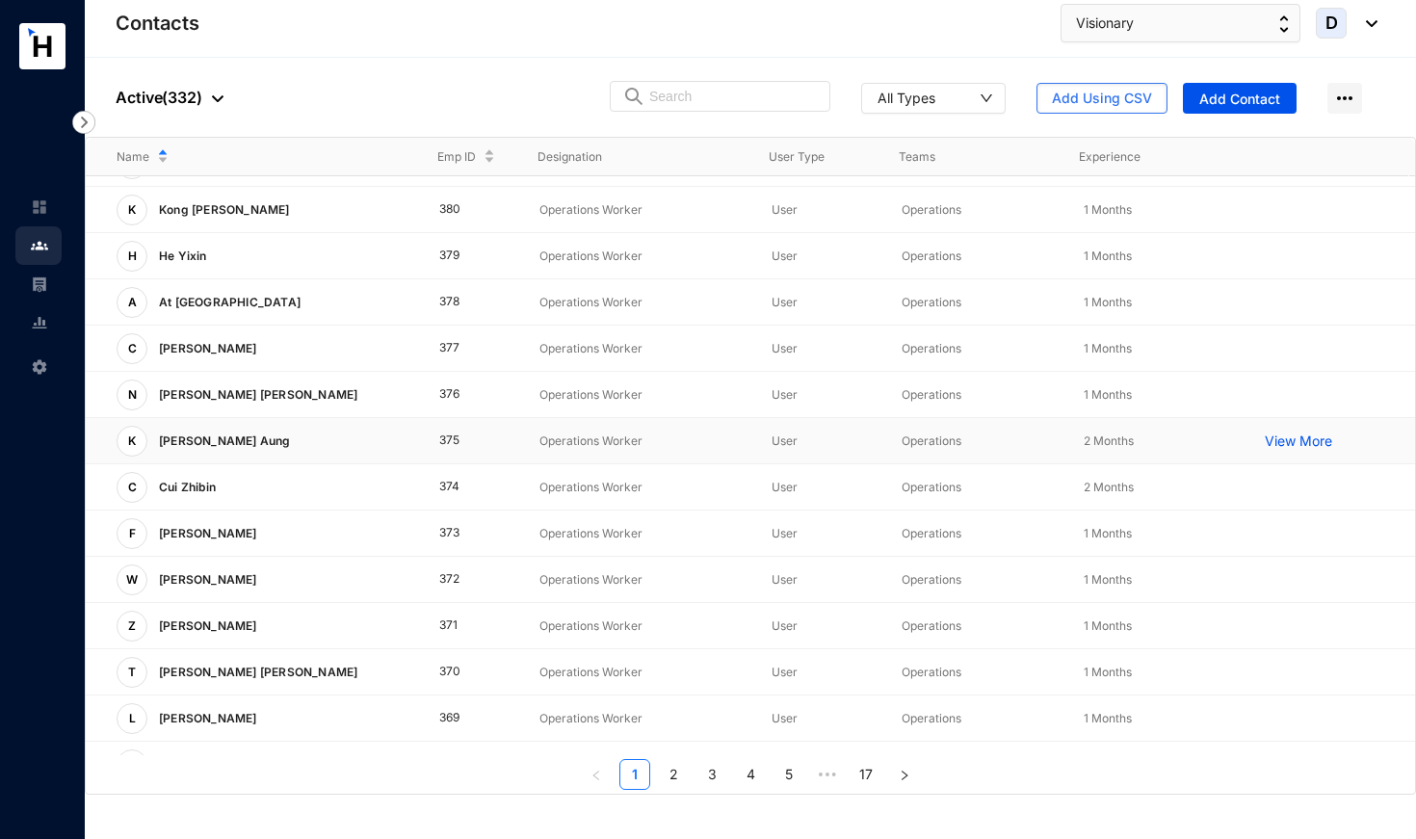
scroll to position [28, 0]
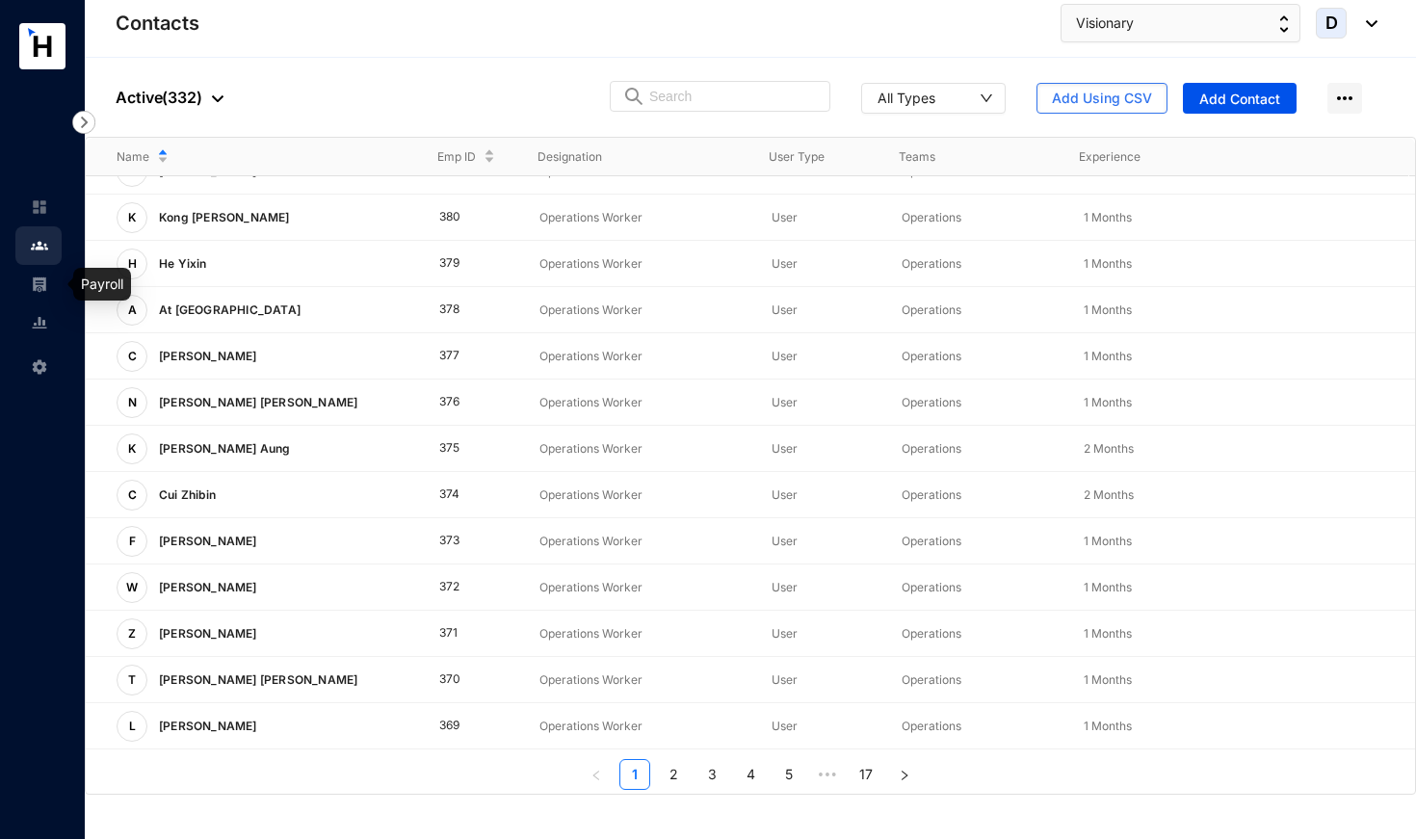
click at [40, 288] on img at bounding box center [39, 283] width 17 height 17
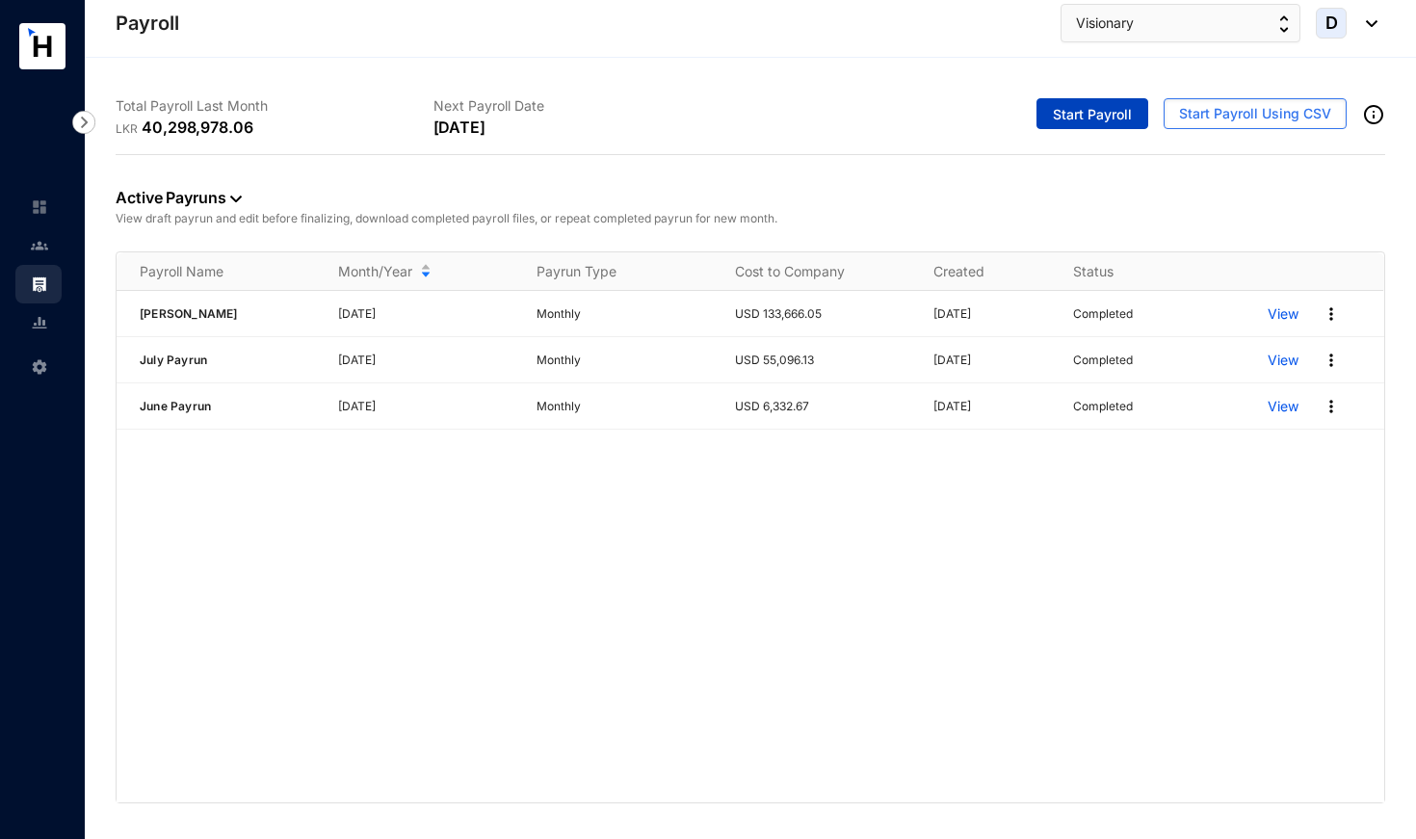
click at [1091, 115] on span "Start Payroll" at bounding box center [1092, 114] width 79 height 19
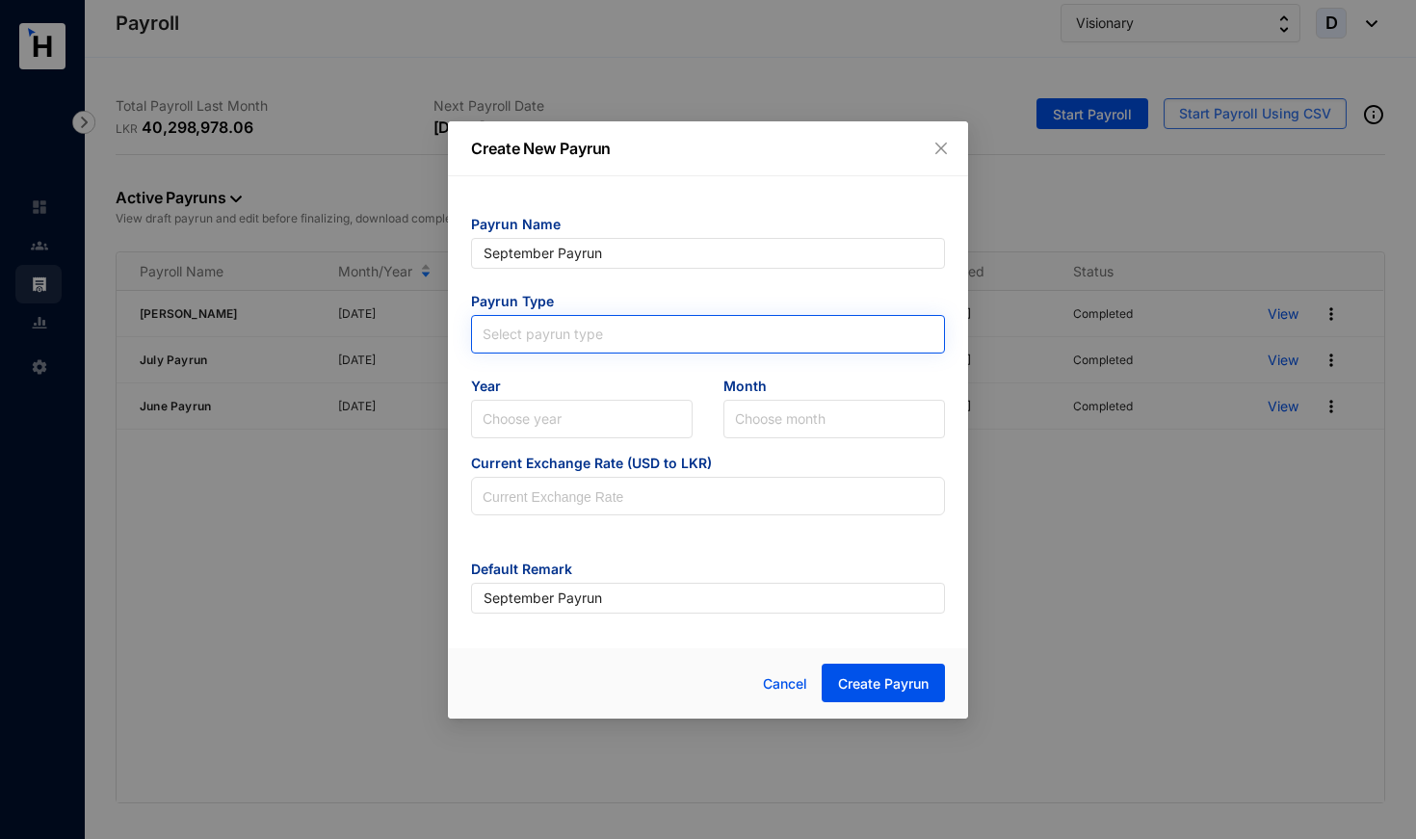
click at [612, 342] on input "search" at bounding box center [707, 330] width 451 height 29
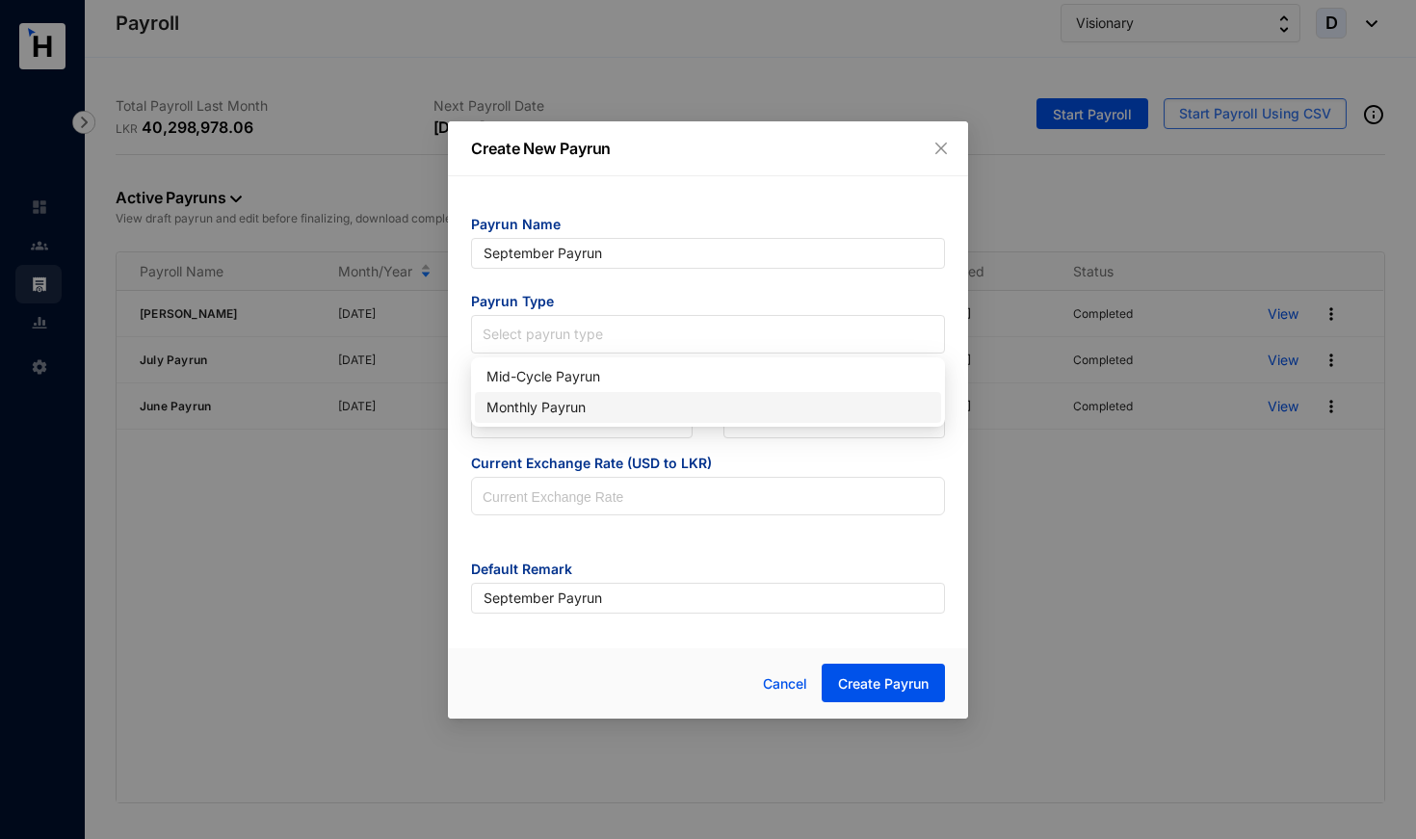
click at [584, 409] on div "Monthly Payrun" at bounding box center [707, 407] width 443 height 21
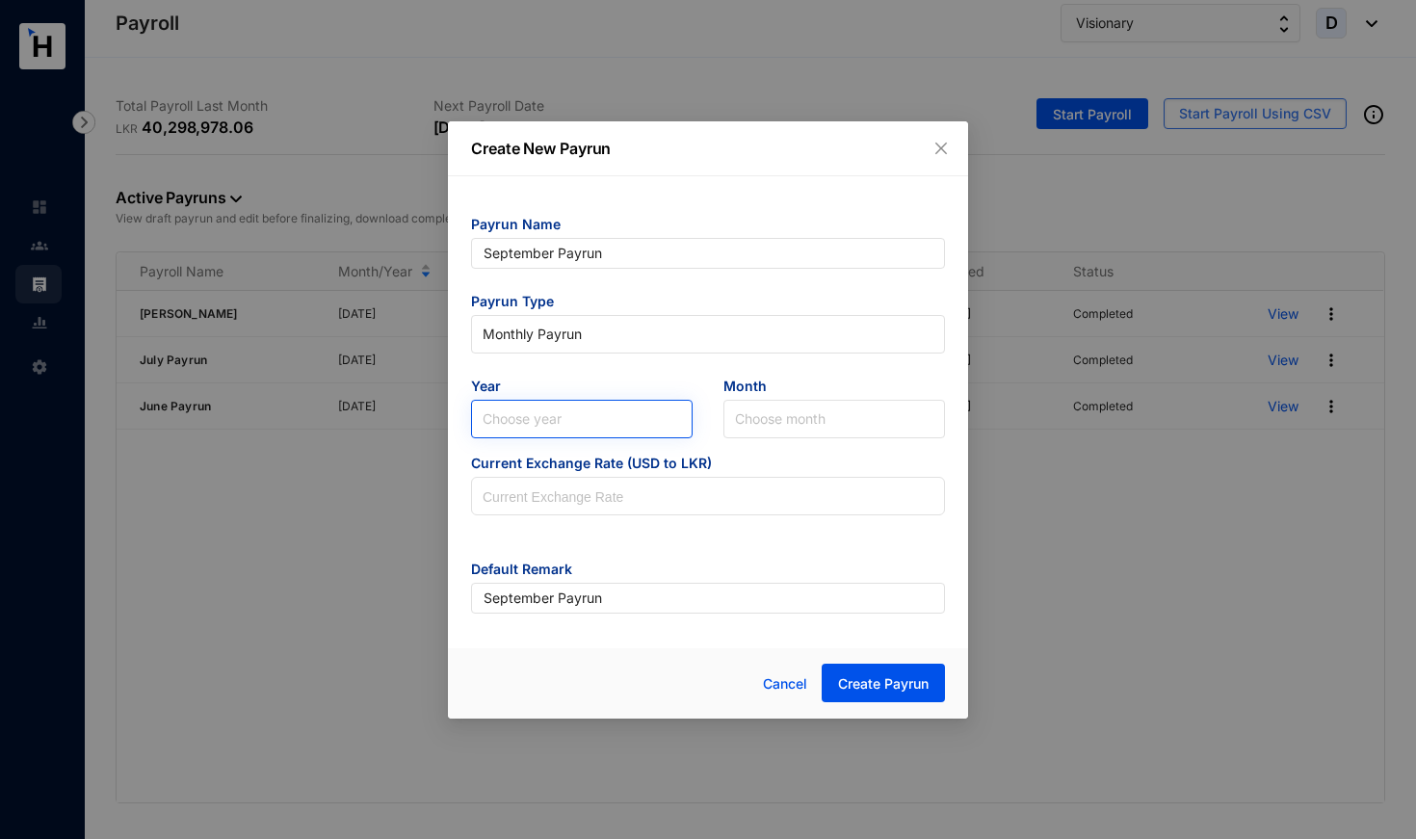
click at [584, 415] on input "search" at bounding box center [581, 419] width 198 height 37
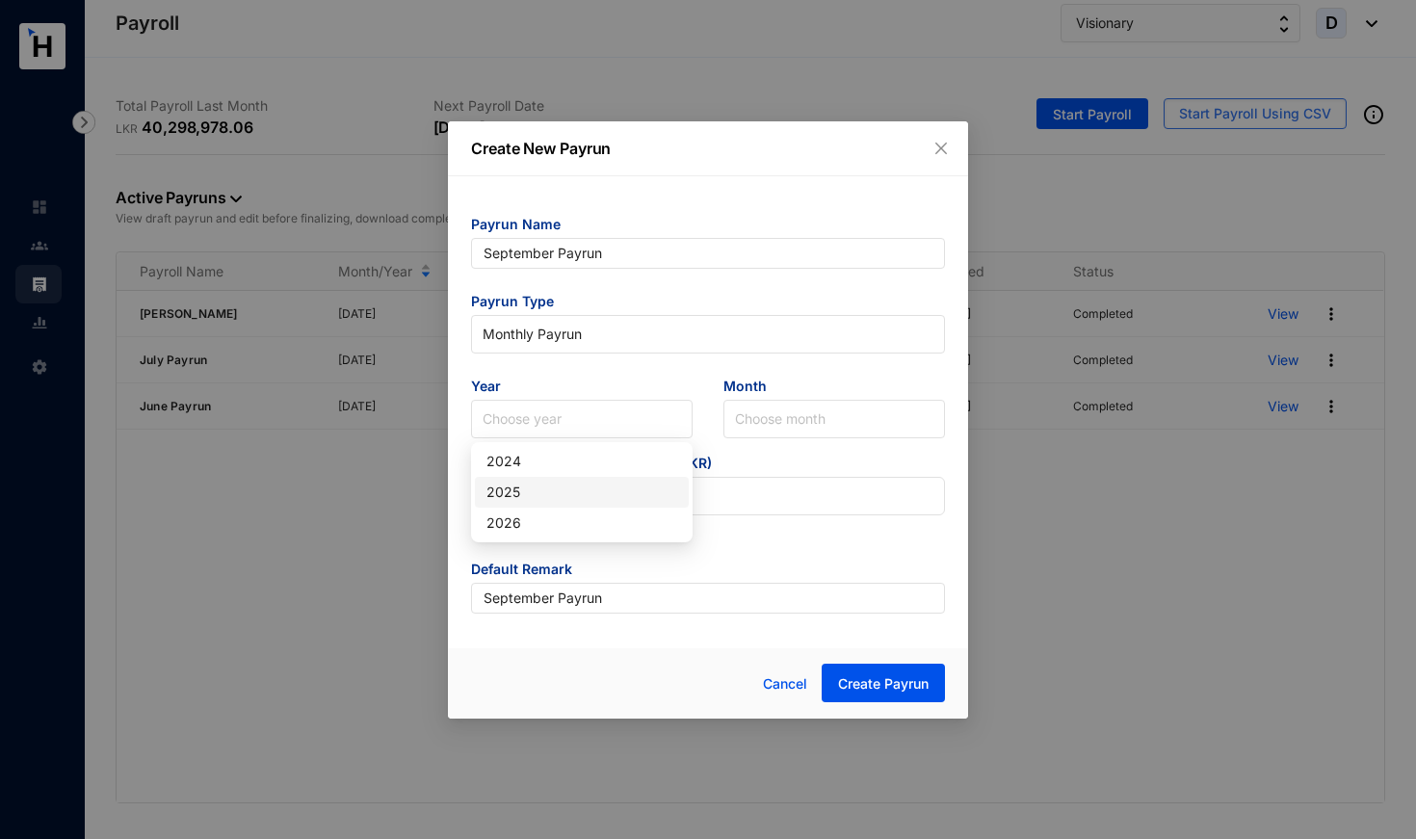
click at [559, 506] on div "2025" at bounding box center [582, 492] width 214 height 31
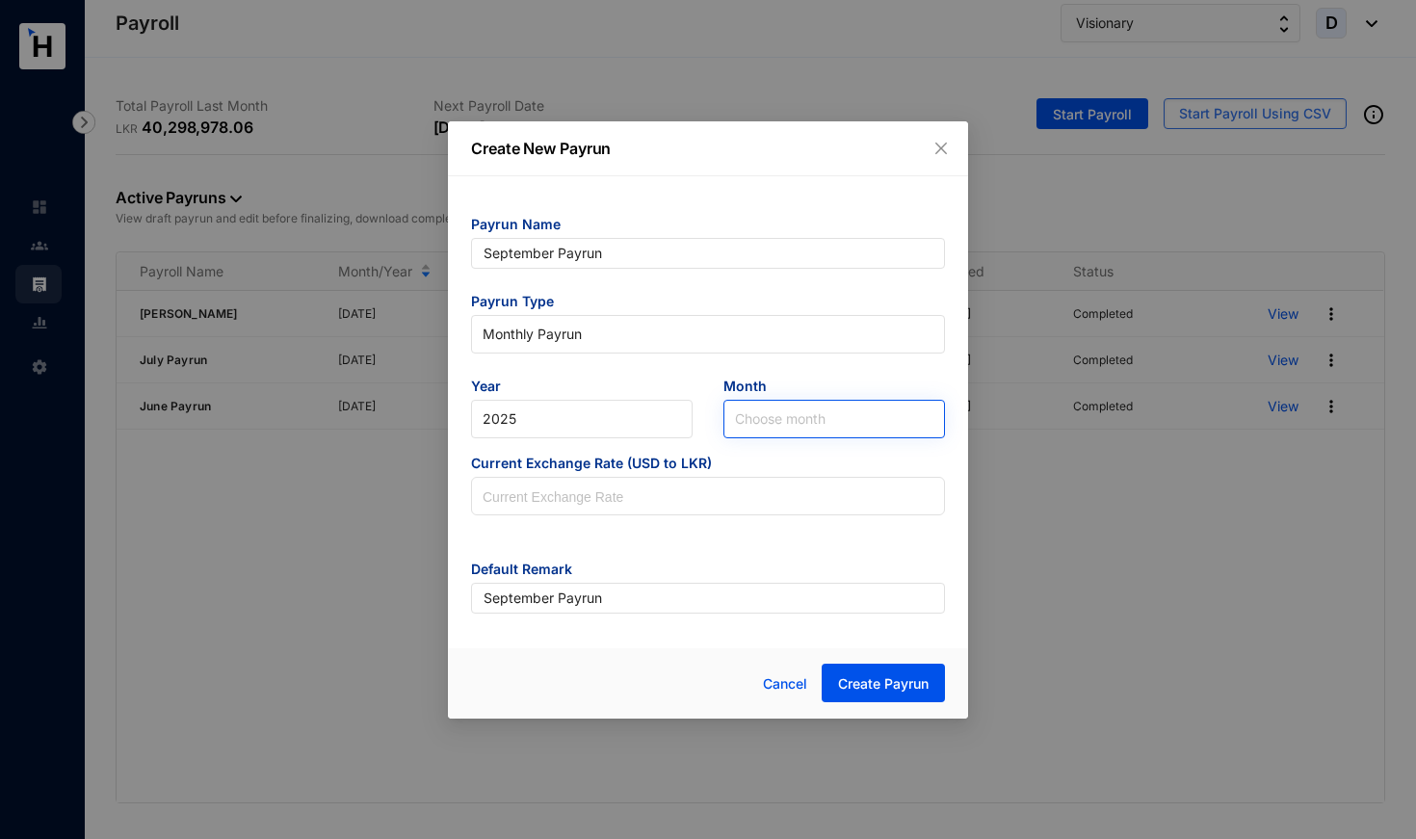
click at [794, 421] on input "search" at bounding box center [834, 419] width 198 height 37
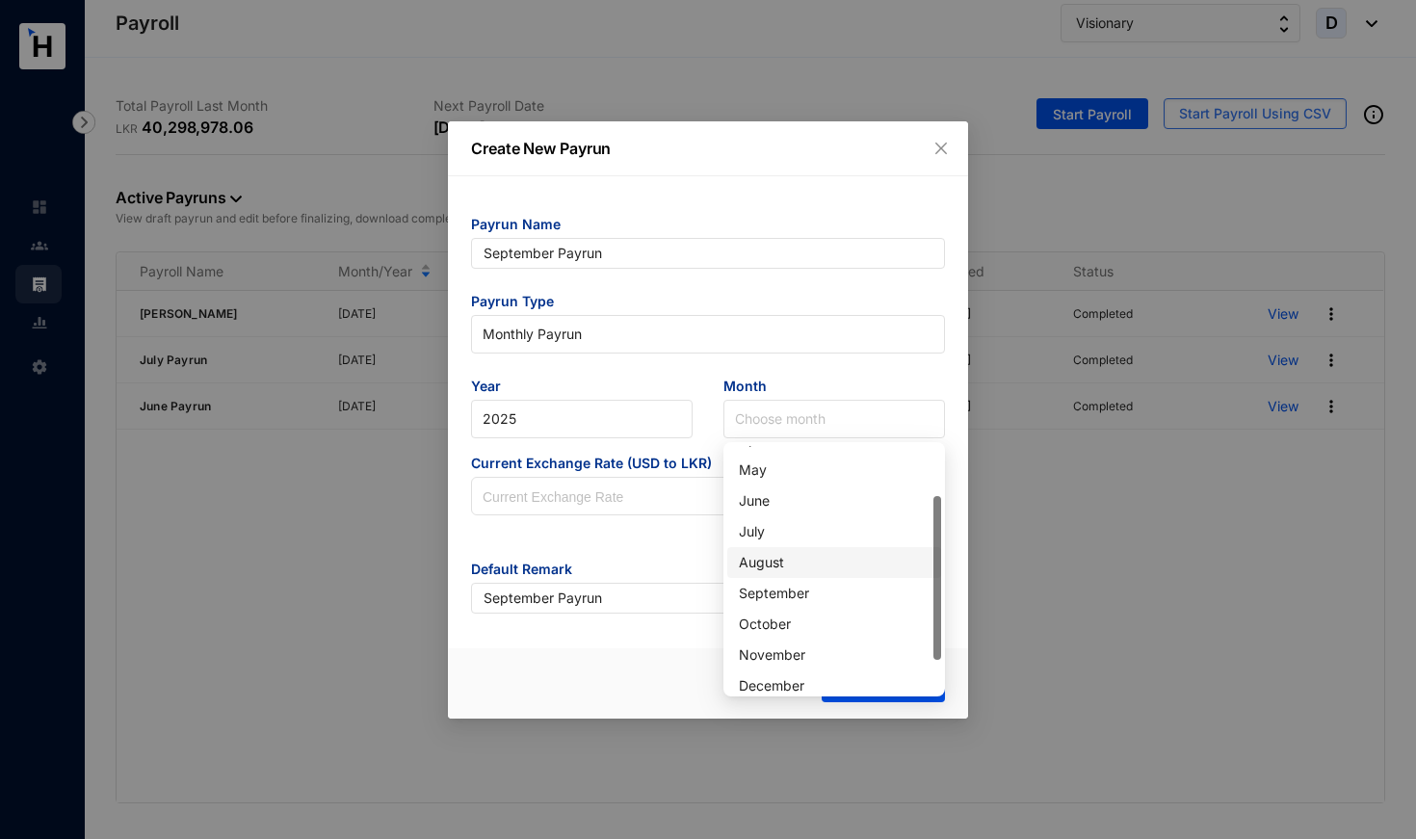
scroll to position [117, 0]
click at [779, 597] on div "September" at bounding box center [834, 590] width 191 height 21
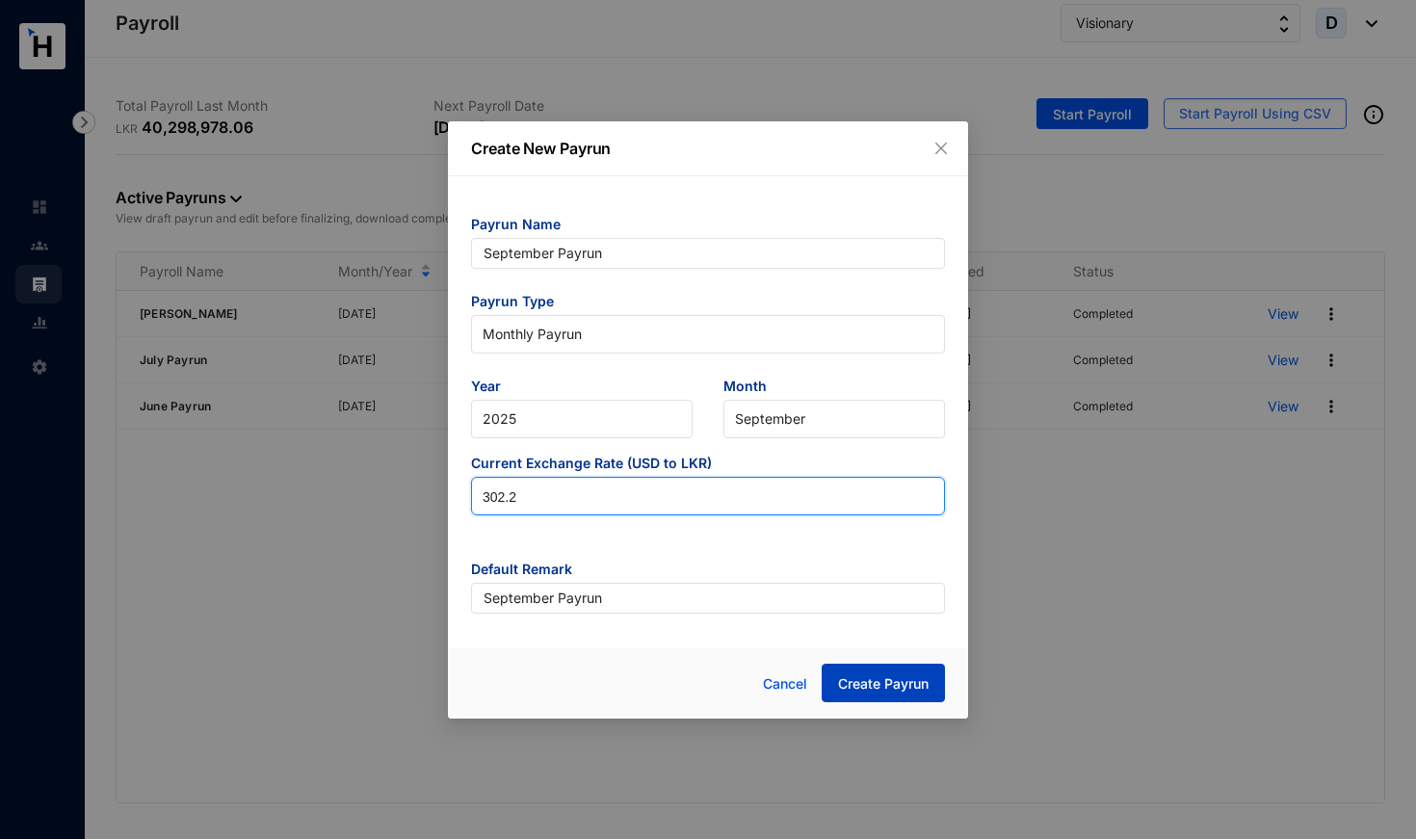
type input "302.2"
click at [879, 682] on span "Create Payrun" at bounding box center [883, 683] width 91 height 19
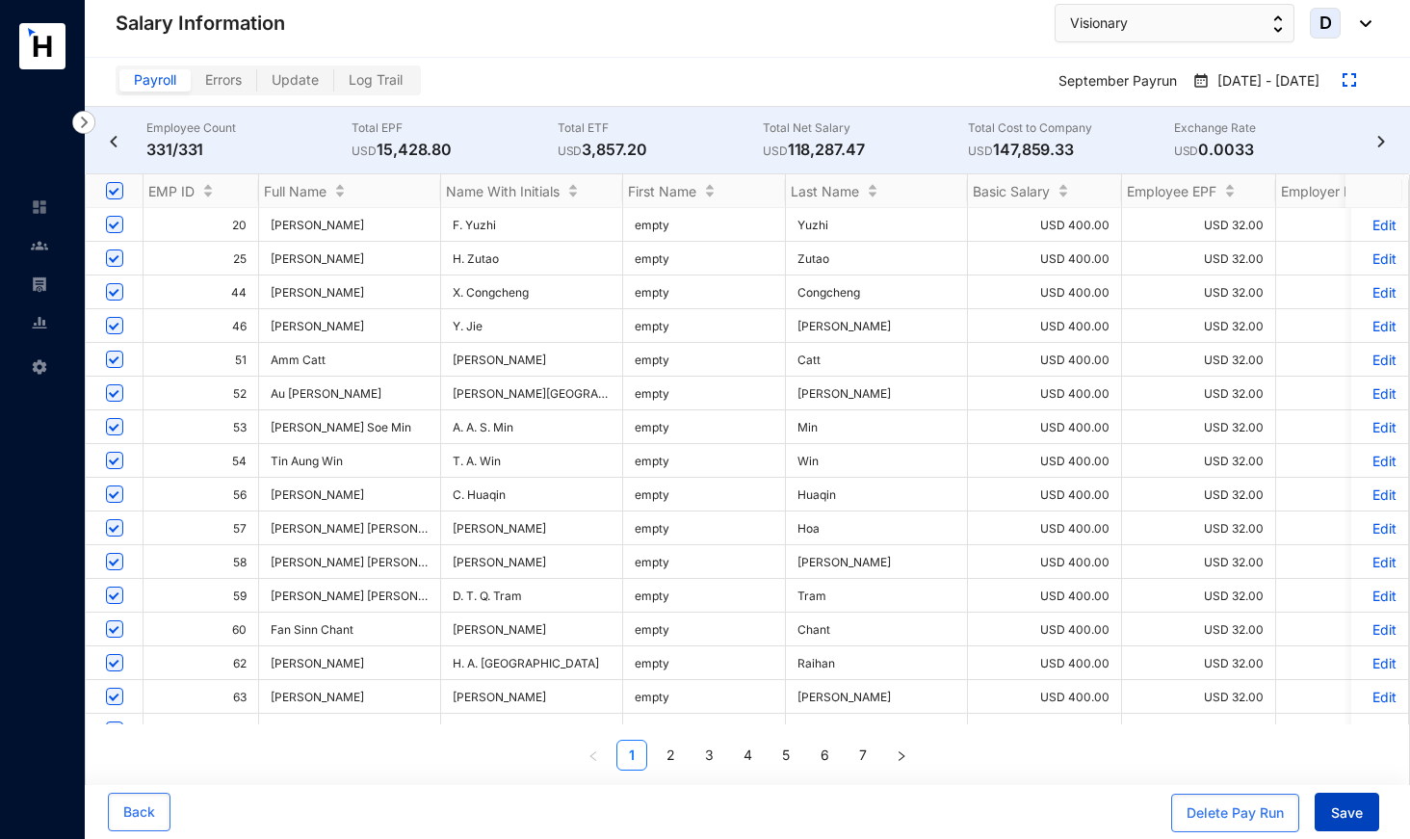
click at [1274, 757] on button "Save" at bounding box center [1346, 812] width 65 height 39
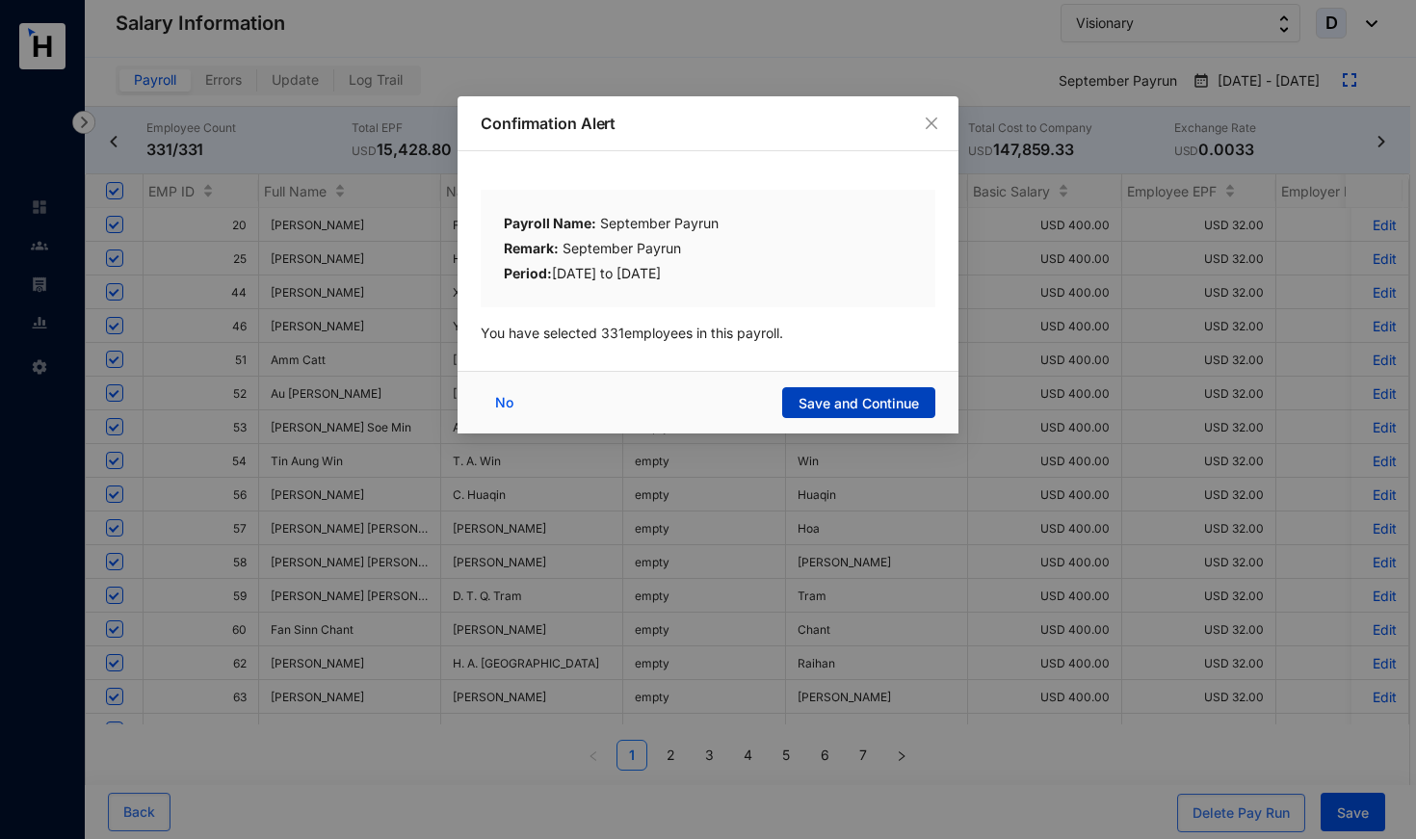
click at [843, 407] on span "Save and Continue" at bounding box center [858, 403] width 120 height 19
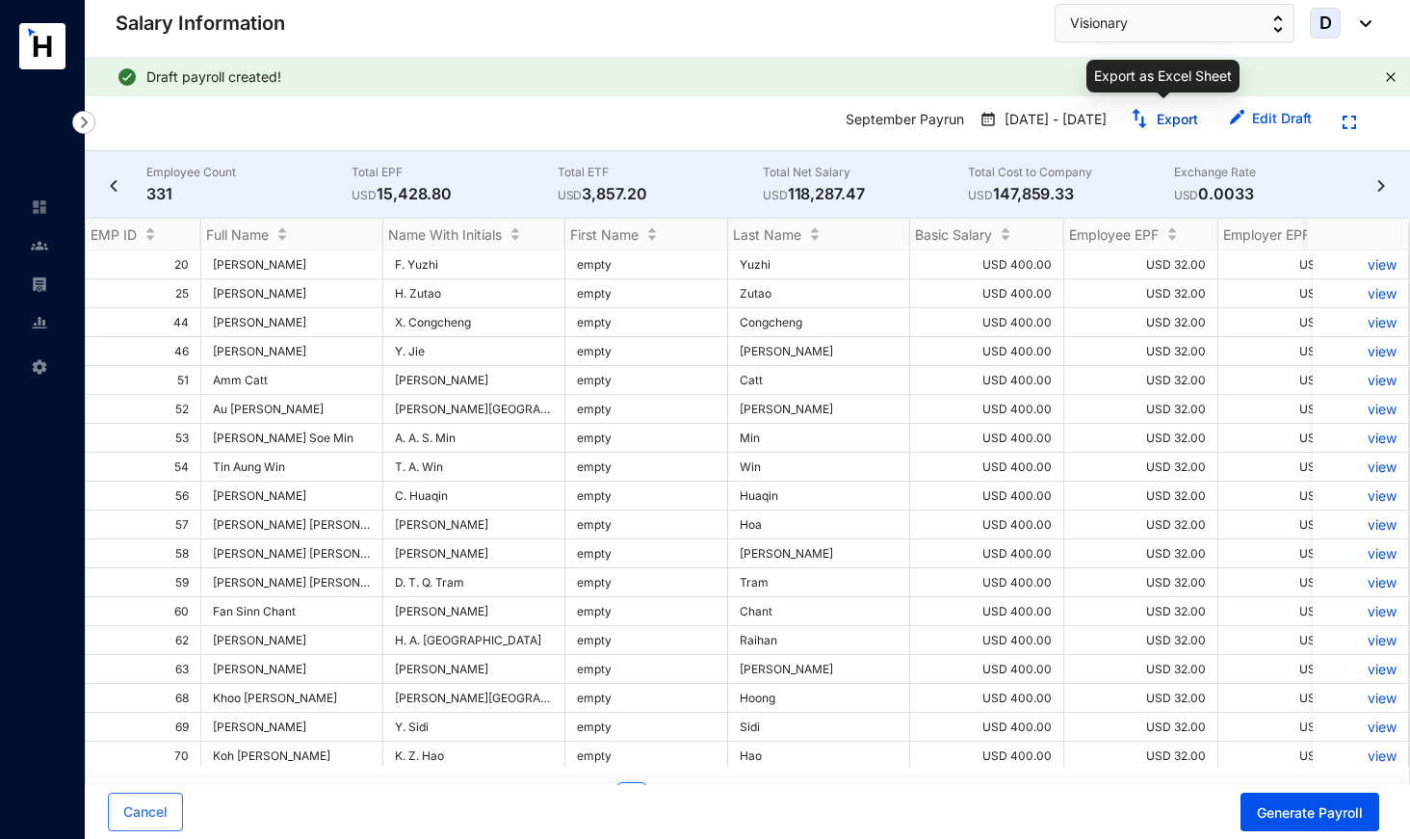
click at [1170, 124] on link "Export" at bounding box center [1177, 119] width 41 height 16
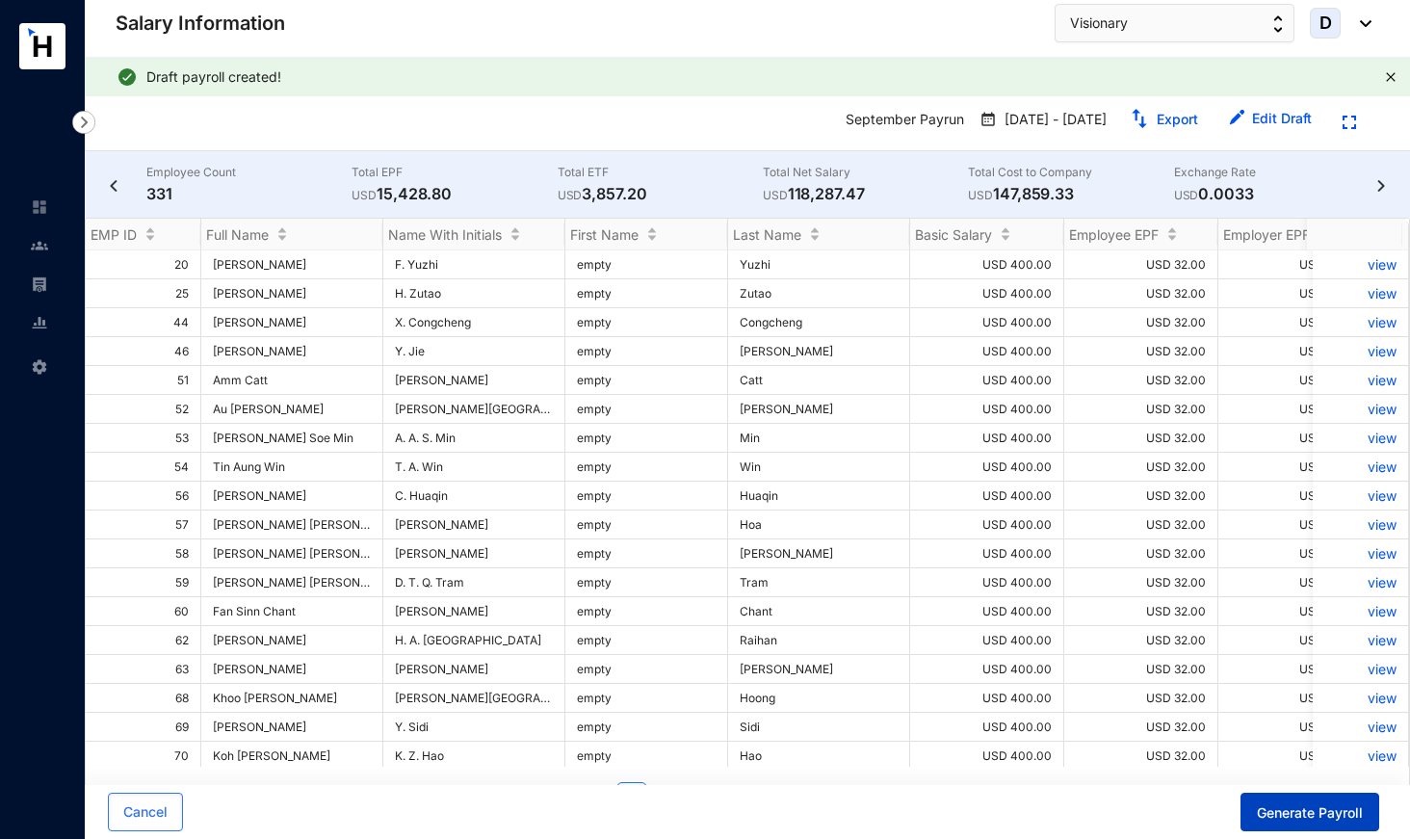
click at [1274, 757] on span "Generate Payroll" at bounding box center [1310, 812] width 106 height 19
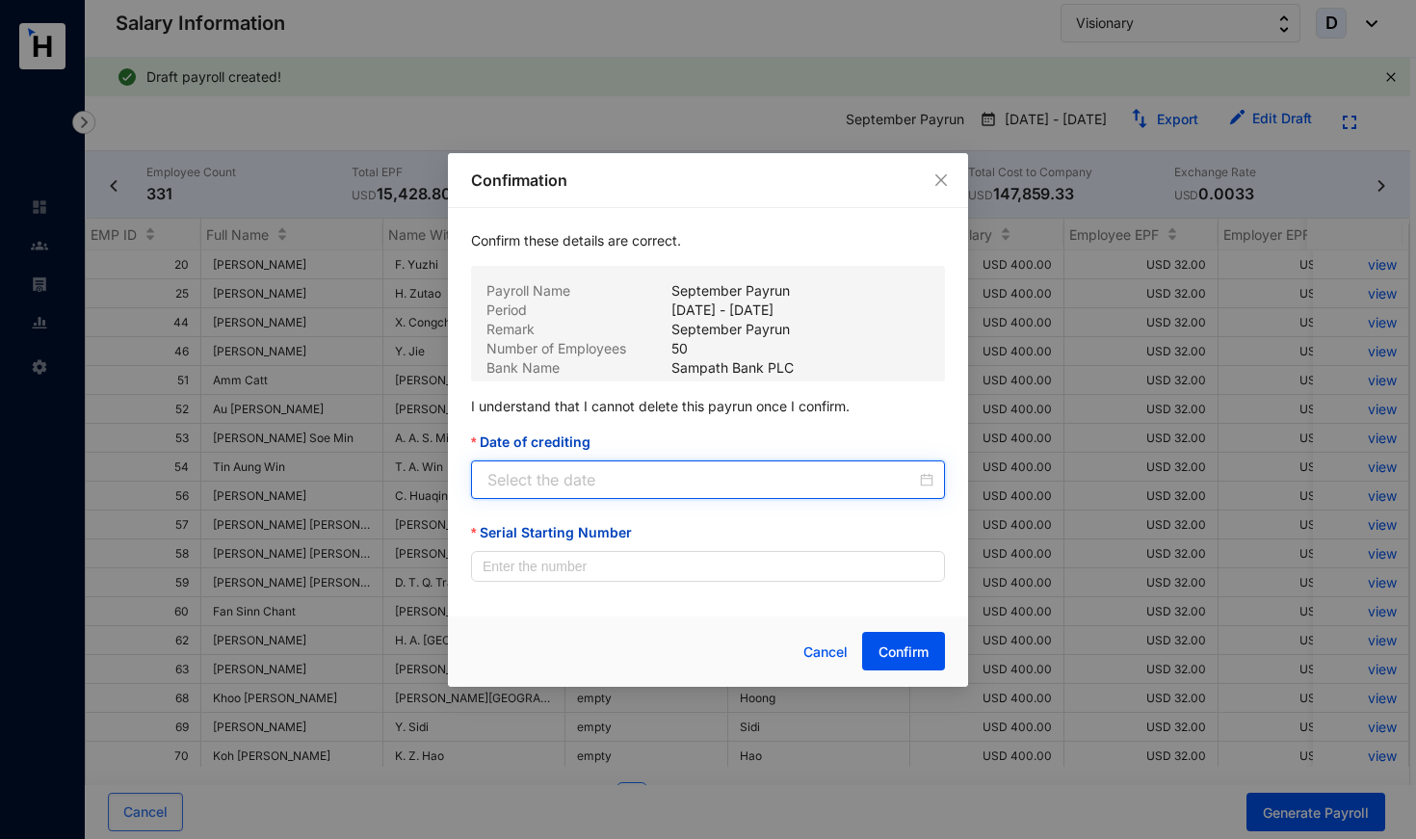
click at [633, 483] on input "Date of crediting" at bounding box center [701, 479] width 429 height 23
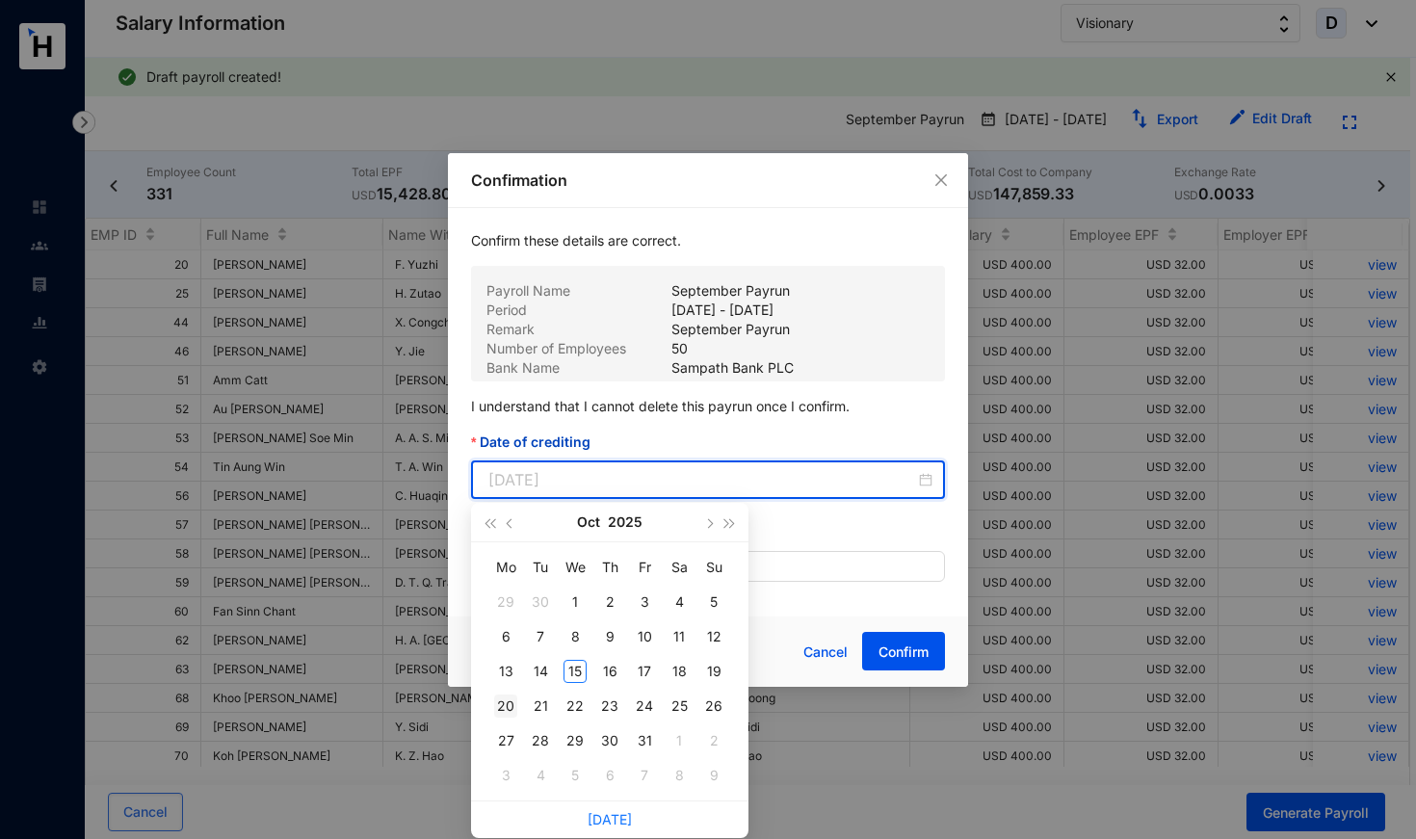
type input "[DATE]"
click at [512, 710] on div "20" at bounding box center [505, 705] width 23 height 23
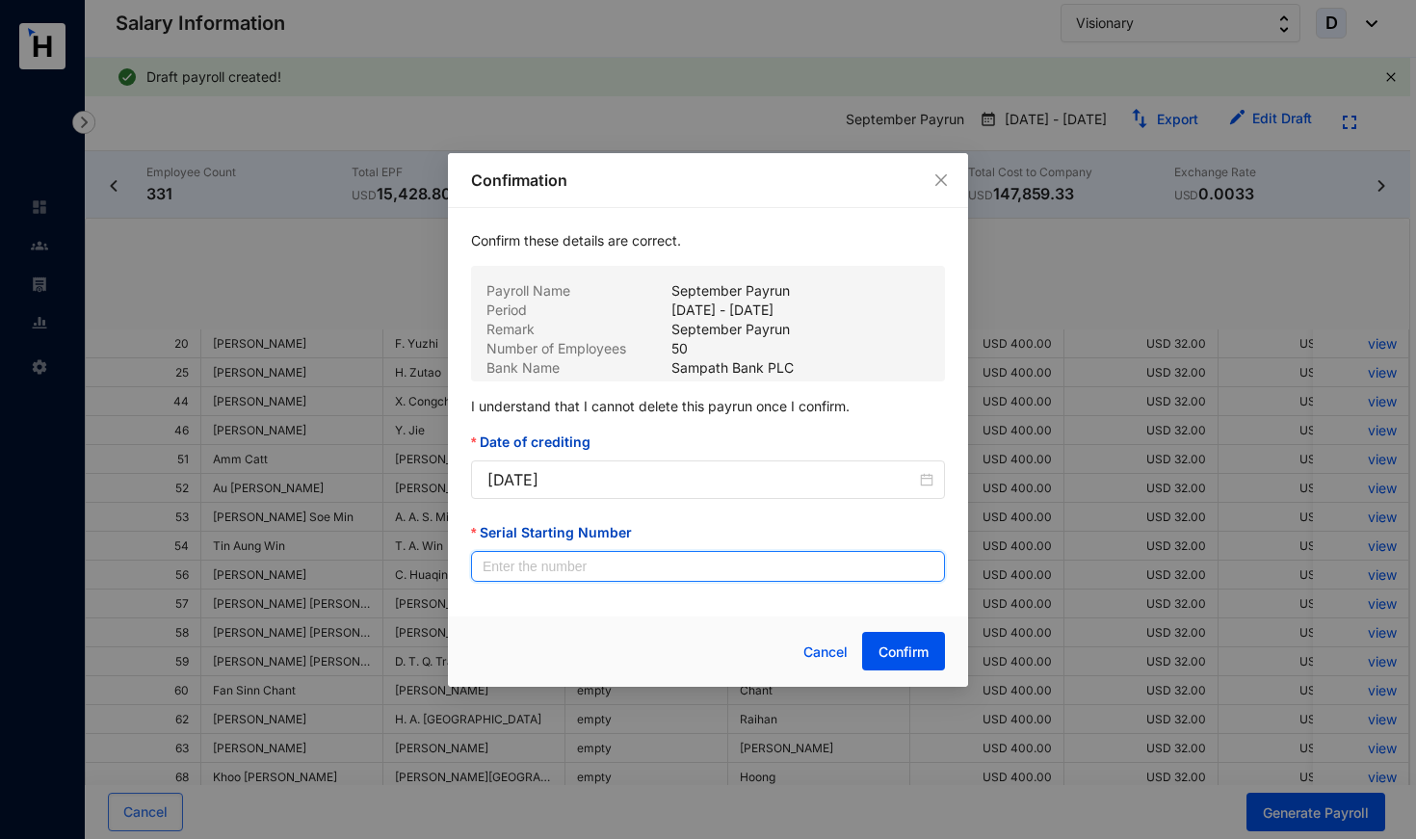
click at [584, 572] on input "Serial Starting Number" at bounding box center [708, 566] width 474 height 31
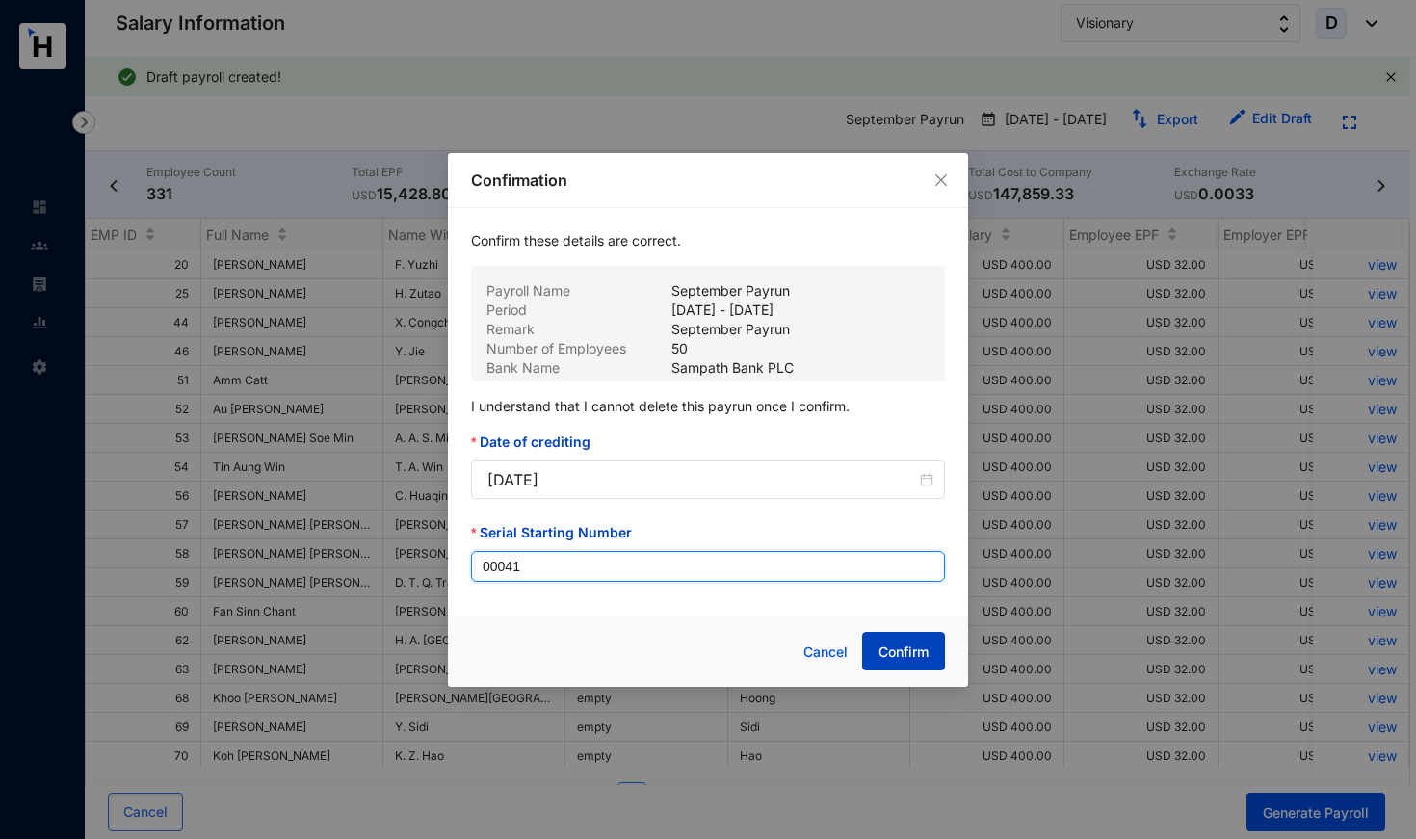
type input "00041"
click at [899, 650] on span "Confirm" at bounding box center [903, 651] width 50 height 19
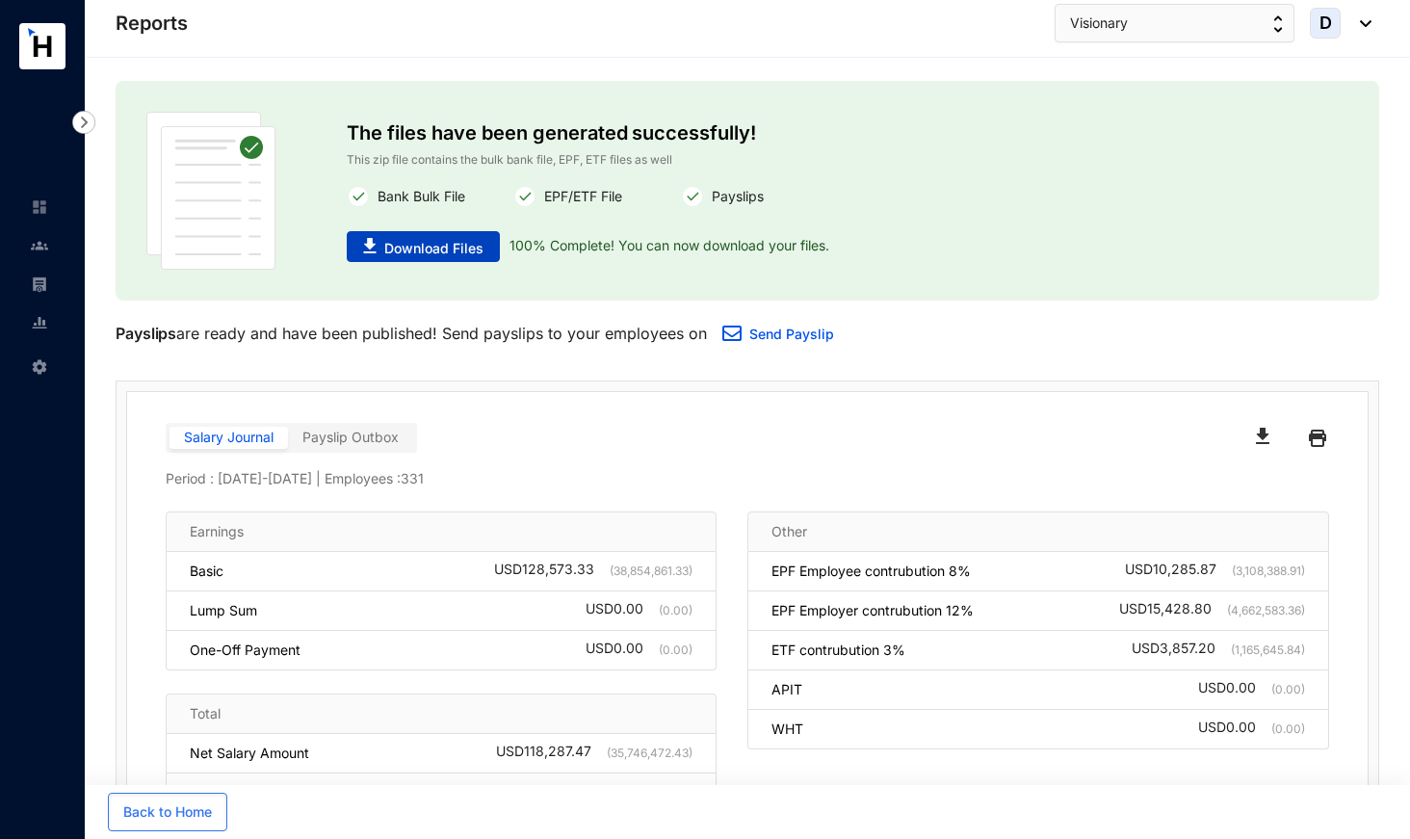
click at [417, 249] on span "Download Files" at bounding box center [433, 248] width 99 height 19
click at [44, 242] on img at bounding box center [39, 245] width 17 height 17
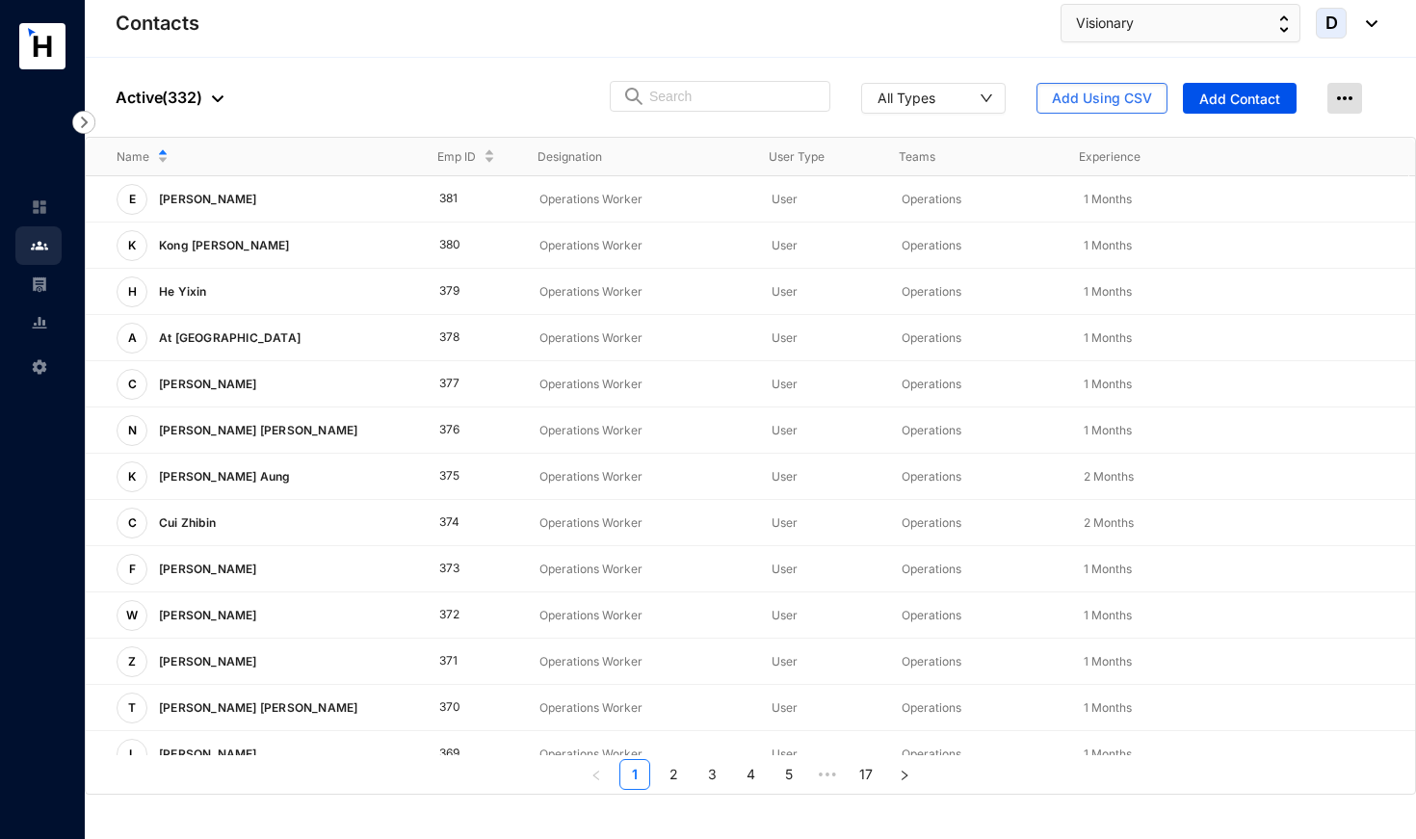
click at [1340, 95] on img at bounding box center [1344, 98] width 35 height 31
click at [215, 99] on img at bounding box center [218, 98] width 12 height 7
click at [650, 92] on input "text" at bounding box center [733, 96] width 169 height 29
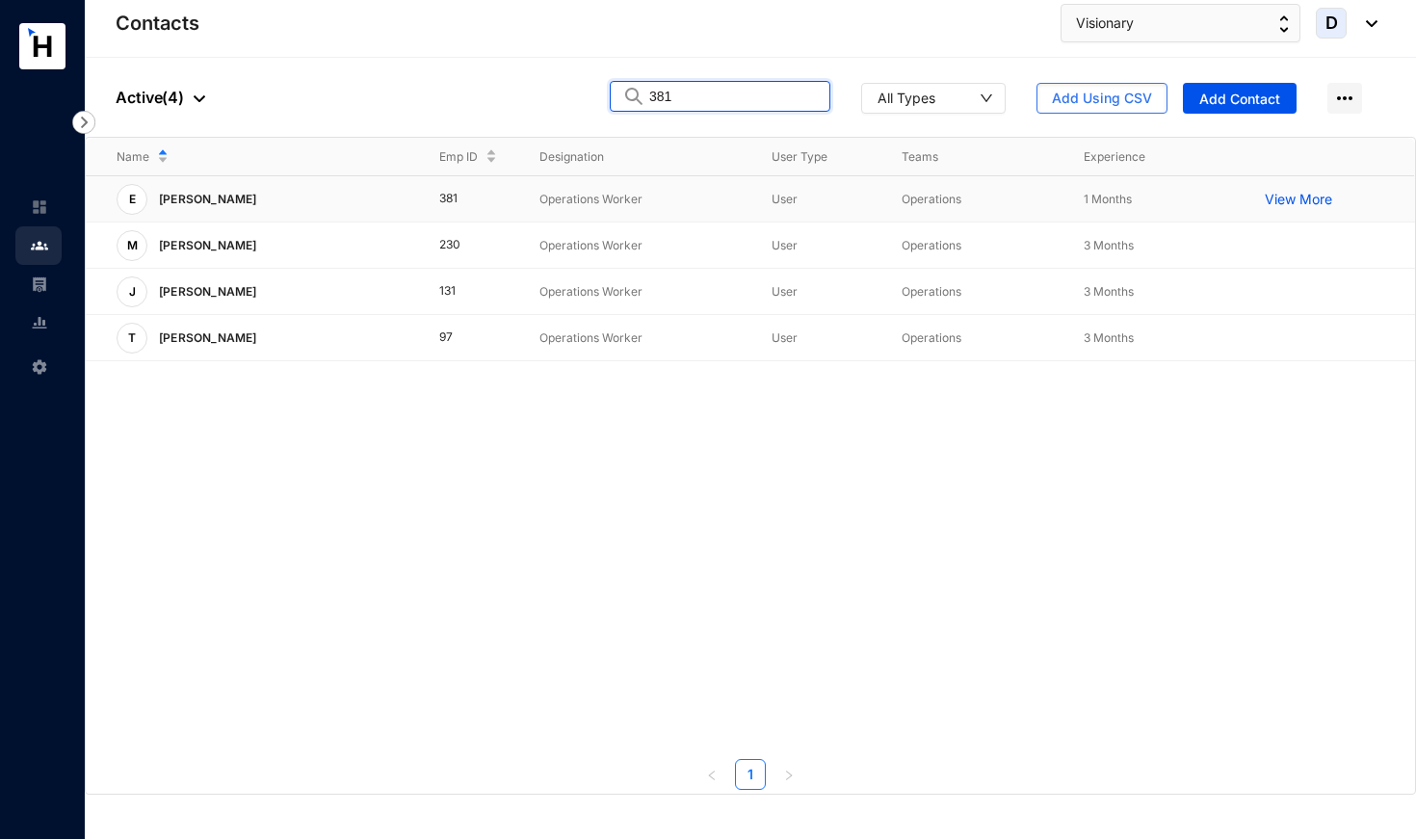
type input "381"
click at [1306, 199] on p "View More" at bounding box center [1302, 199] width 77 height 19
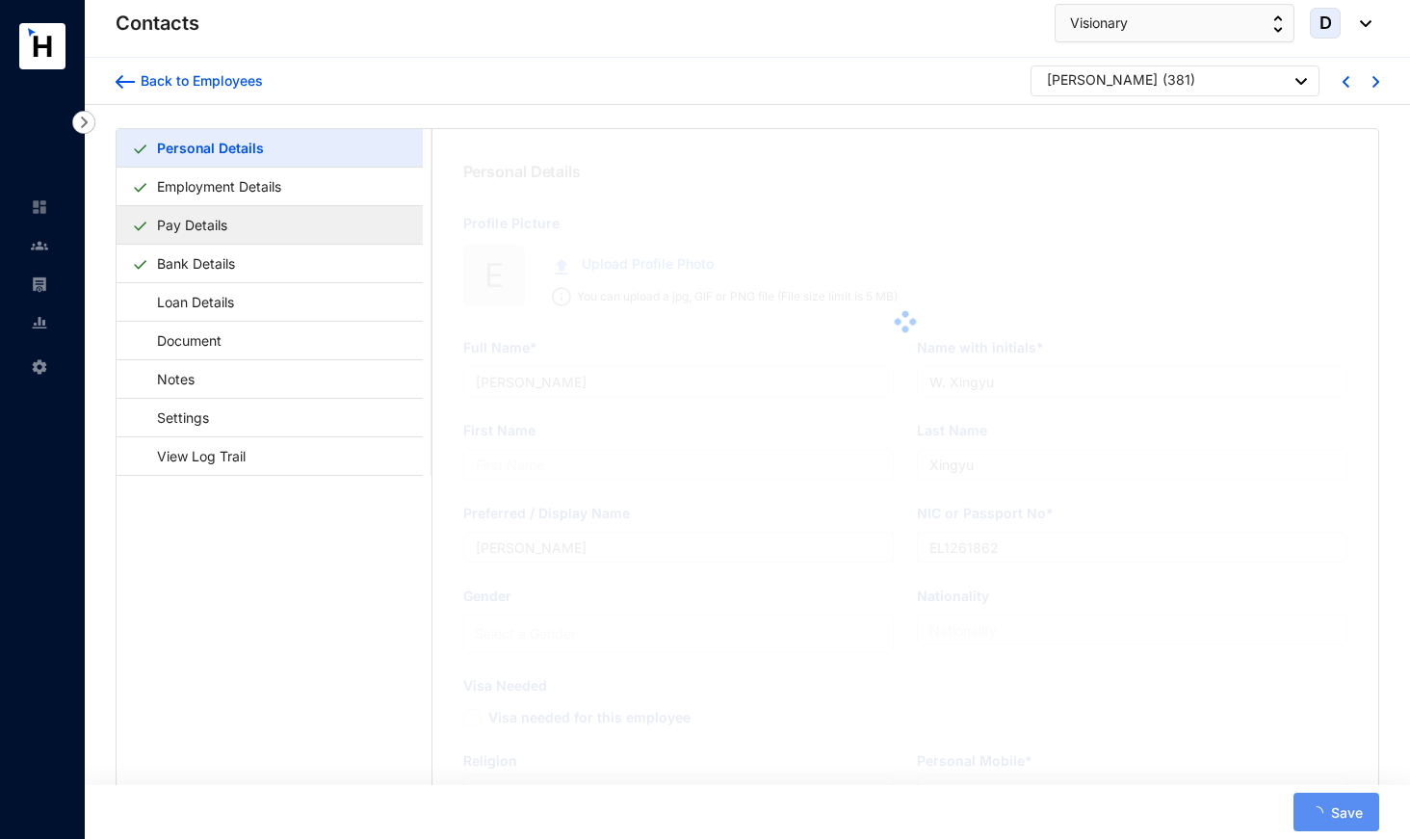
type input "[PERSON_NAME]"
type input "E. E. T. [PERSON_NAME]"
type input "[PERSON_NAME]"
type input "K70450449"
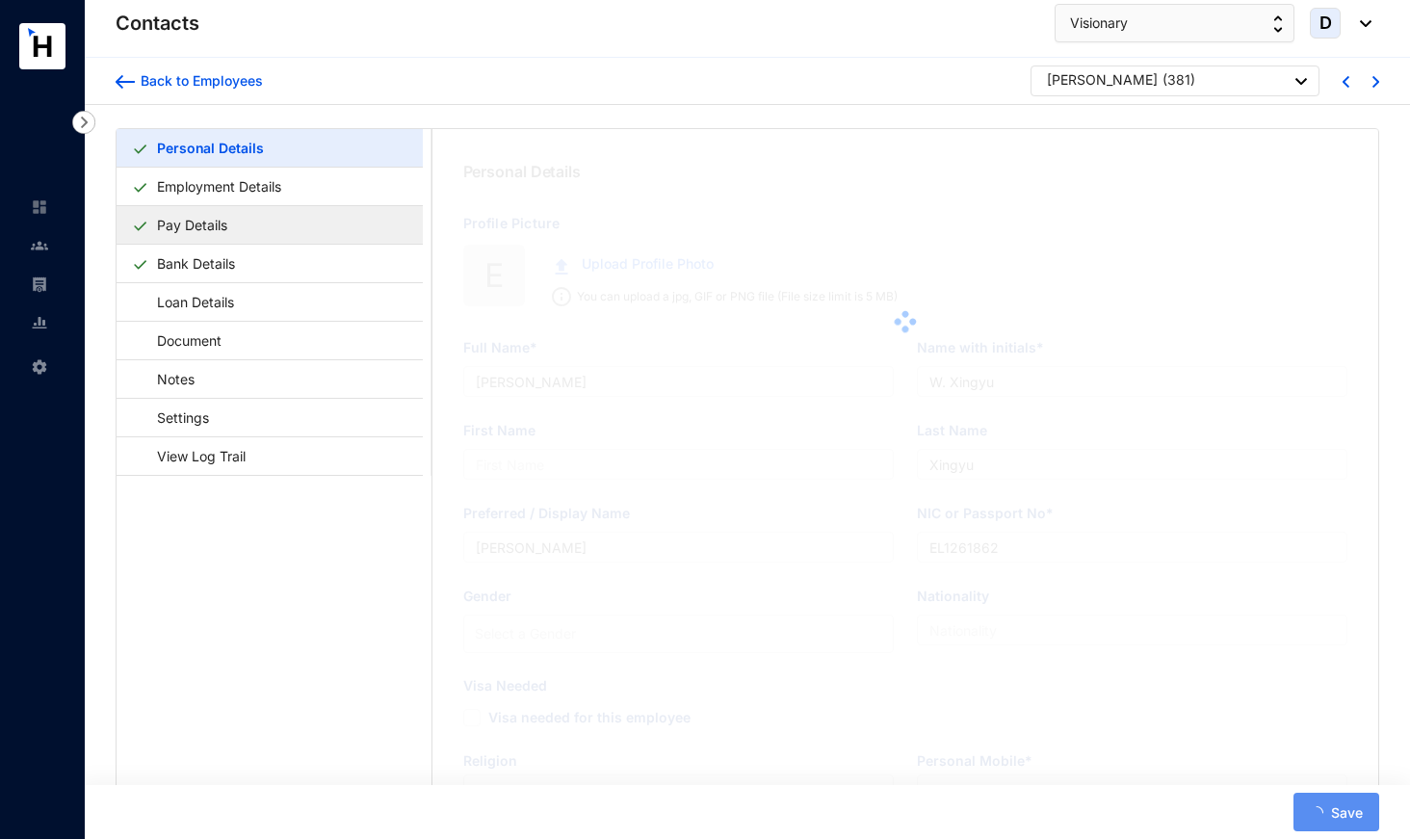
type input "Aparment Tower3，18/B2 On320 Residencies"
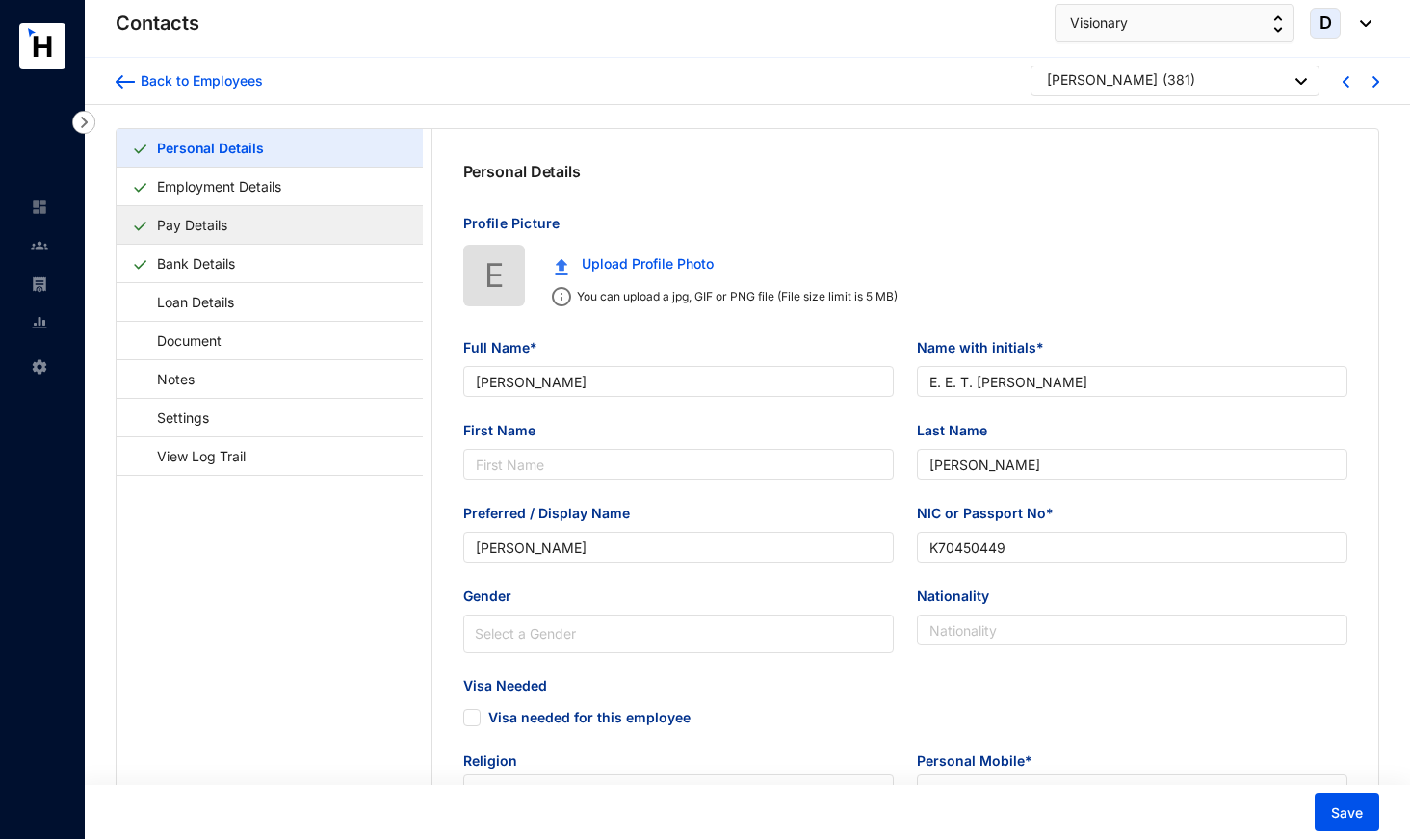
click at [235, 223] on link "Pay Details" at bounding box center [192, 224] width 86 height 39
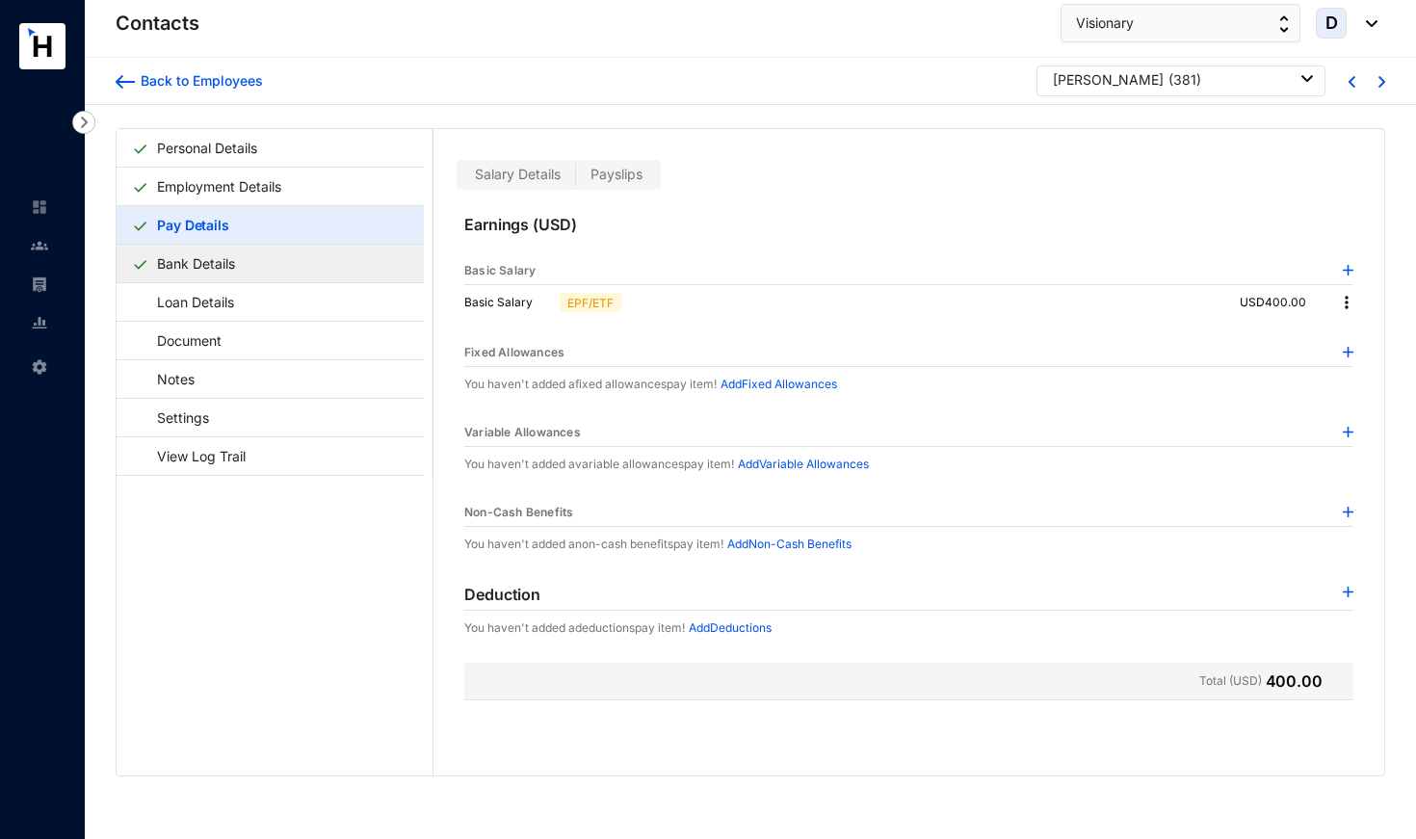
click at [243, 269] on link "Bank Details" at bounding box center [195, 263] width 93 height 39
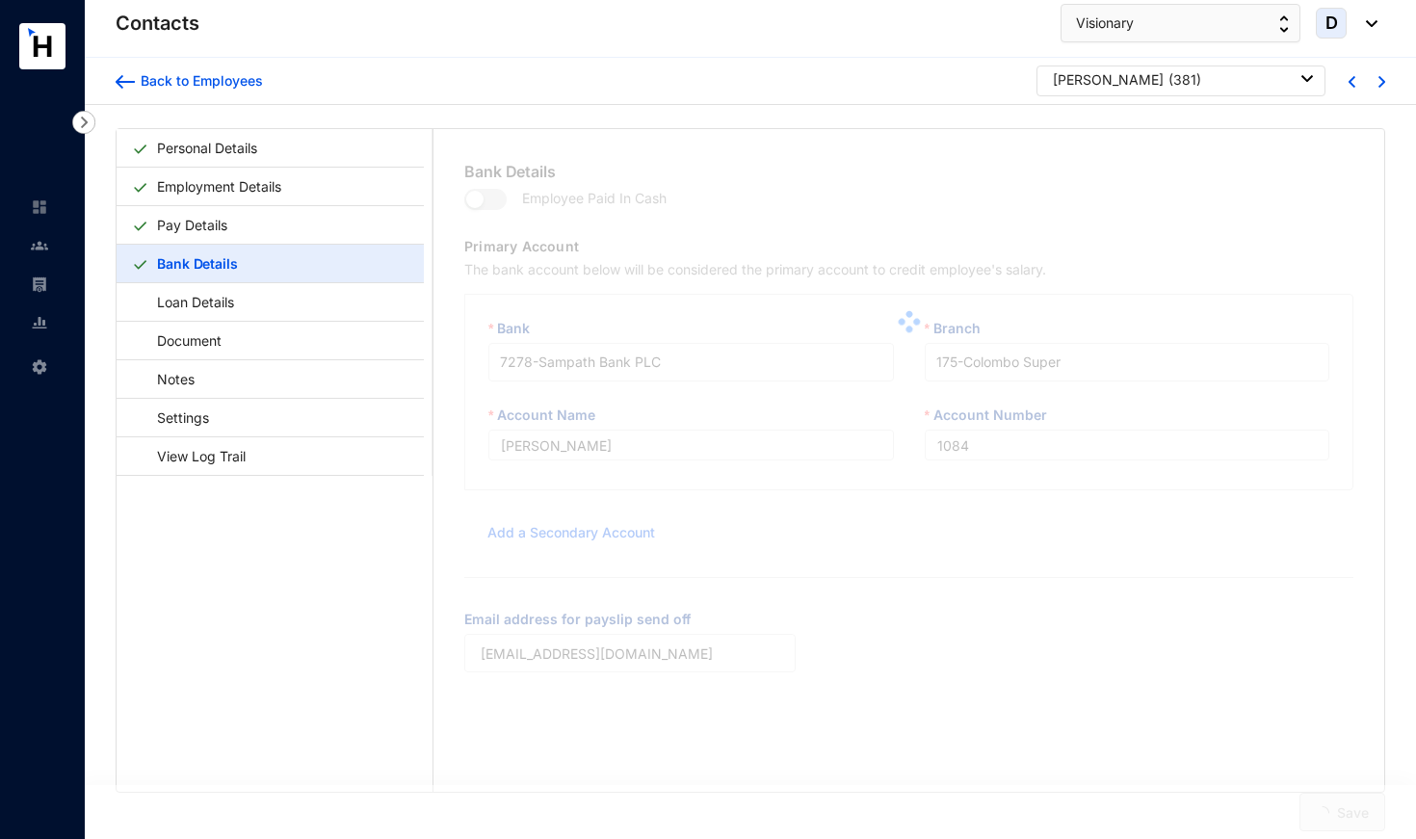
type input "[PERSON_NAME]"
type input "1084"
type input "[EMAIL_ADDRESS][DOMAIN_NAME]"
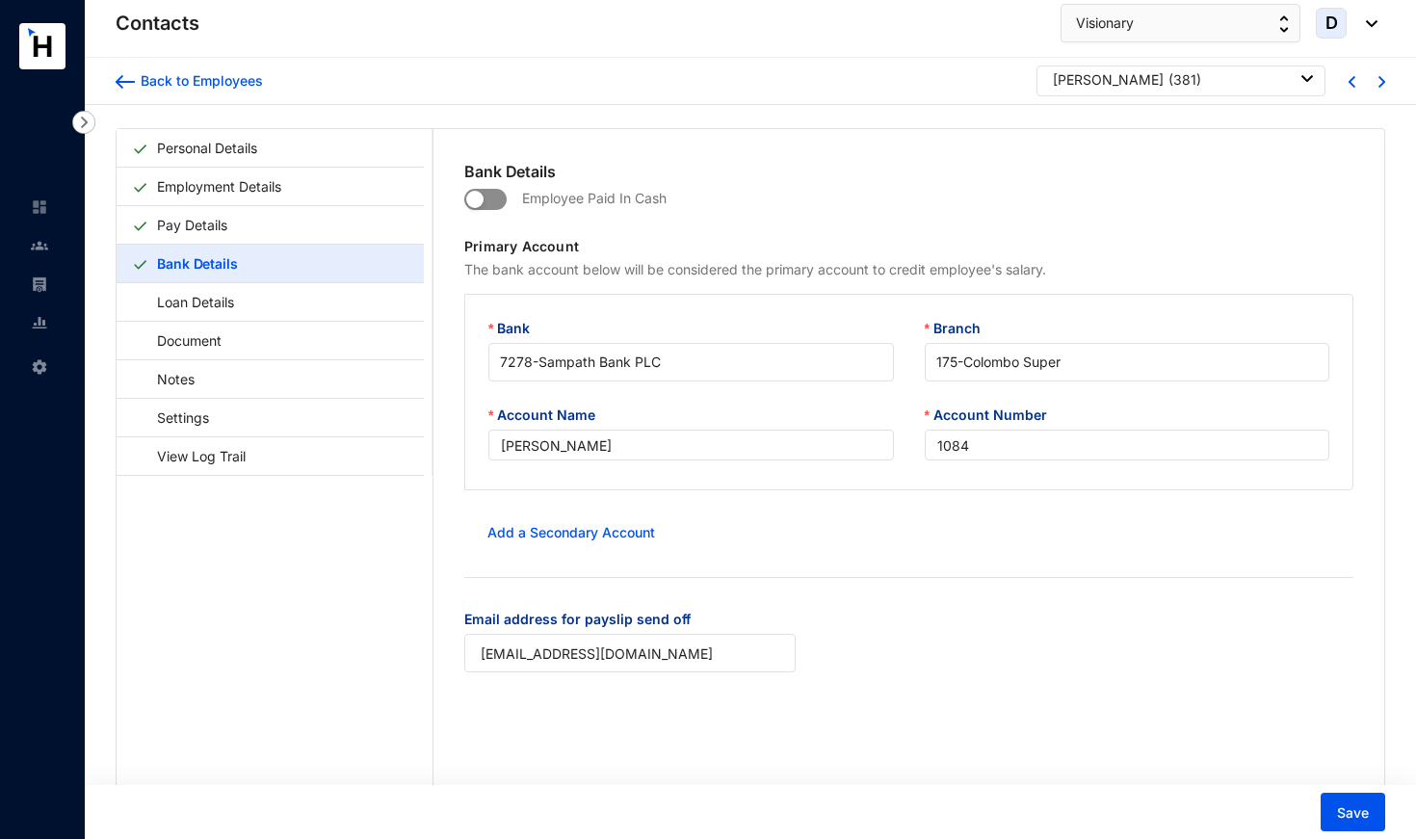
click at [496, 201] on span "button" at bounding box center [485, 199] width 42 height 21
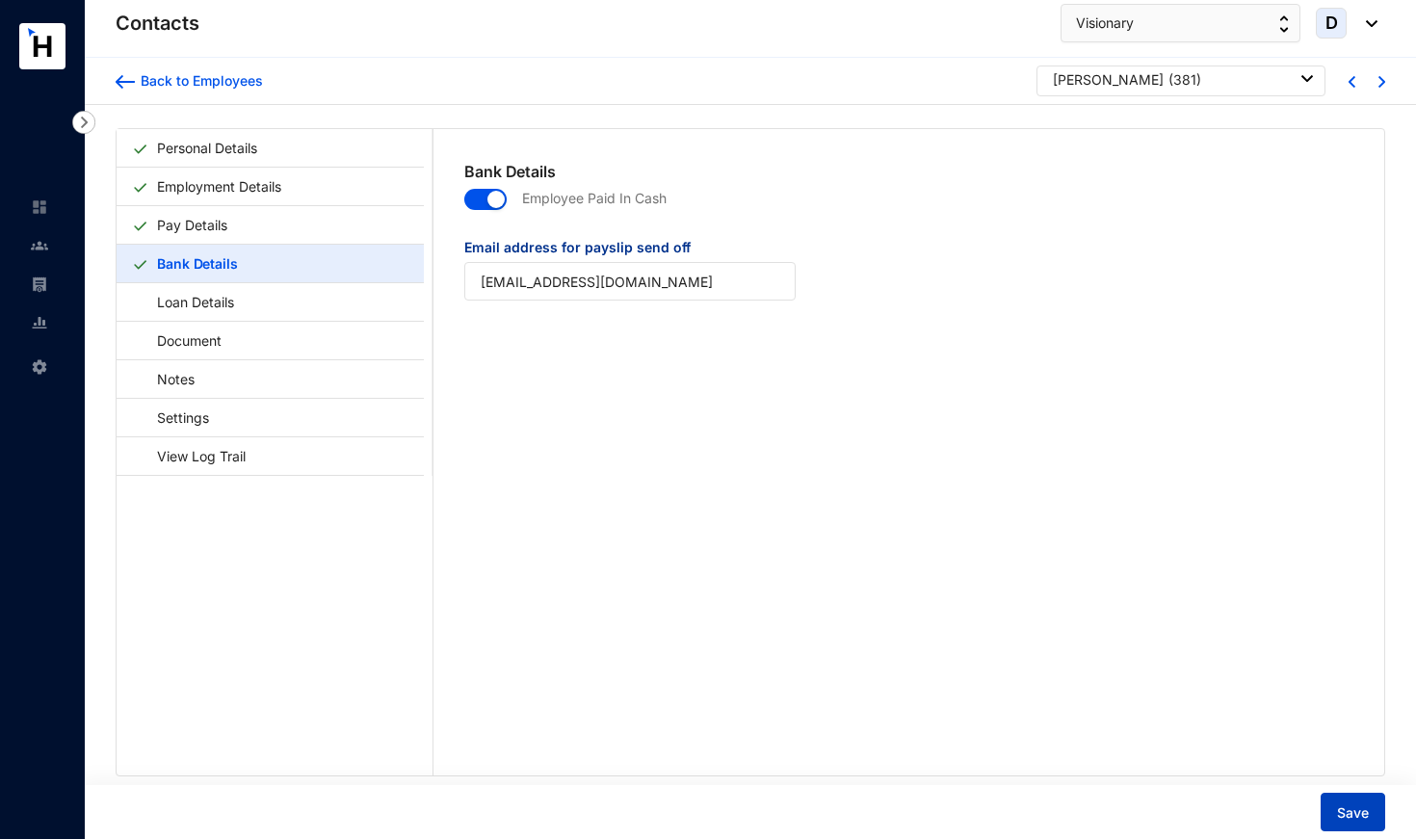
click at [1360, 817] on span "Save" at bounding box center [1353, 812] width 32 height 19
click at [1256, 82] on div "Enni Ella Tan Abdullah ( 381 )" at bounding box center [1183, 79] width 260 height 19
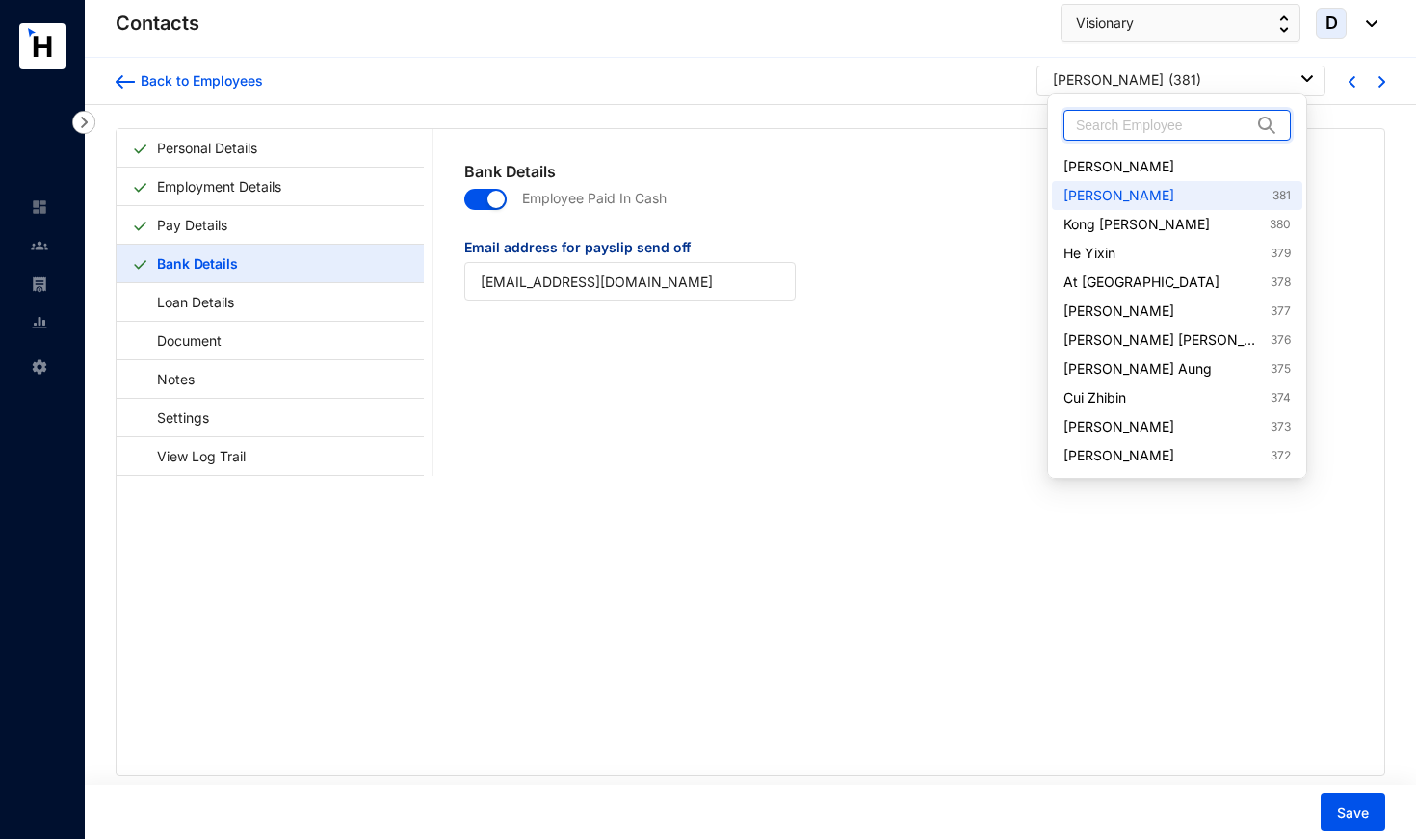
click at [1221, 130] on input "text" at bounding box center [1163, 125] width 175 height 29
type input "2"
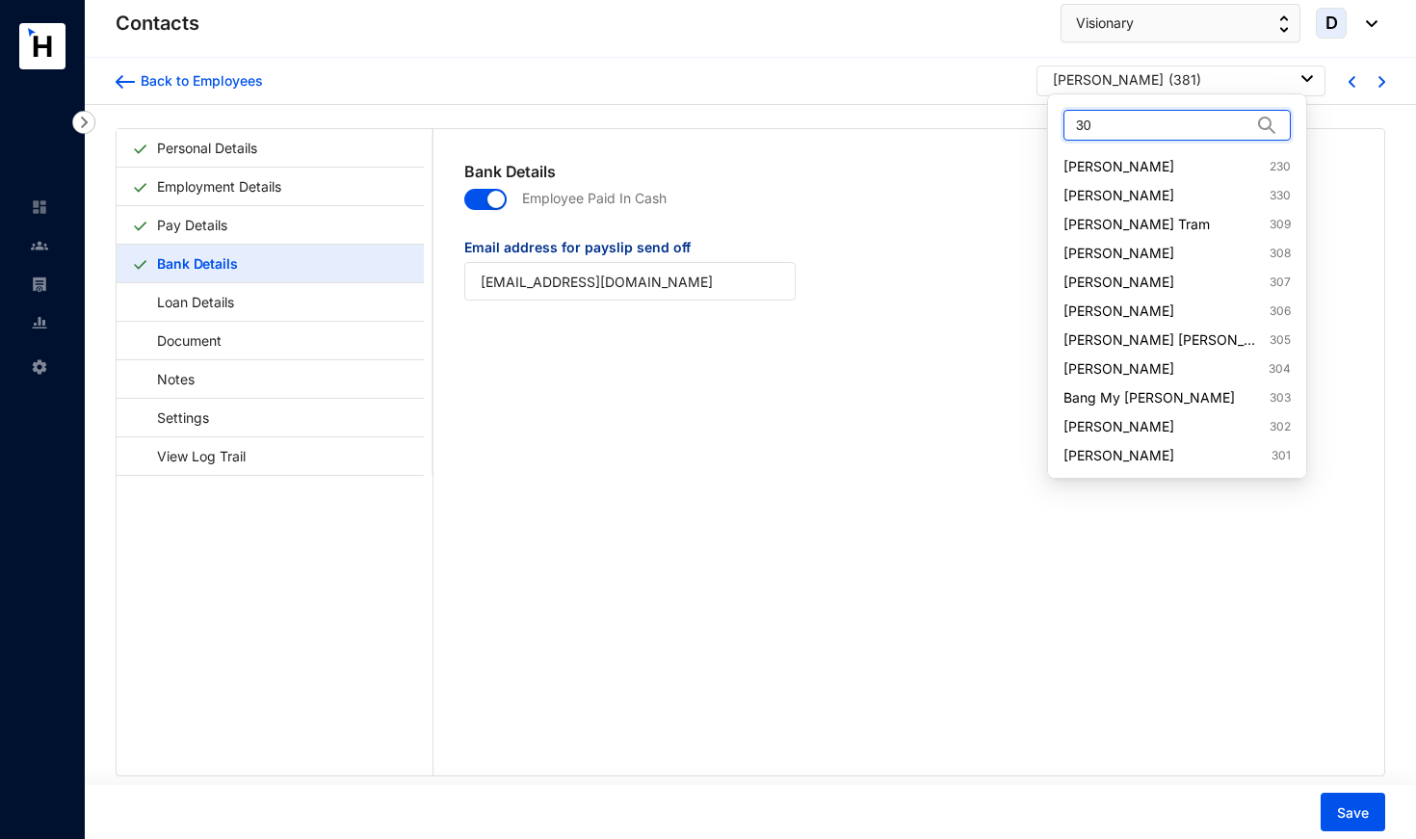
type input "302"
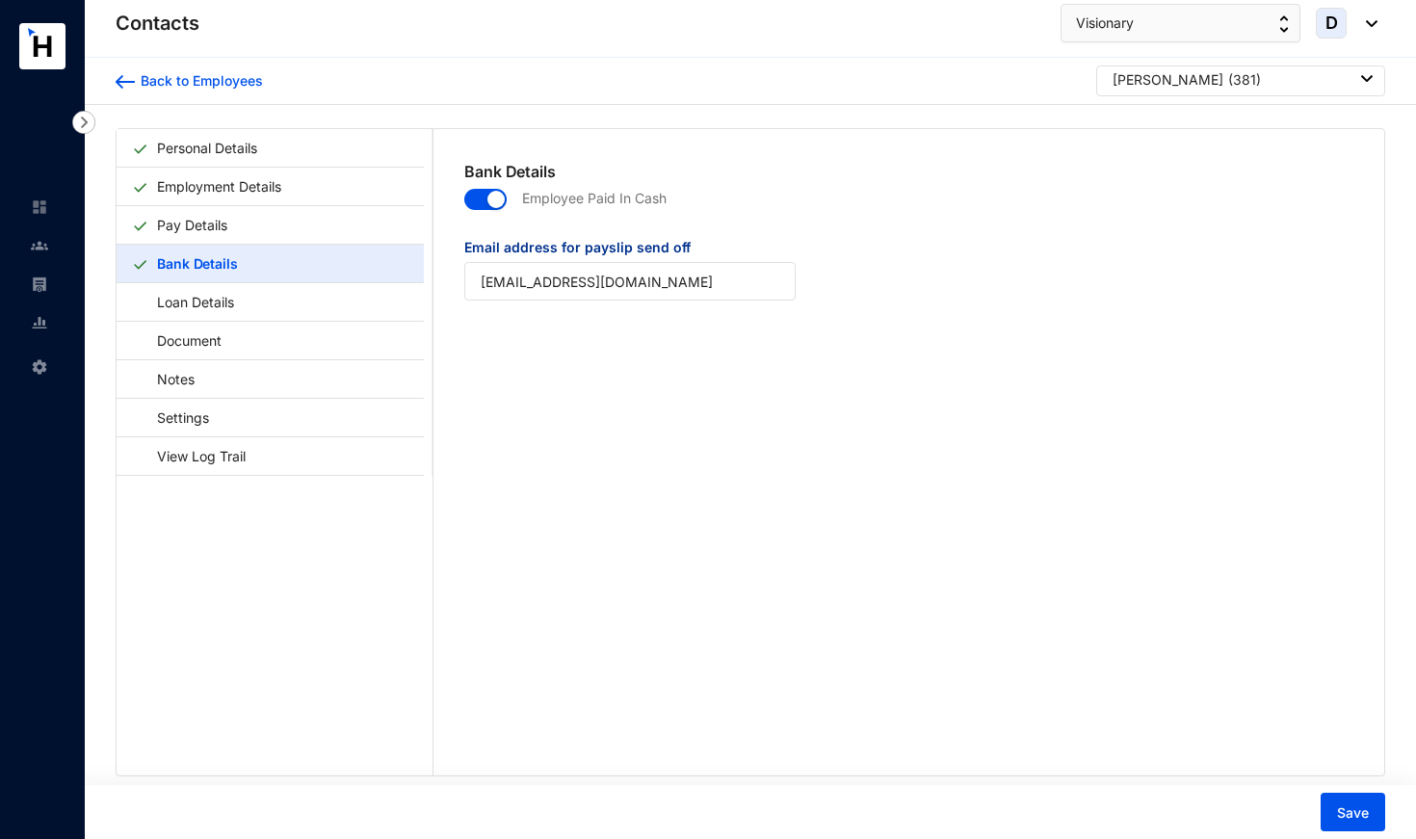
click at [1261, 87] on p "( 381 )" at bounding box center [1244, 79] width 33 height 19
click at [1226, 164] on link "Liu Yingjie 302" at bounding box center [1236, 166] width 227 height 19
click at [475, 201] on span "button" at bounding box center [485, 199] width 42 height 21
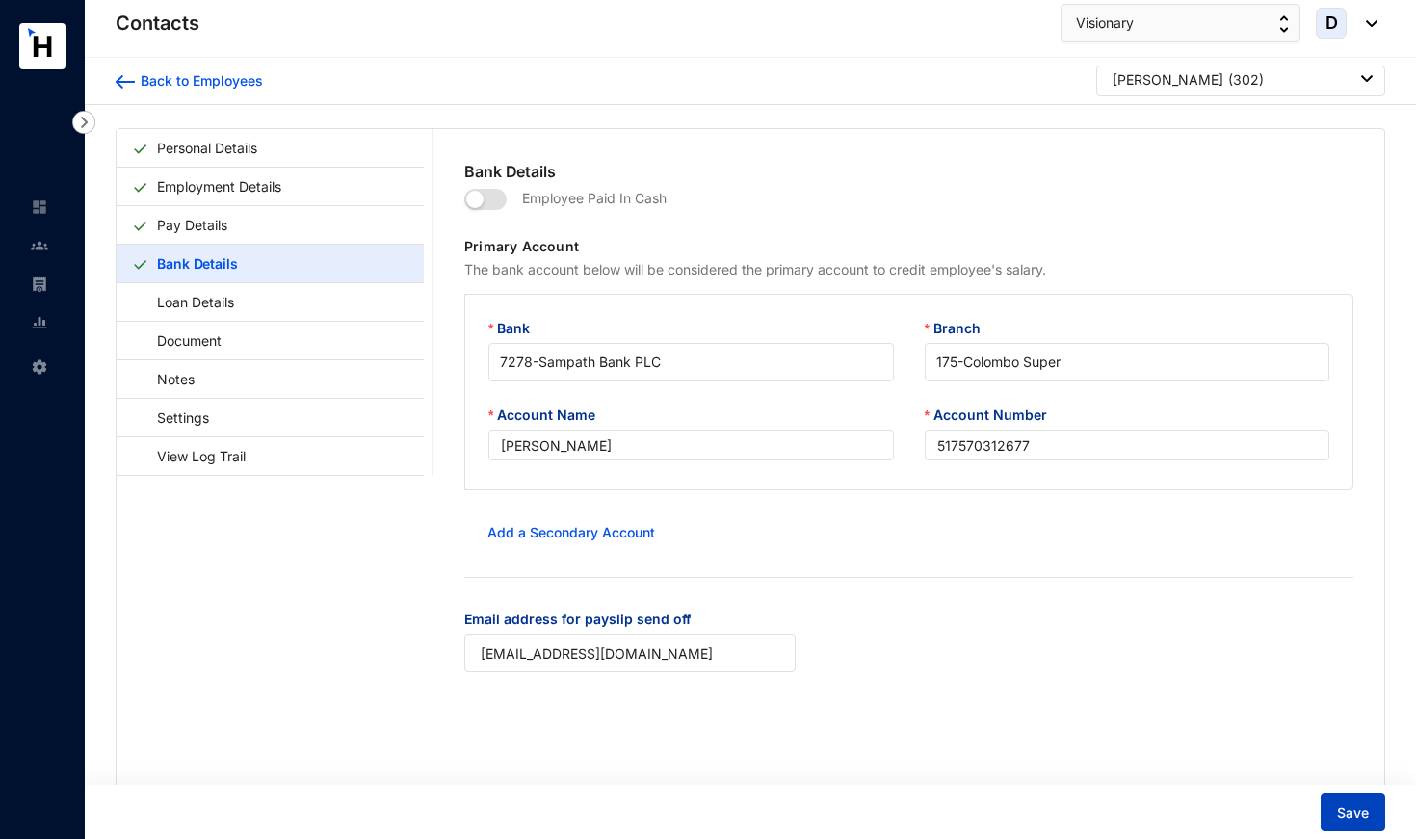
click at [1344, 818] on span "Save" at bounding box center [1353, 812] width 32 height 19
click at [1032, 87] on div "Back to Employees Liu Yingjie ( 302 )" at bounding box center [750, 80] width 1269 height 31
click at [1358, 814] on span "Save" at bounding box center [1353, 812] width 32 height 19
click at [211, 78] on div "Back to Employees" at bounding box center [199, 80] width 128 height 19
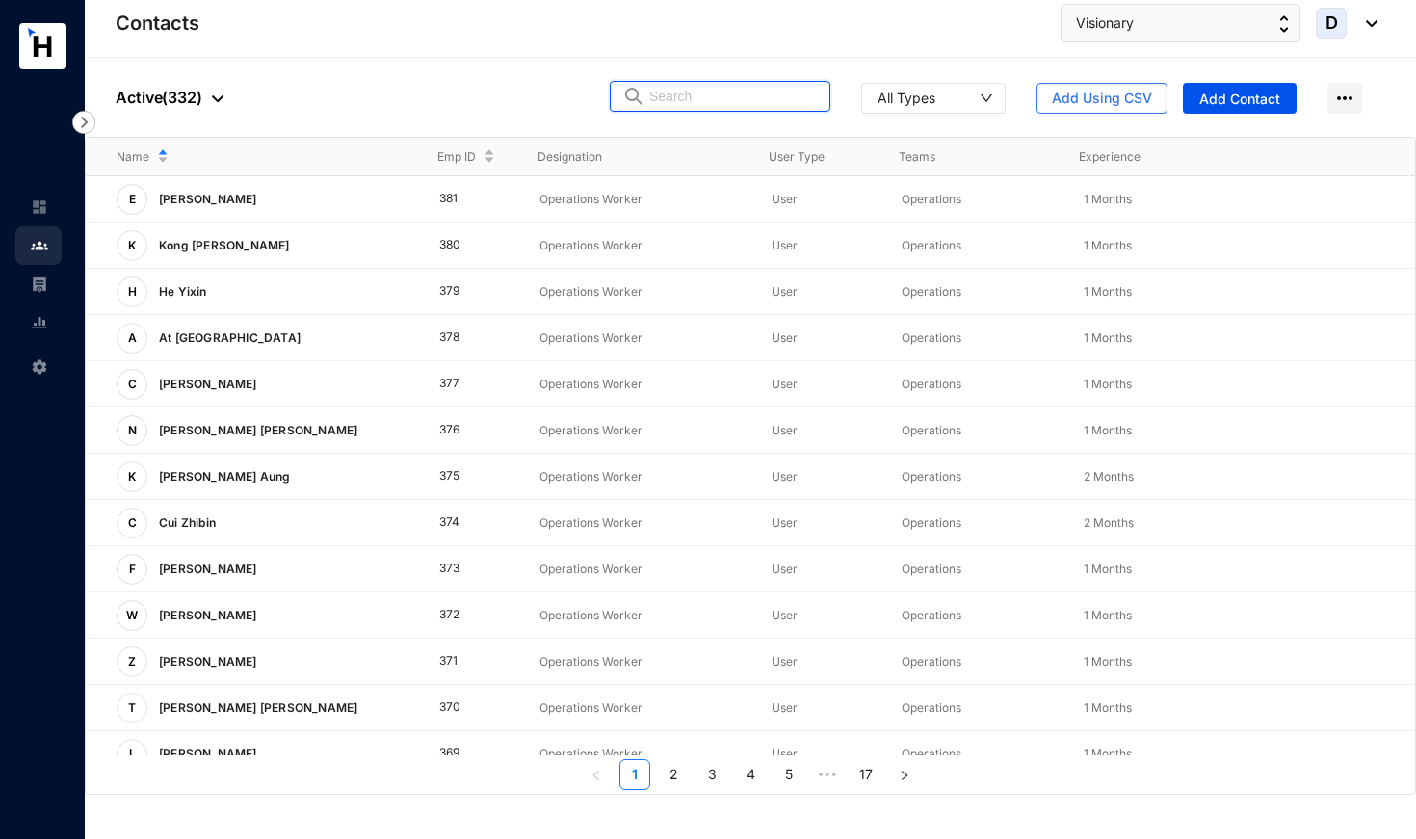
click at [810, 91] on input "text" at bounding box center [733, 96] width 169 height 29
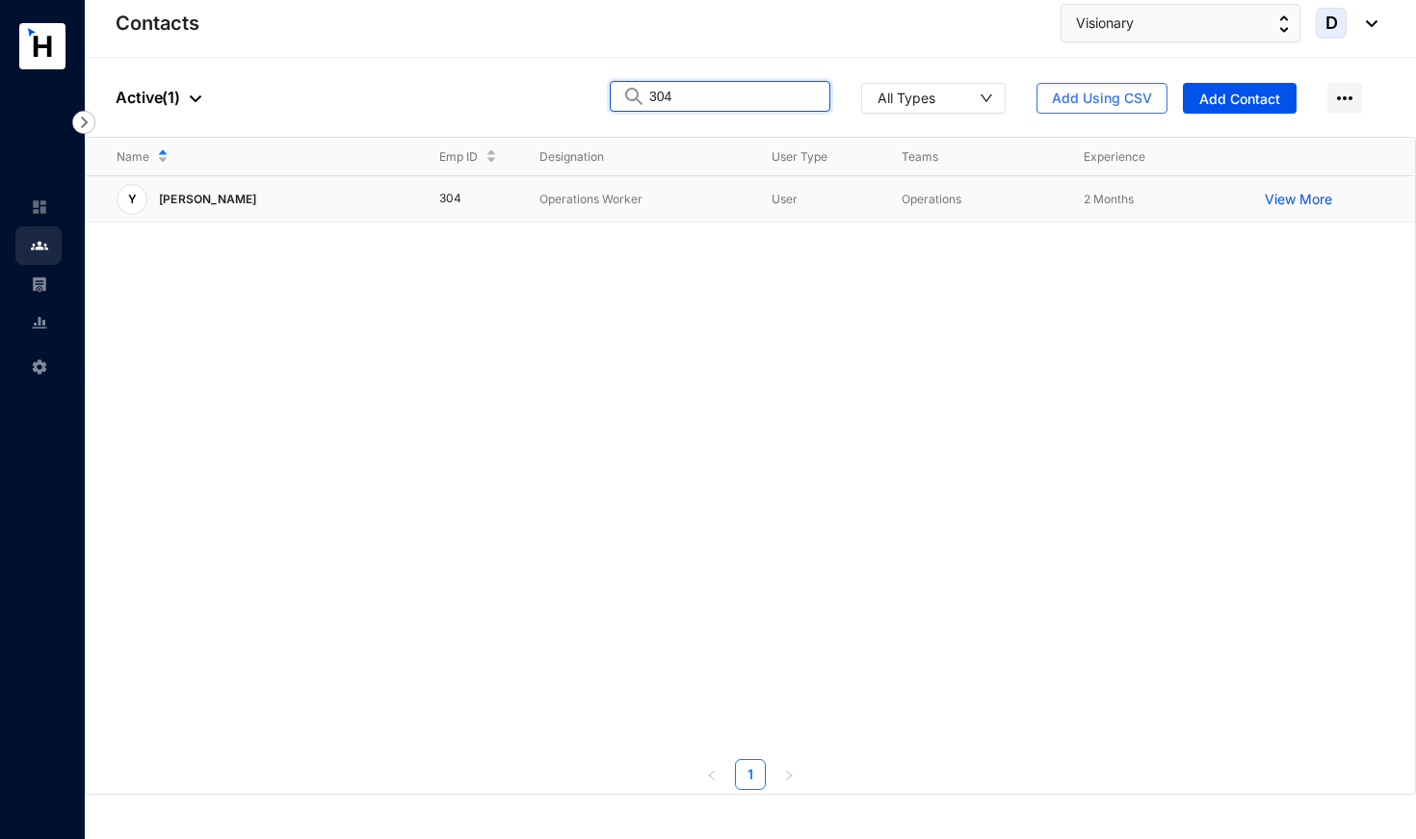
type input "304"
click at [1288, 203] on p "View More" at bounding box center [1302, 199] width 77 height 19
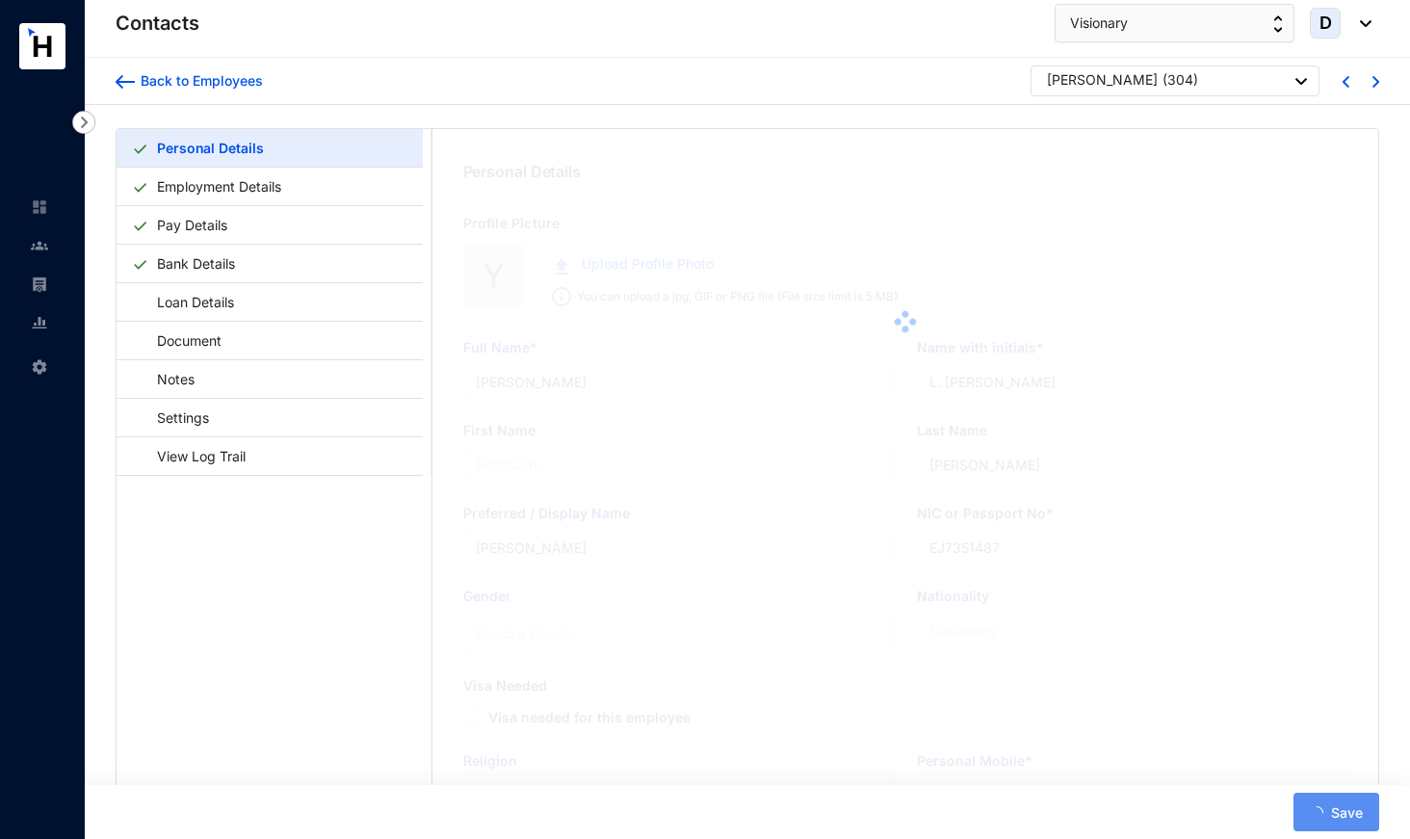
type input "Yu, Yi"
type input "Y. Yi"
type input "Yi"
type input "Yu, Yi"
type input "EL2001777"
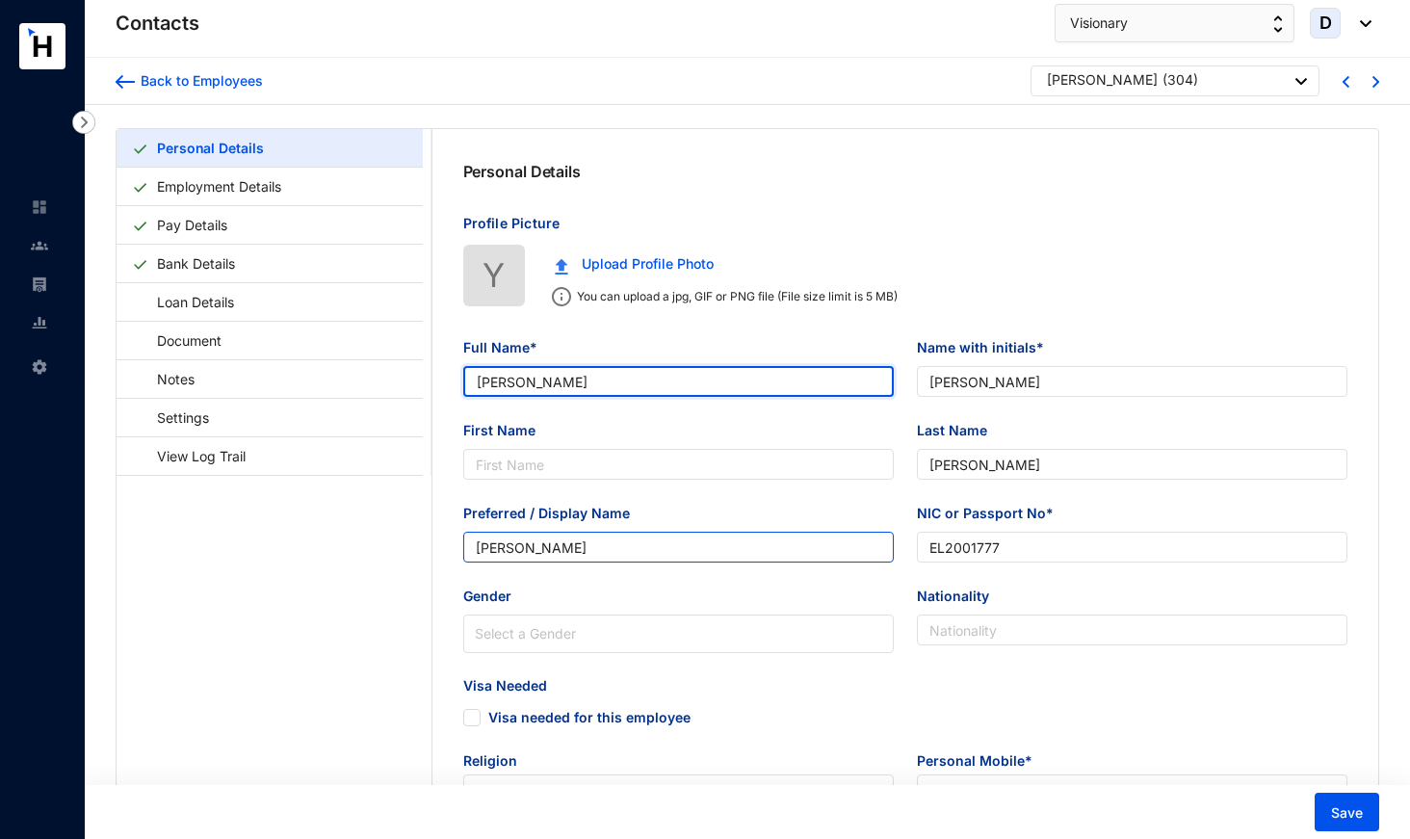
type input "Yu Yi"
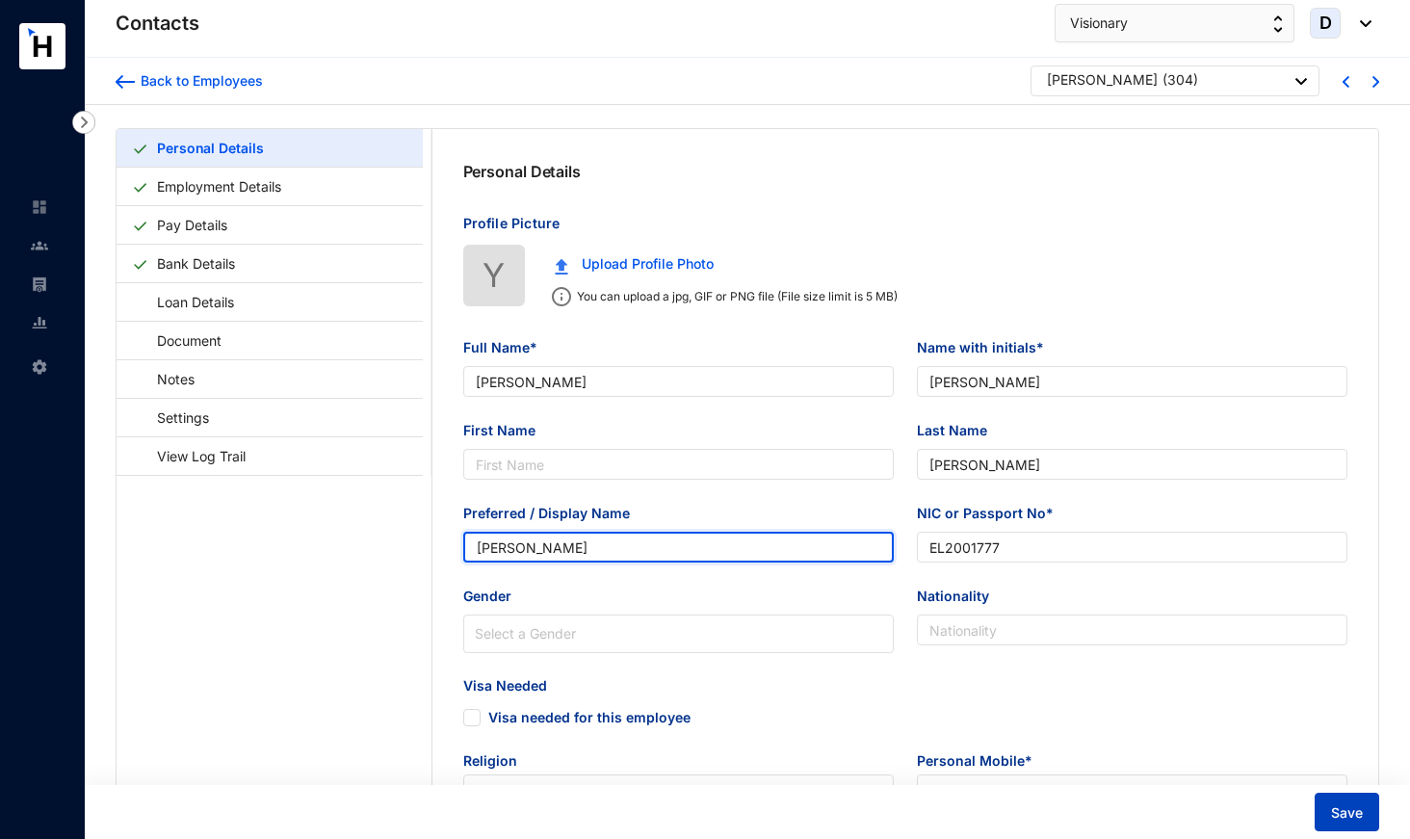
type input "Yu Yi"
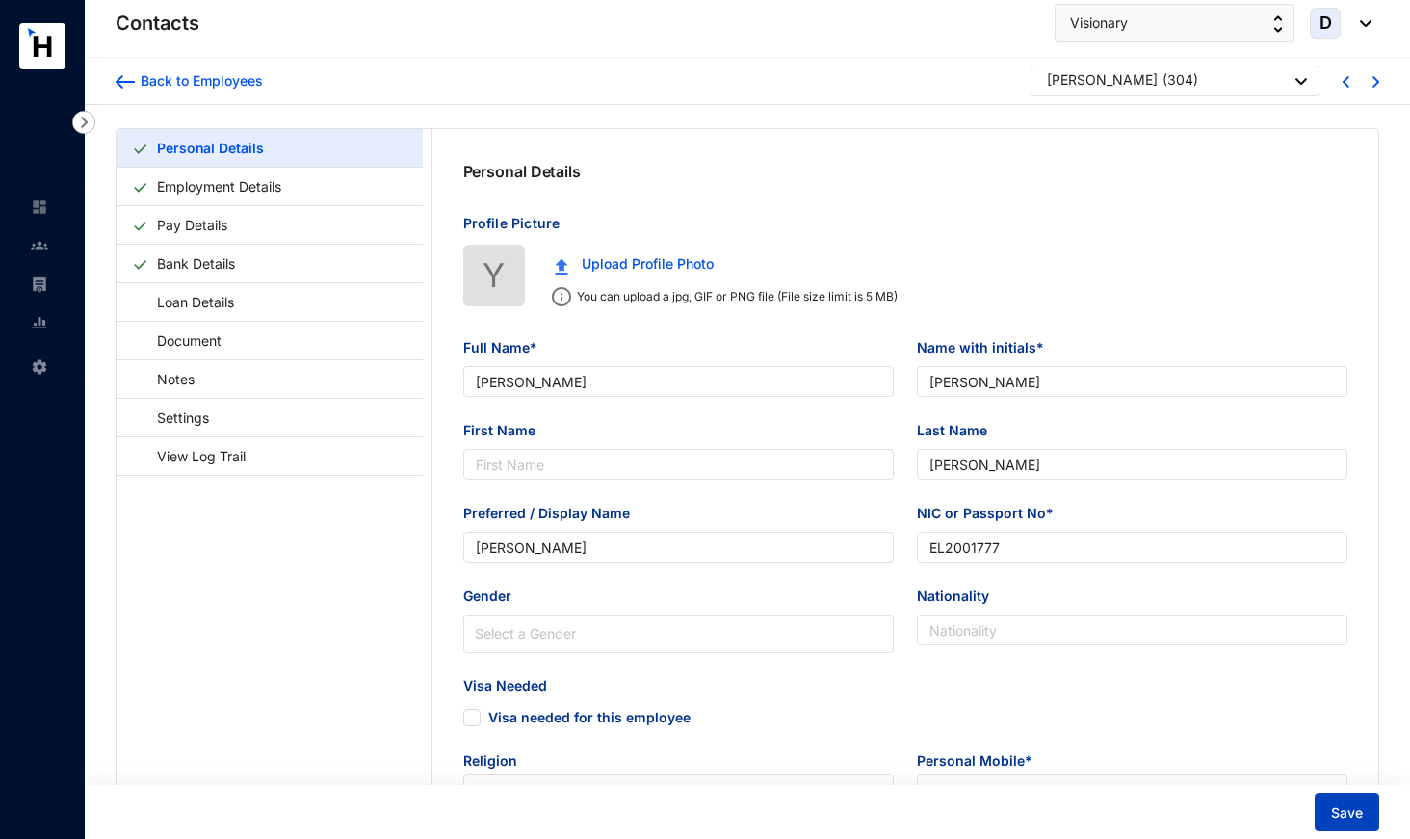
click at [1353, 815] on span "Save" at bounding box center [1347, 812] width 32 height 19
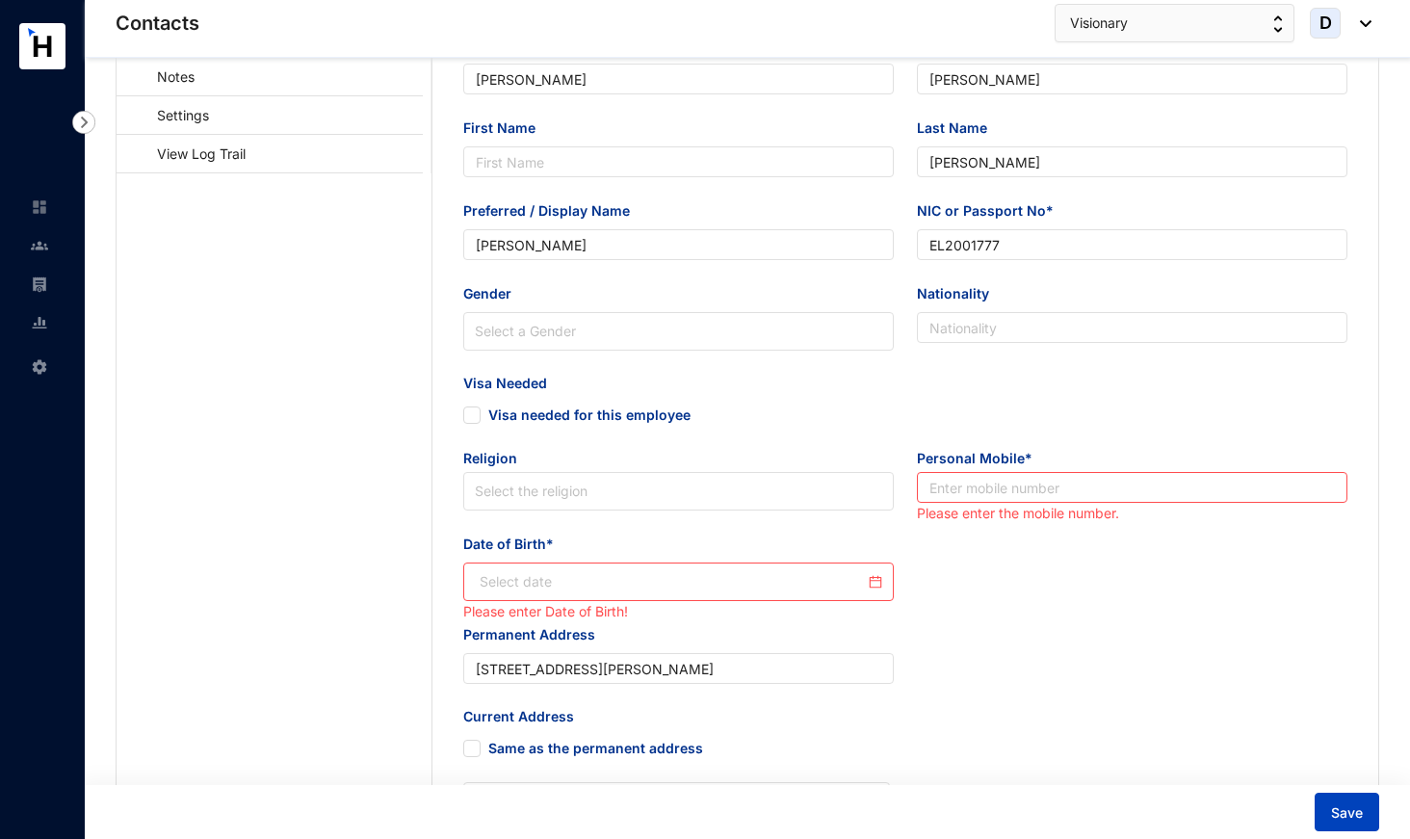
scroll to position [371, 0]
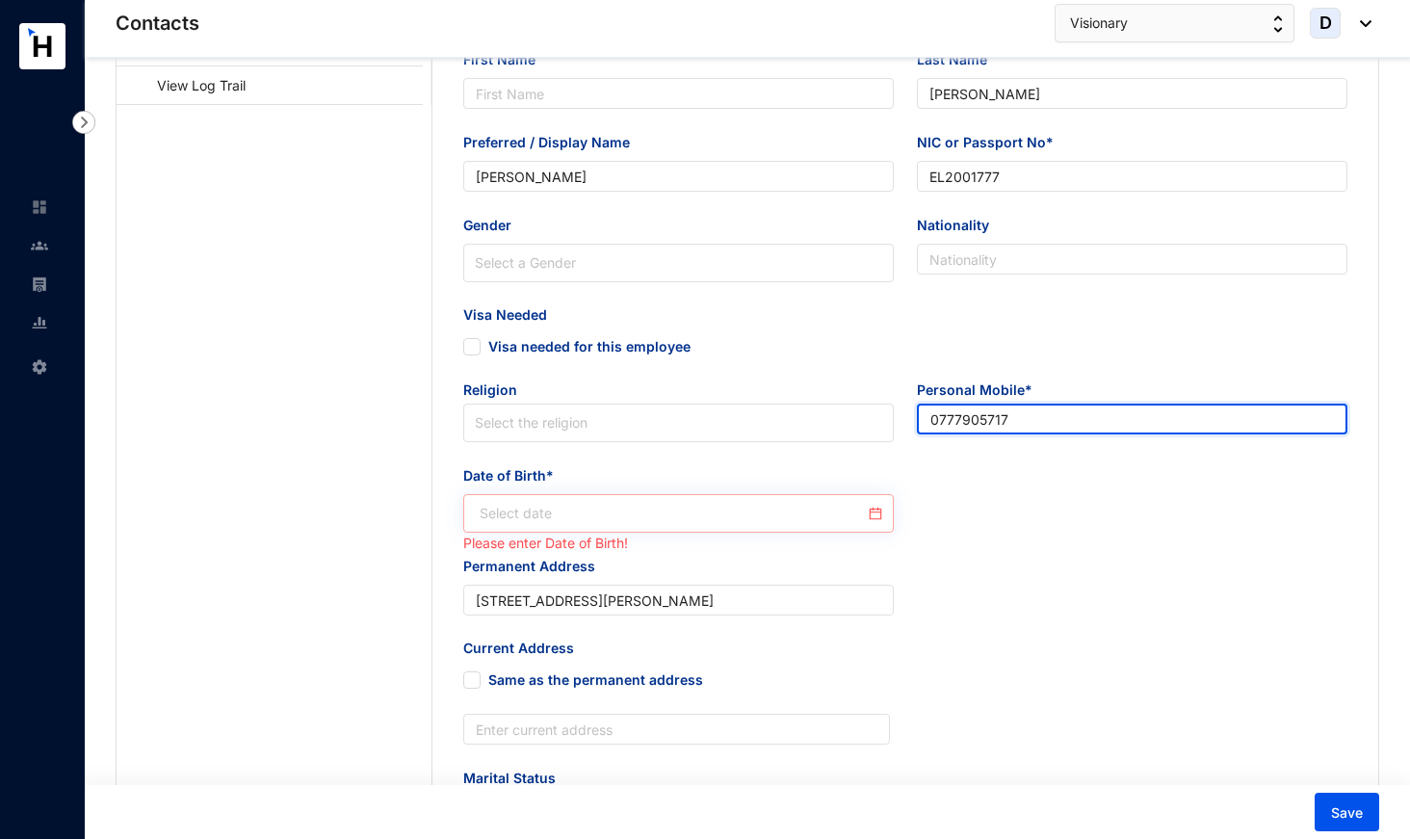
click at [880, 514] on div at bounding box center [681, 513] width 403 height 21
type input "0777905717"
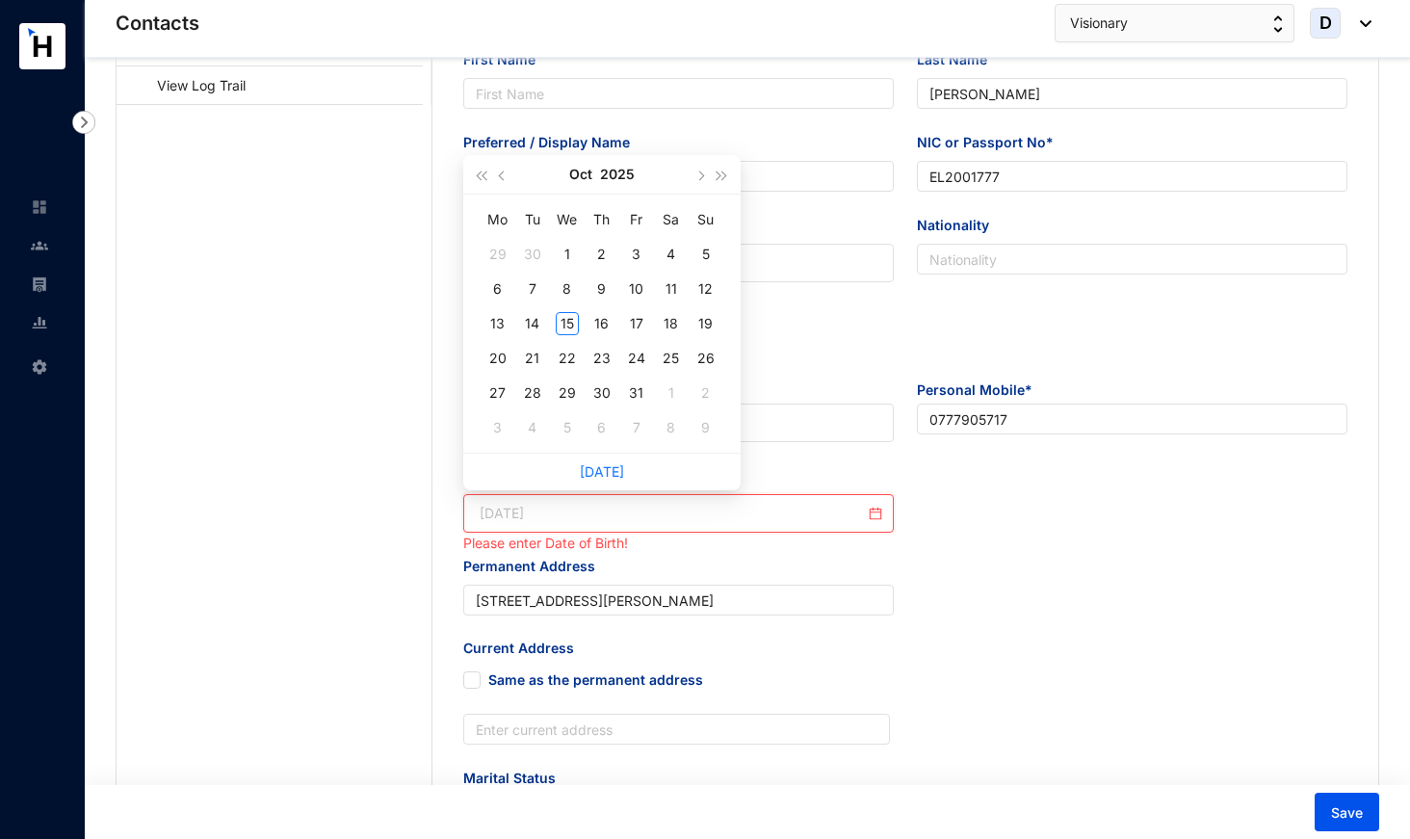
type input "2025-10-02"
click at [583, 177] on button "Oct" at bounding box center [580, 174] width 23 height 39
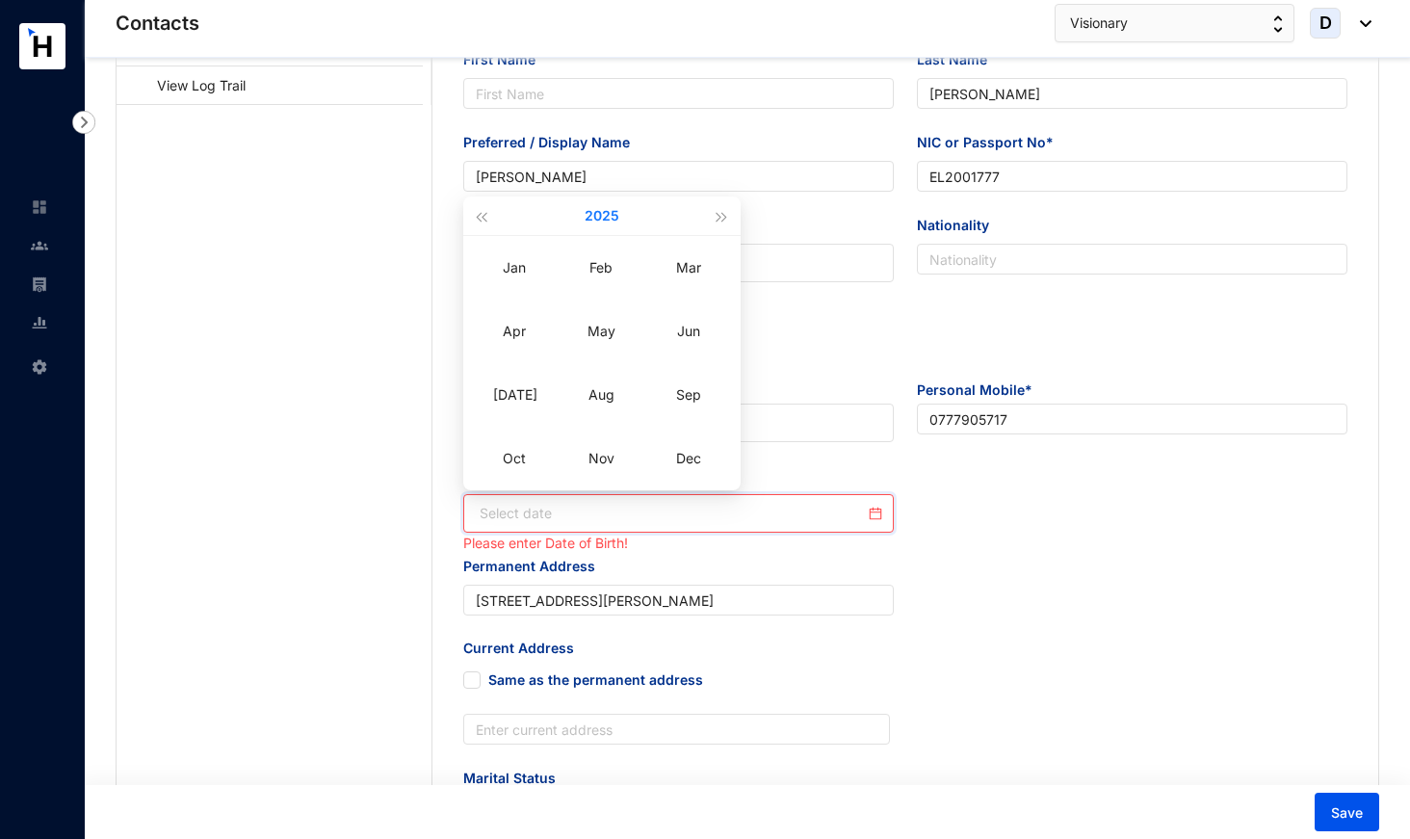
click at [600, 219] on button "2025" at bounding box center [602, 215] width 35 height 39
type input "2020-10-15"
click at [584, 220] on button "2020 - 2029" at bounding box center [601, 215] width 76 height 39
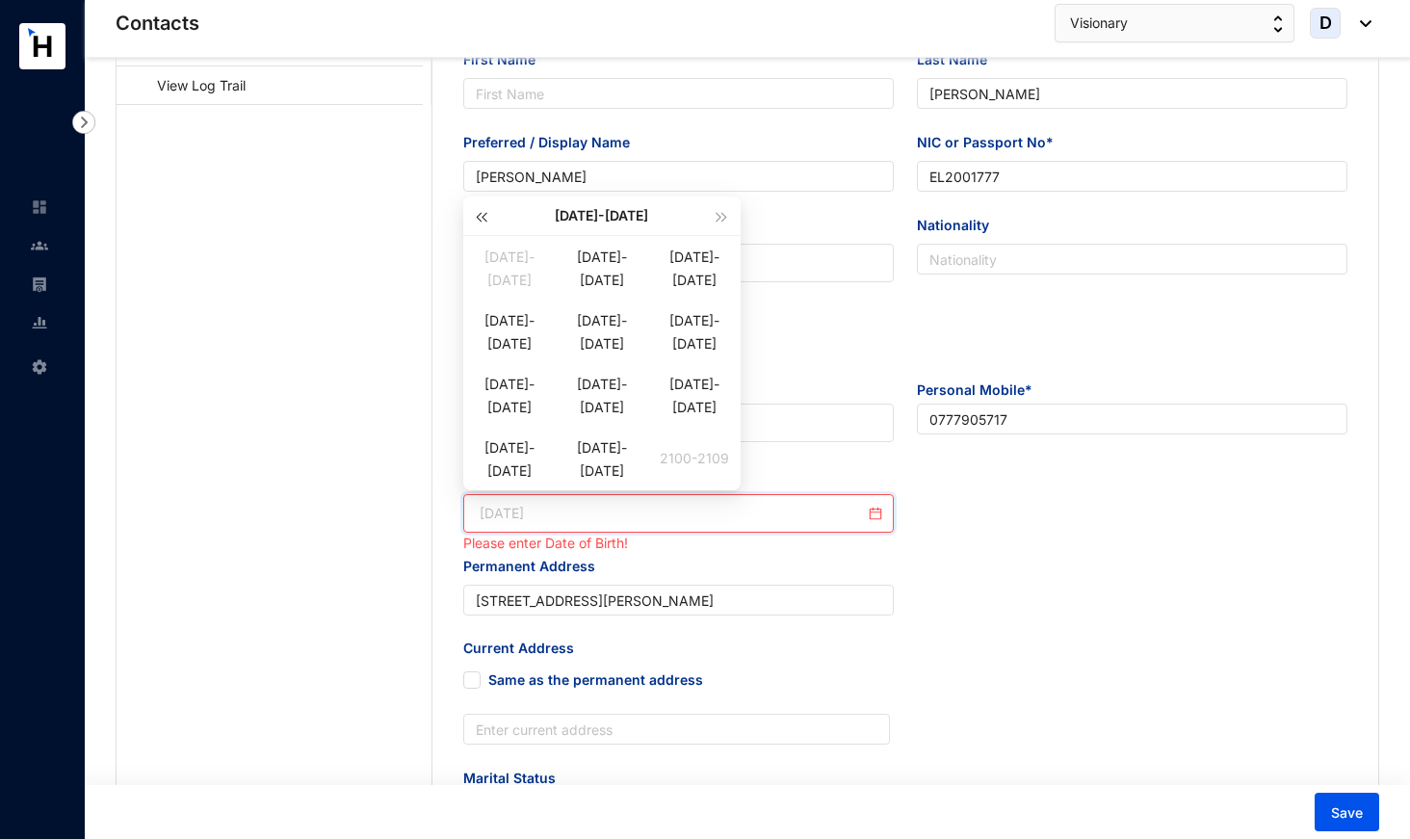
type input "1990-10-15"
click at [482, 216] on span "button" at bounding box center [482, 218] width 10 height 10
click at [599, 459] on div "1990-1999" at bounding box center [602, 447] width 92 height 23
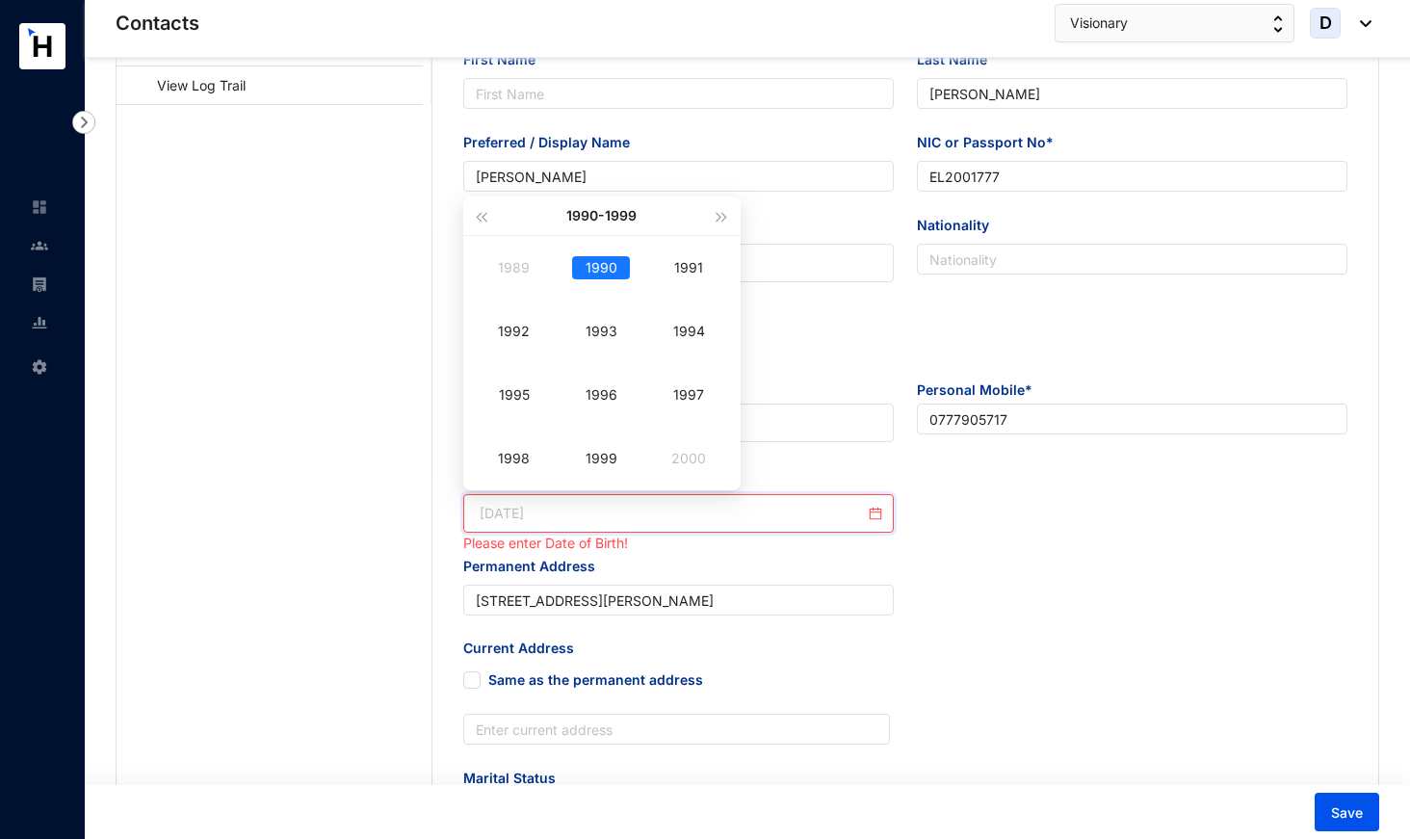
click at [597, 273] on div "1990" at bounding box center [601, 267] width 58 height 23
click at [689, 392] on div "Sep" at bounding box center [689, 394] width 58 height 23
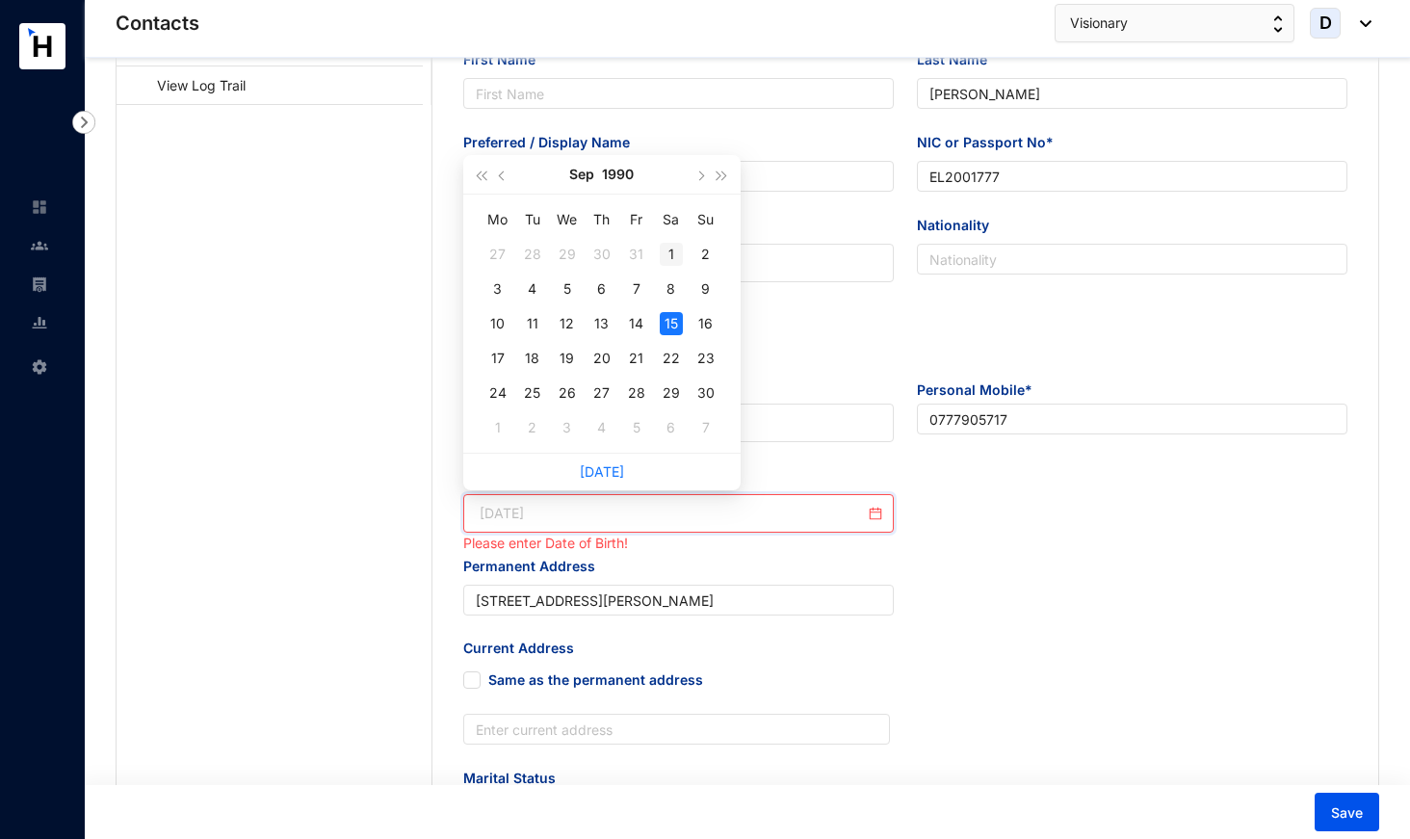
type input "1990-09-01"
click at [672, 257] on div "1" at bounding box center [671, 254] width 23 height 23
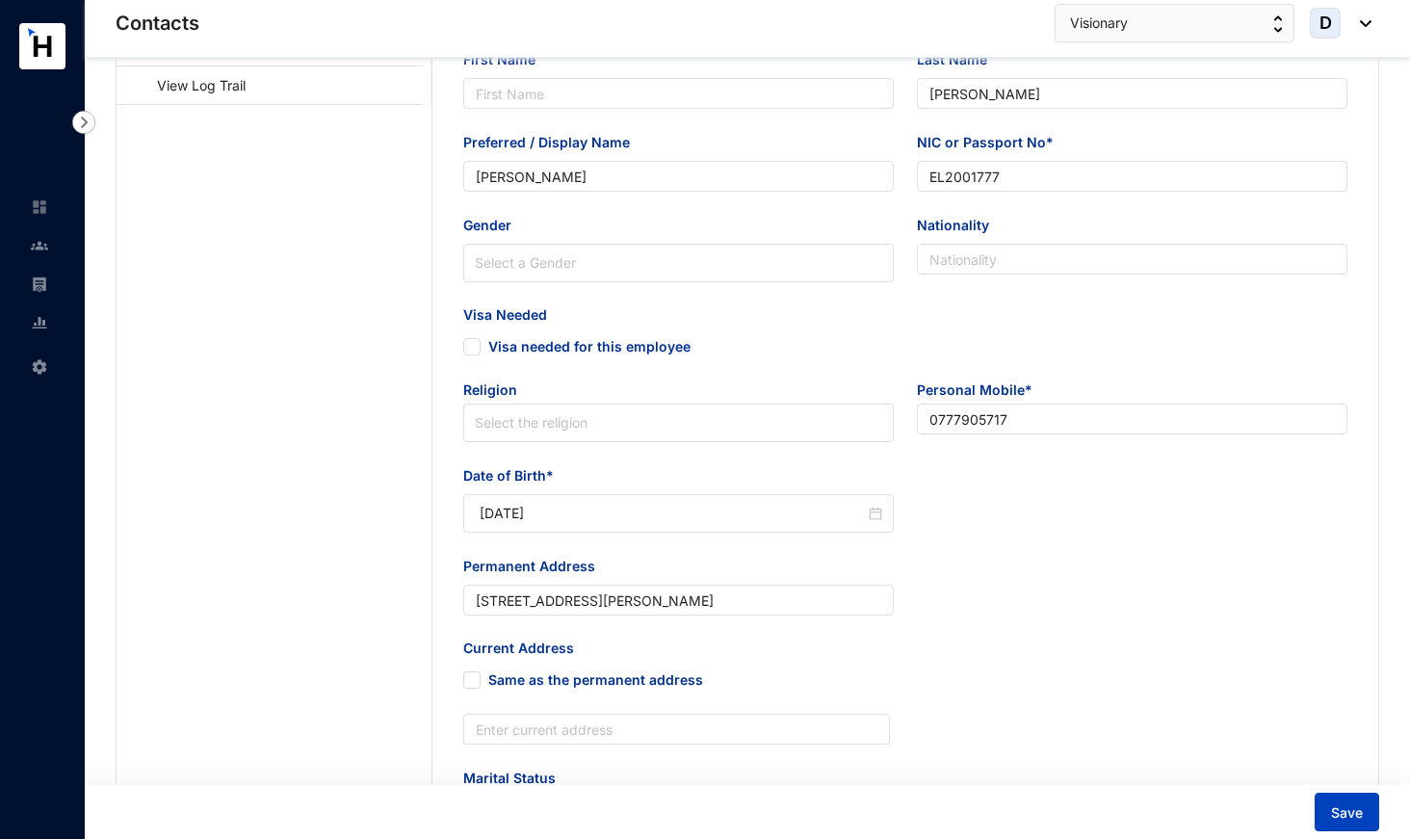
click at [1355, 808] on span "Save" at bounding box center [1347, 812] width 32 height 19
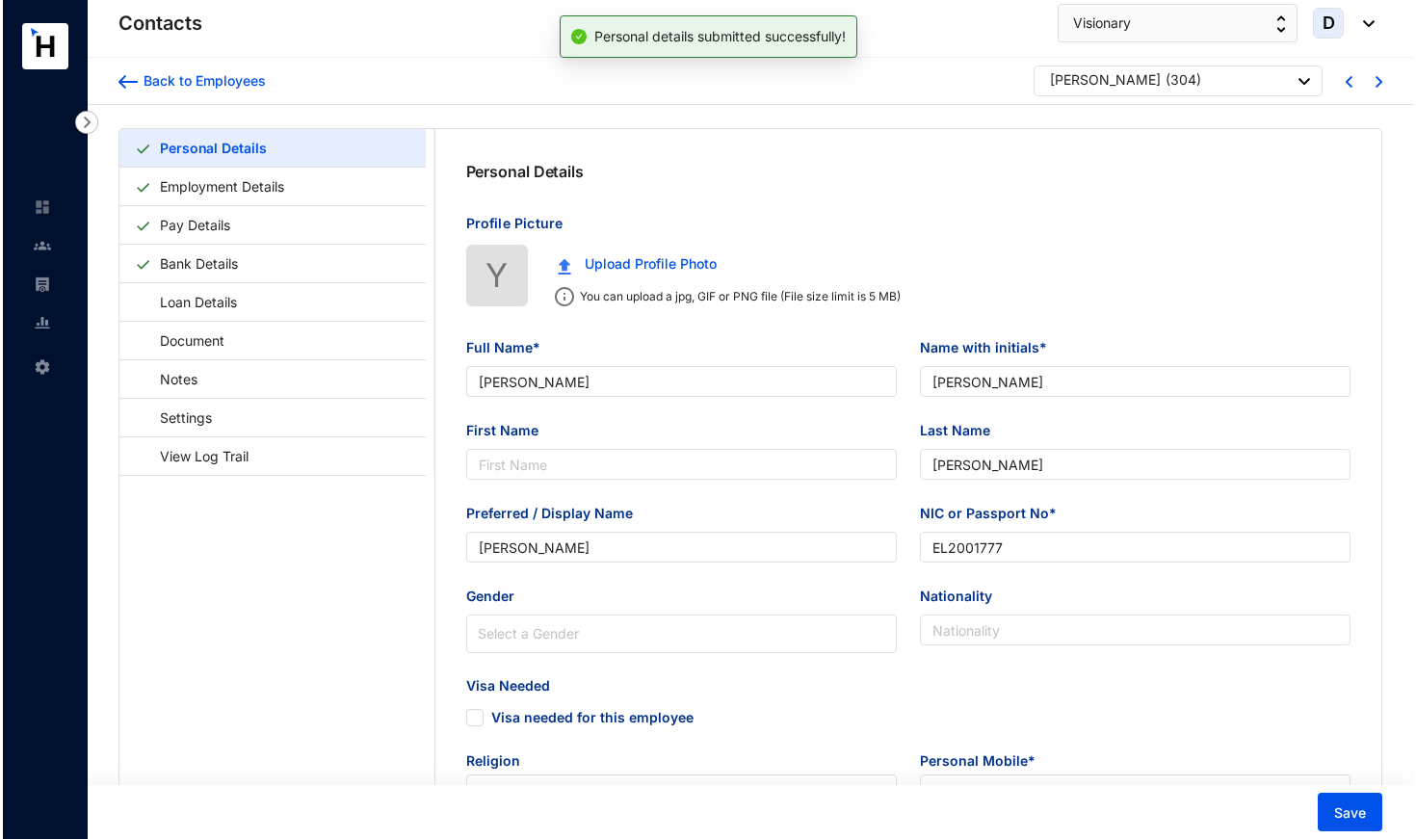
scroll to position [0, 0]
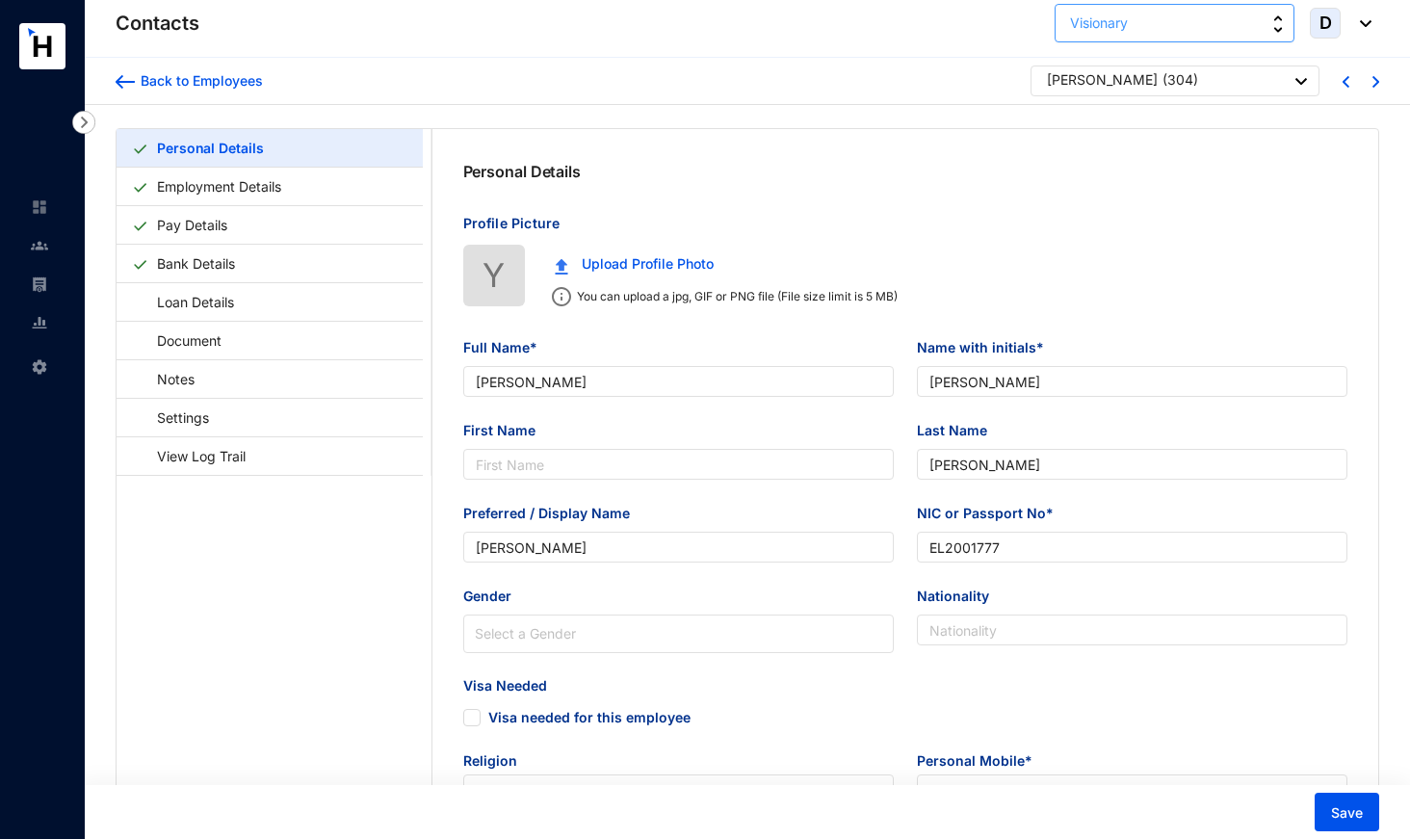
click at [1188, 23] on button "Visionary" at bounding box center [1174, 23] width 240 height 39
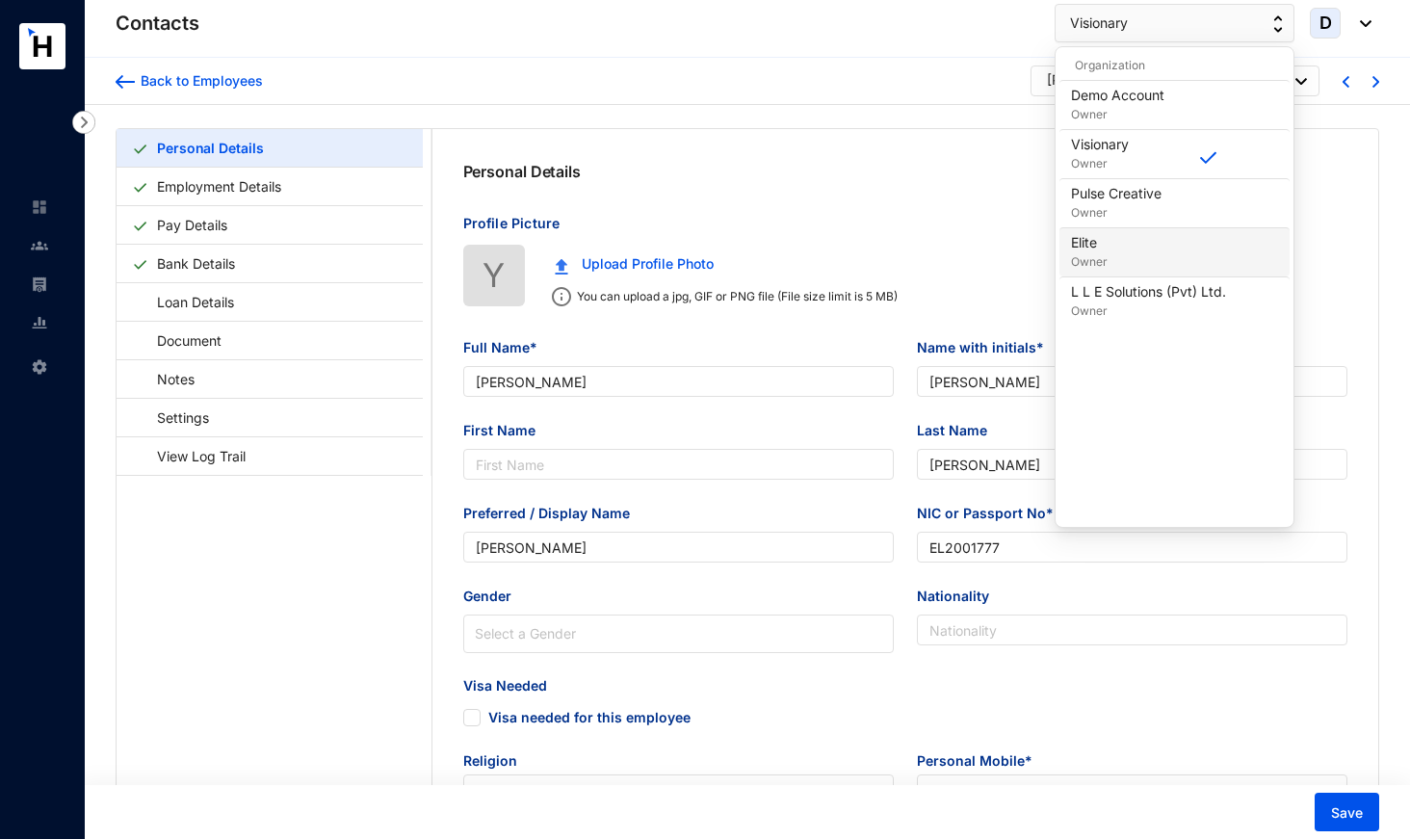
click at [1128, 247] on div "Elite Owner" at bounding box center [1174, 252] width 207 height 39
